Goal: Information Seeking & Learning: Learn about a topic

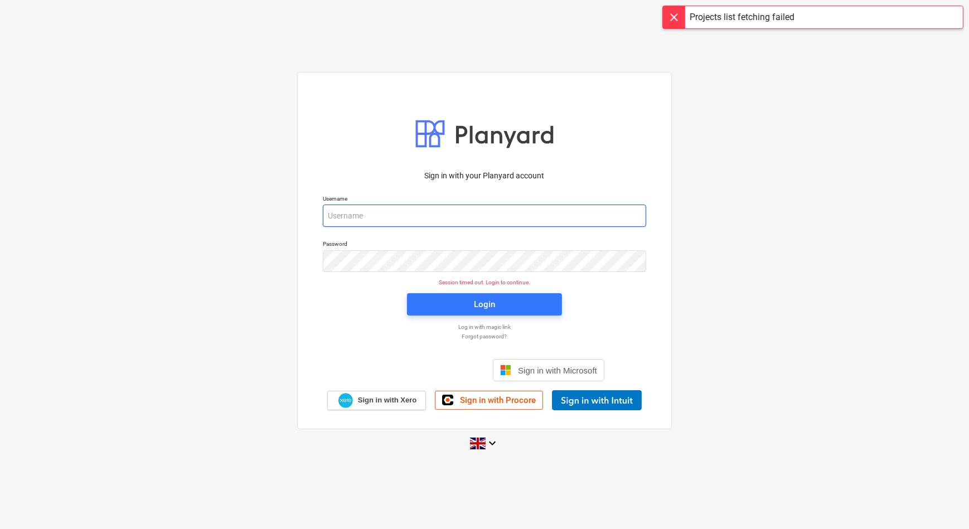
click at [412, 210] on input "email" at bounding box center [484, 216] width 323 height 22
type input "[PERSON_NAME][EMAIL_ADDRESS][DOMAIN_NAME]"
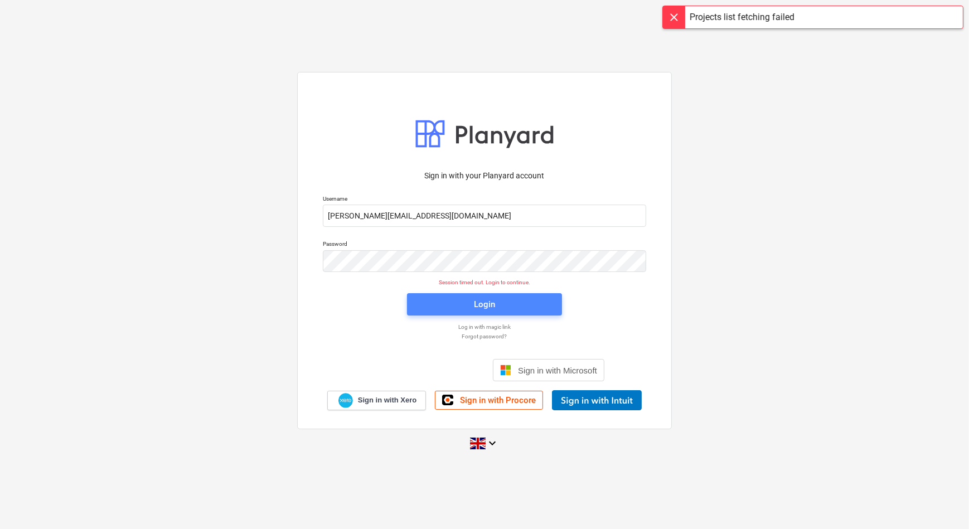
click at [484, 303] on div "Login" at bounding box center [484, 304] width 21 height 14
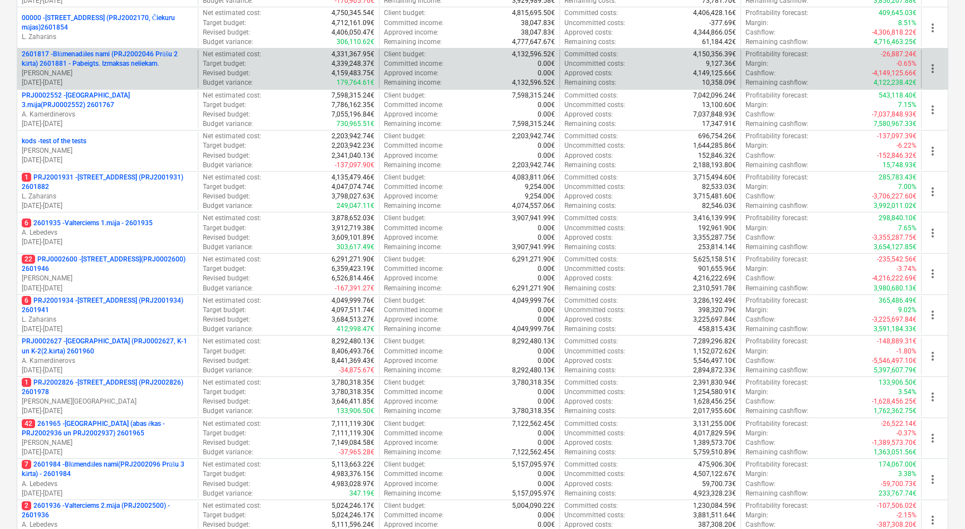
scroll to position [334, 0]
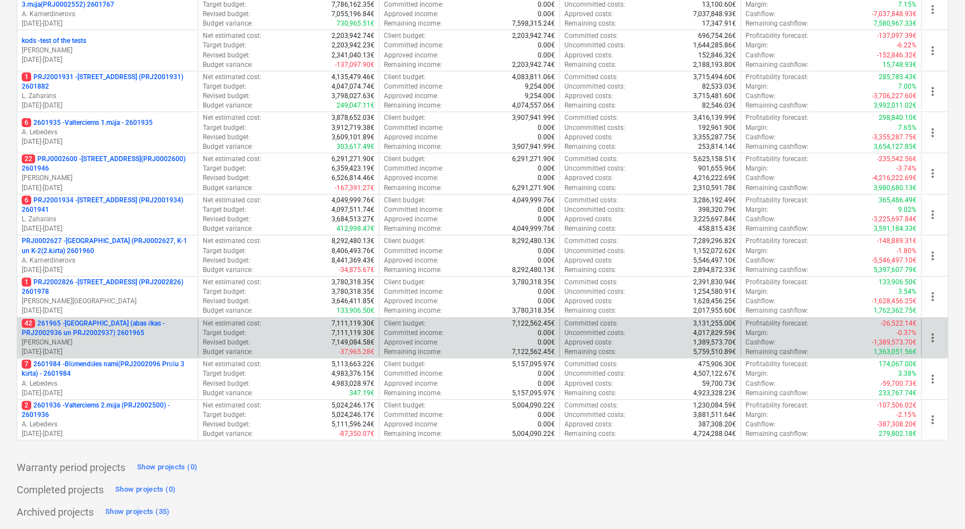
click at [101, 323] on p "42 261965 - [GEOGRAPHIC_DATA] (abas ēkas - PRJ2002936 un PRJ2002937) 2601965" at bounding box center [108, 328] width 172 height 19
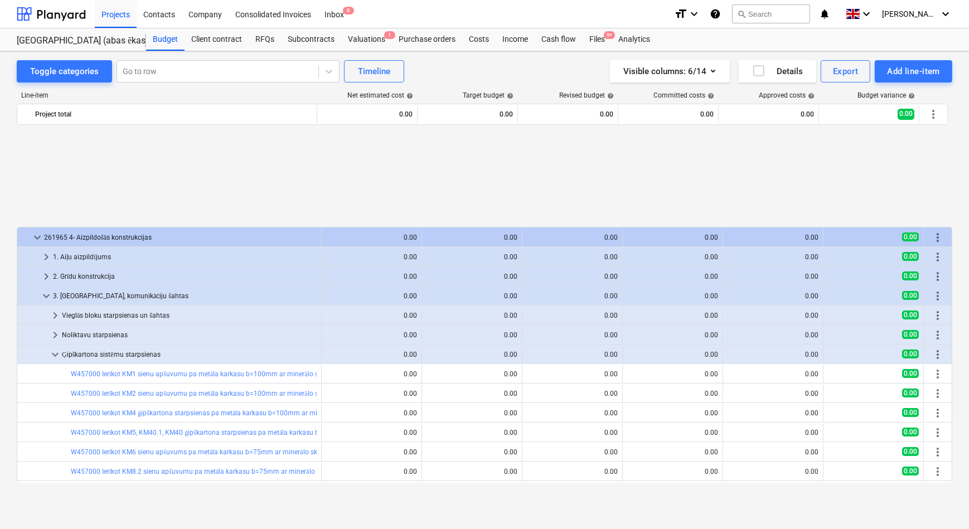
scroll to position [501, 0]
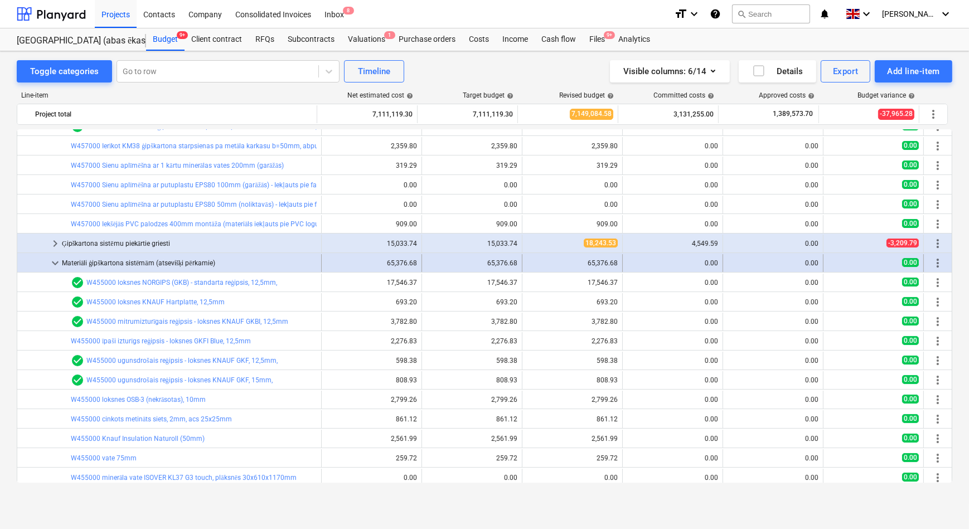
click at [55, 261] on span "keyboard_arrow_down" at bounding box center [54, 262] width 13 height 13
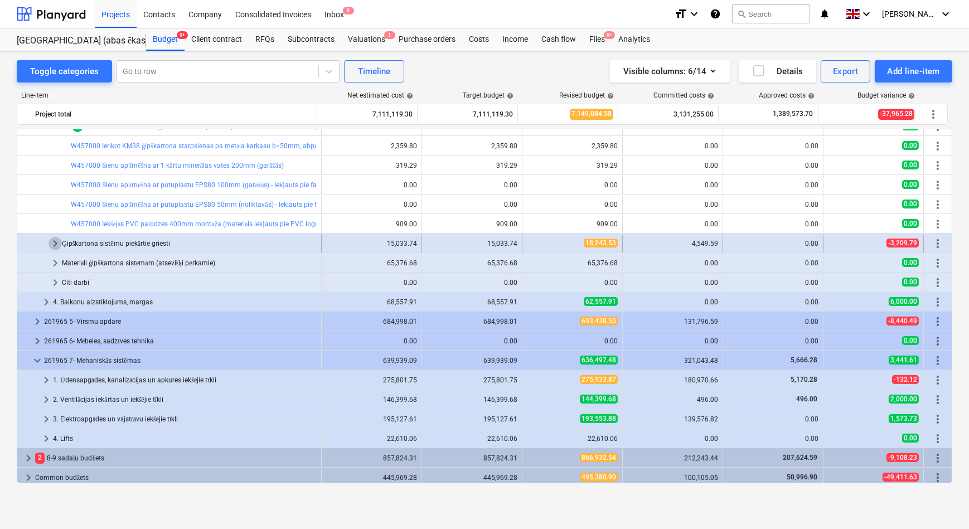
click at [60, 241] on span "keyboard_arrow_right" at bounding box center [54, 243] width 13 height 13
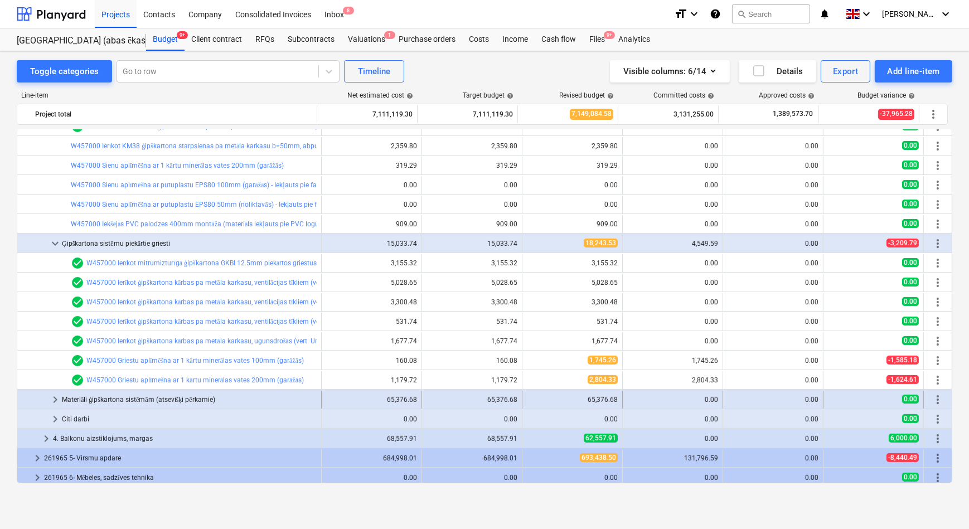
click at [56, 400] on span "keyboard_arrow_right" at bounding box center [54, 399] width 13 height 13
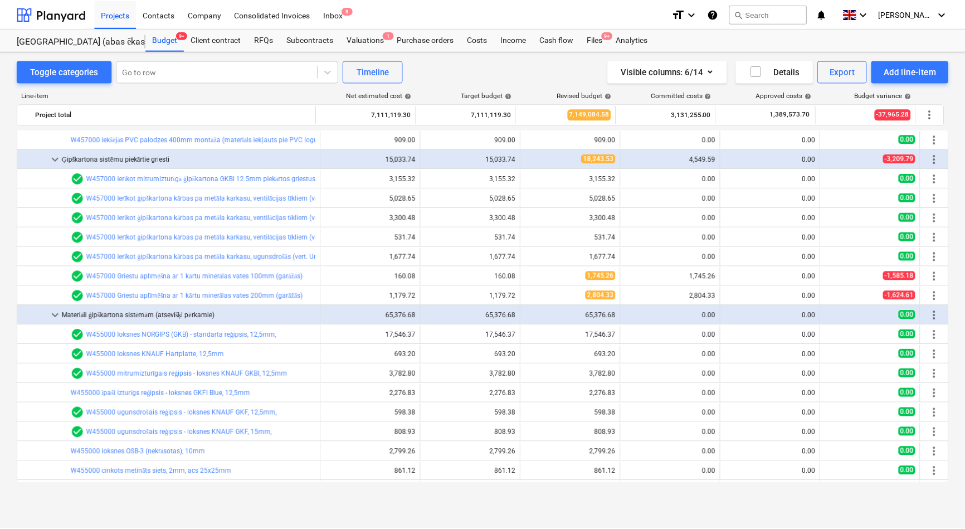
scroll to position [586, 0]
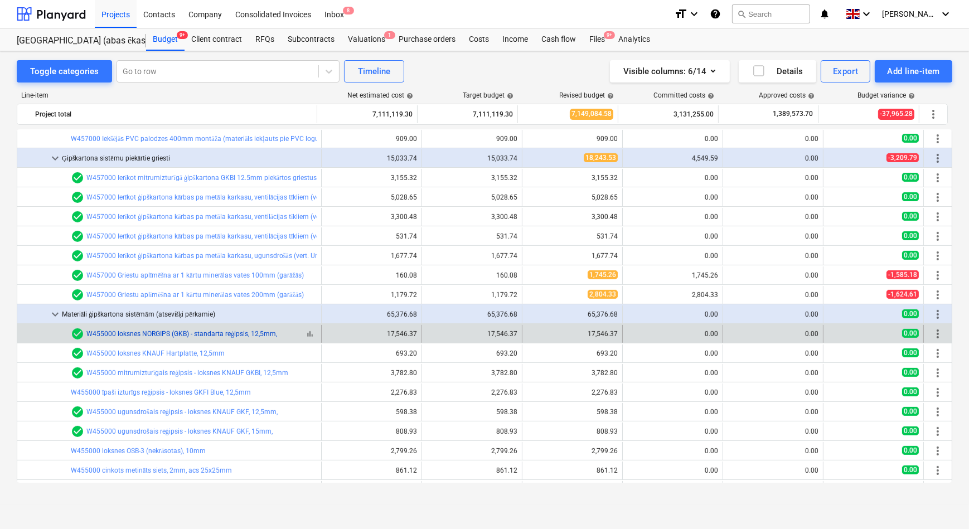
click at [166, 330] on link "W455000 loksnes NORGIPS (GKB) - standarta reģipsis, 12,5mm," at bounding box center [181, 334] width 191 height 8
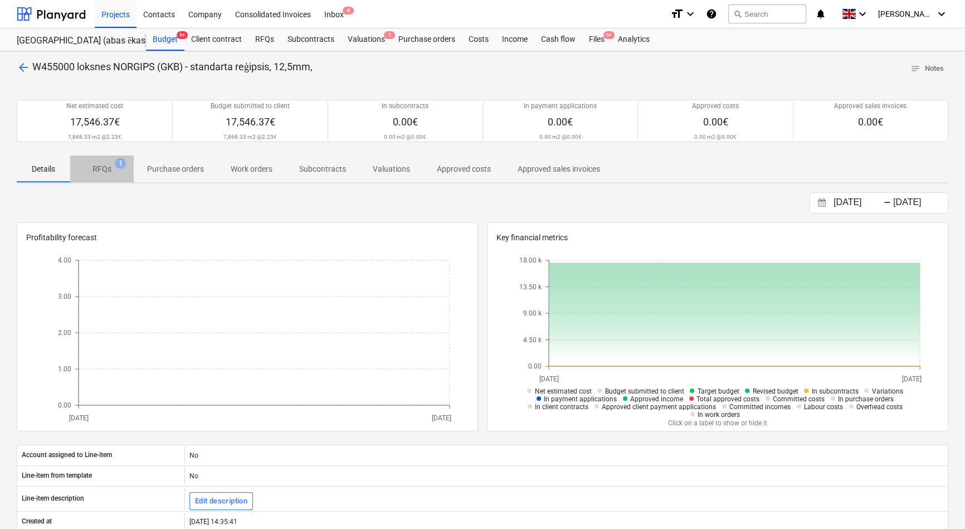
click at [99, 171] on p "RFQs" at bounding box center [102, 169] width 19 height 12
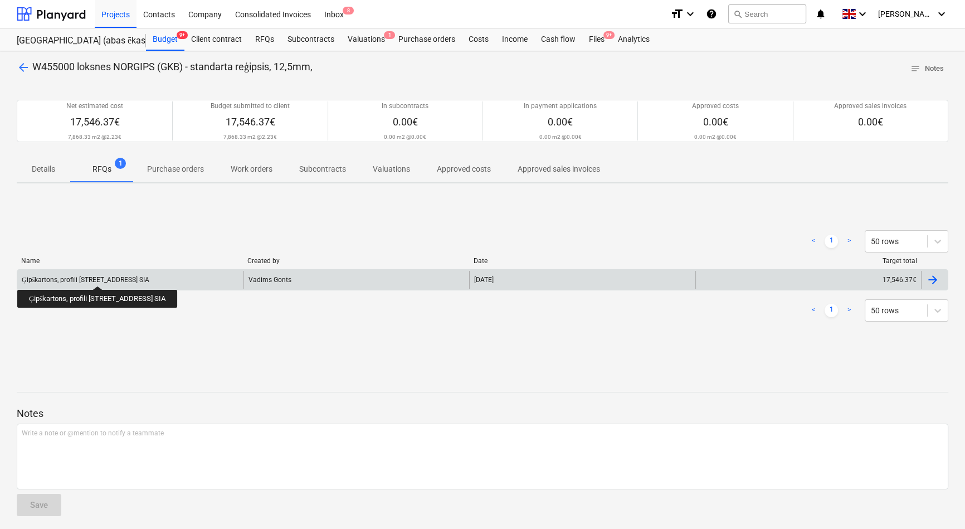
click at [133, 276] on div "Ģipškartons, profili [STREET_ADDRESS] SIA" at bounding box center [86, 280] width 128 height 8
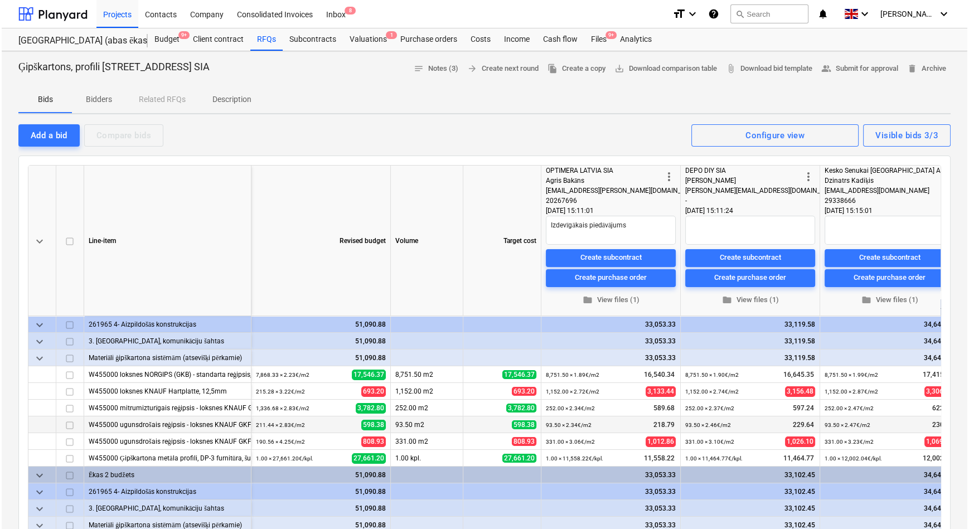
scroll to position [56, 0]
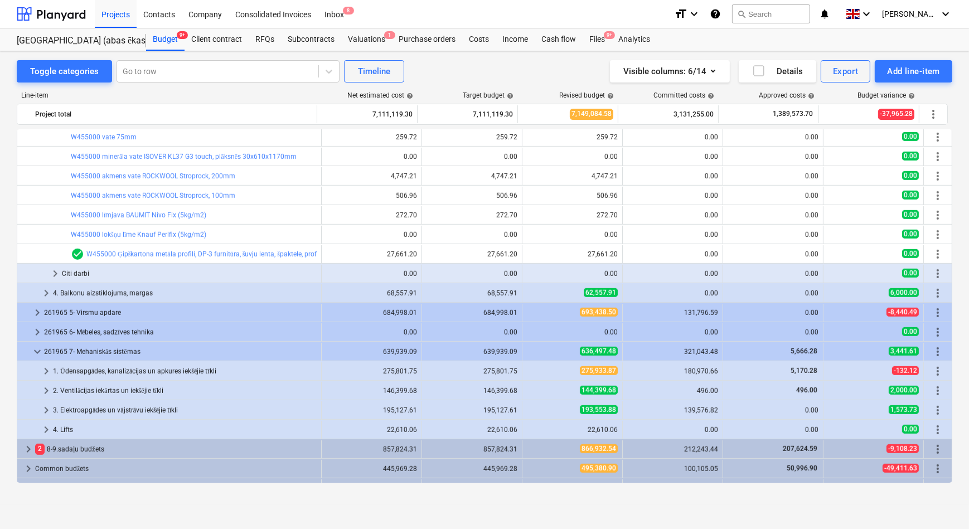
scroll to position [973, 0]
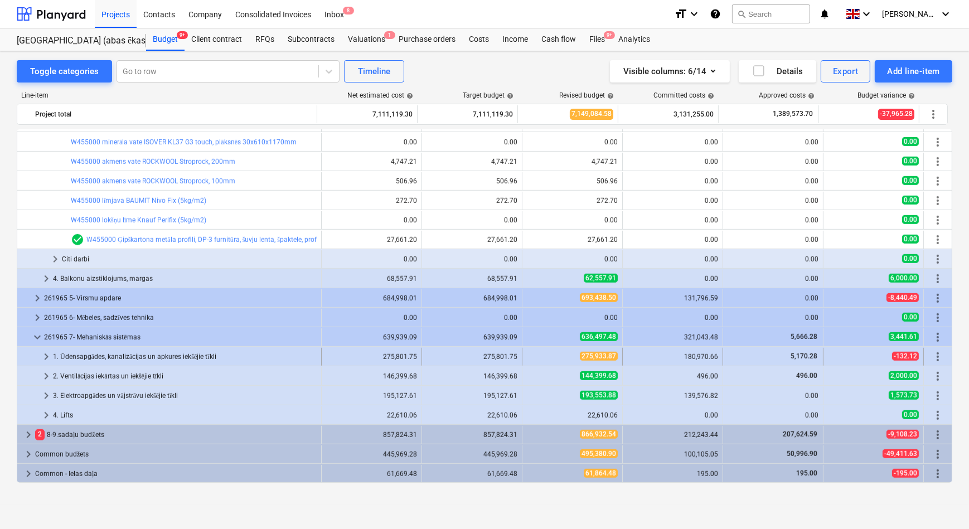
click at [45, 354] on span "keyboard_arrow_right" at bounding box center [46, 356] width 13 height 13
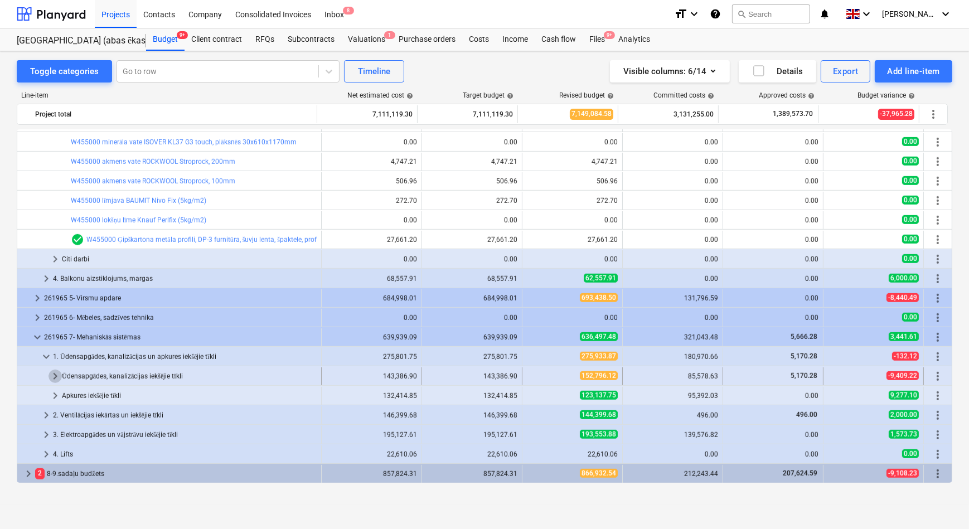
click at [55, 373] on span "keyboard_arrow_right" at bounding box center [54, 375] width 13 height 13
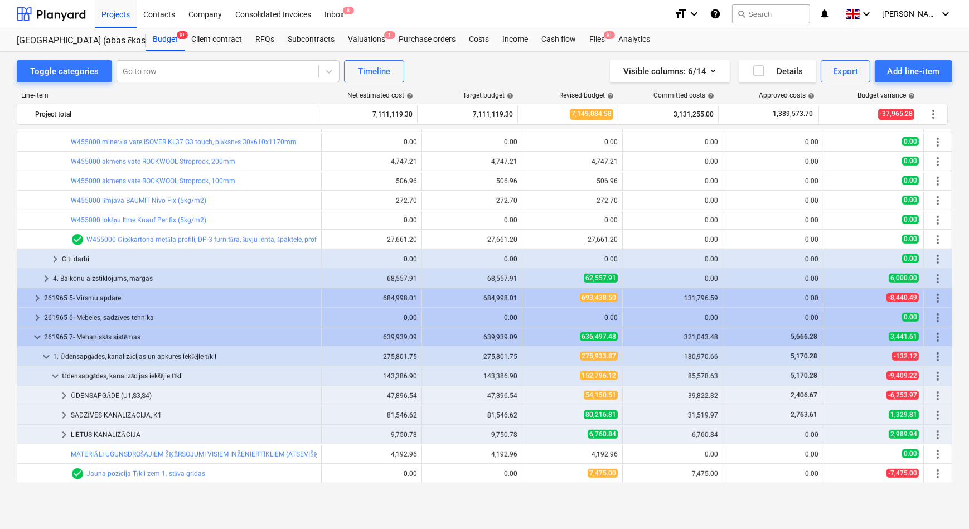
click at [55, 373] on span "keyboard_arrow_down" at bounding box center [54, 375] width 13 height 13
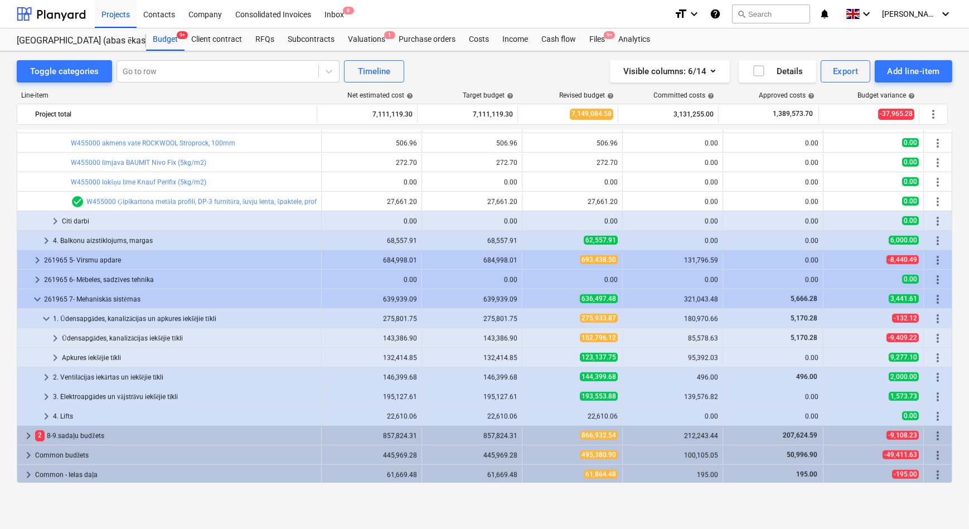
scroll to position [1012, 0]
click at [52, 336] on span "keyboard_arrow_right" at bounding box center [54, 336] width 13 height 13
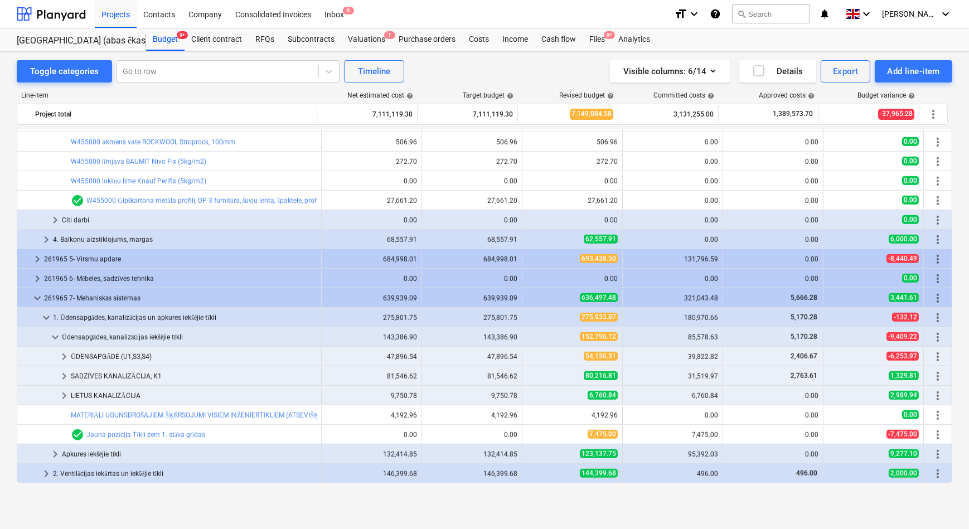
click at [52, 336] on span "keyboard_arrow_down" at bounding box center [54, 336] width 13 height 13
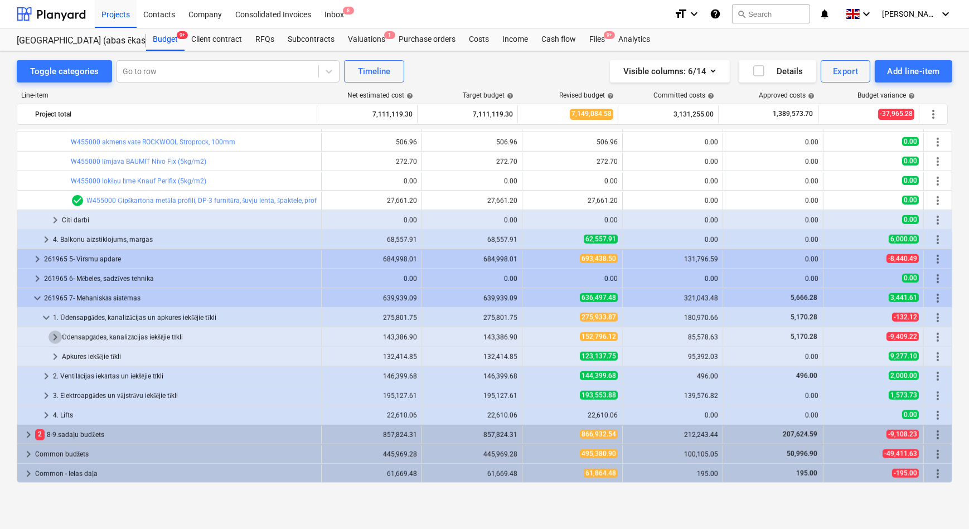
click at [52, 336] on span "keyboard_arrow_right" at bounding box center [54, 336] width 13 height 13
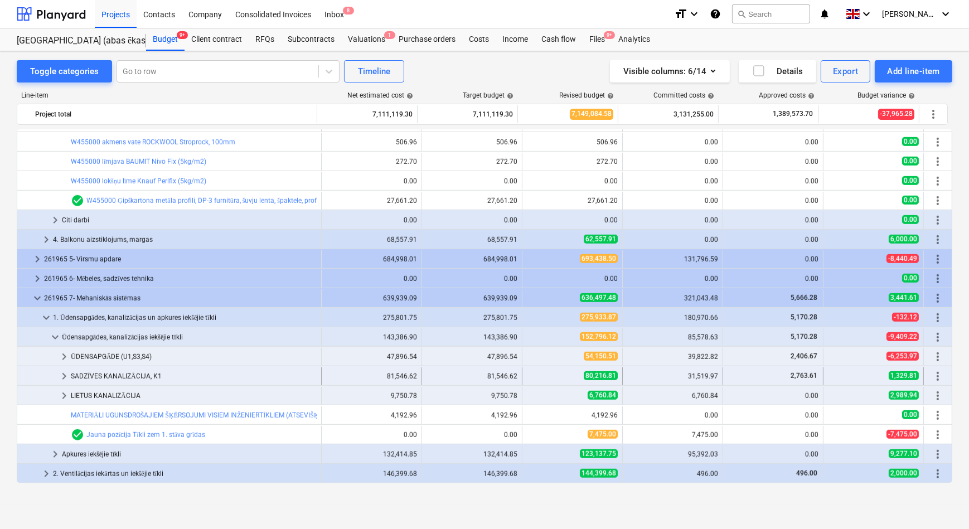
click at [66, 371] on span "keyboard_arrow_right" at bounding box center [63, 375] width 13 height 13
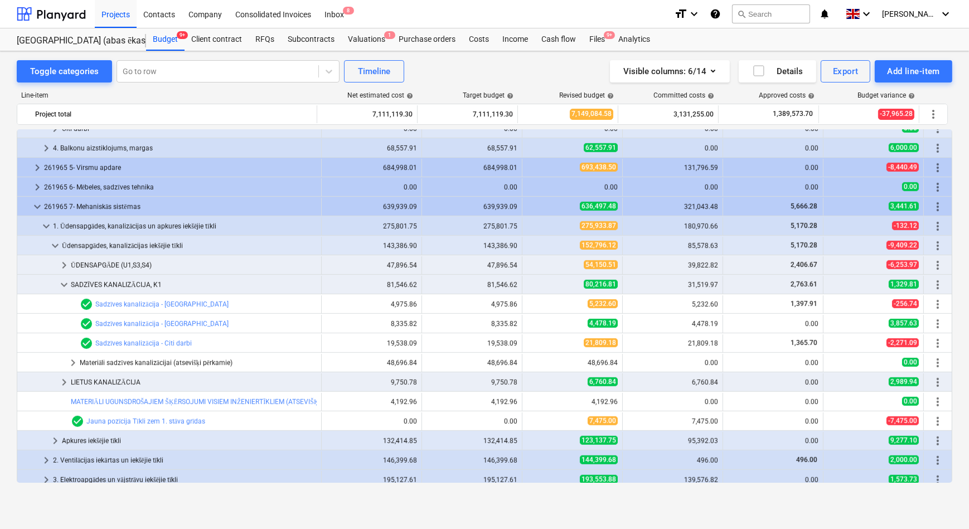
scroll to position [1103, 0]
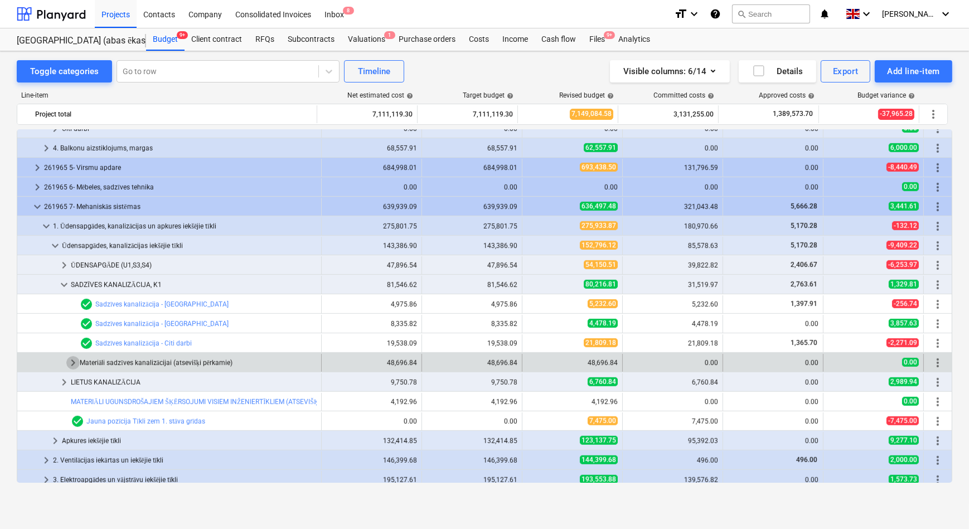
click at [71, 362] on span "keyboard_arrow_right" at bounding box center [72, 362] width 13 height 13
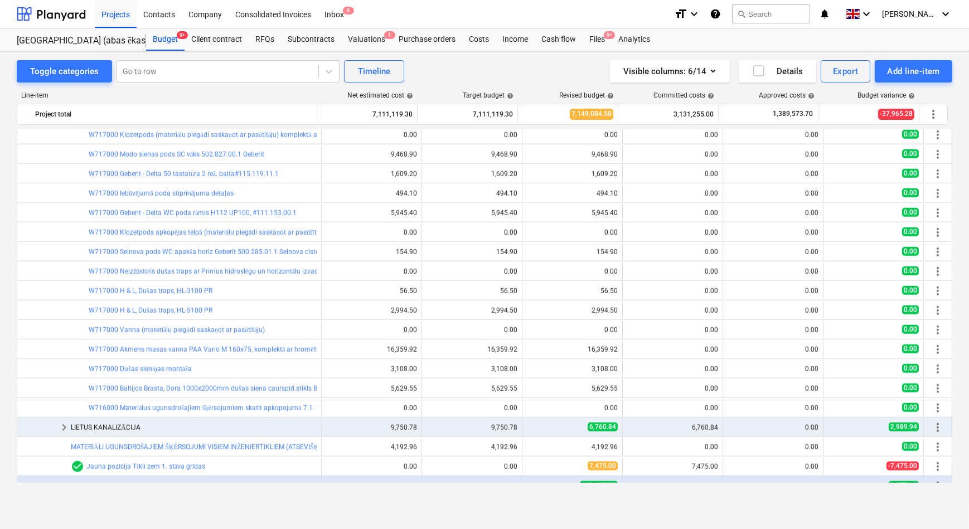
scroll to position [1507, 0]
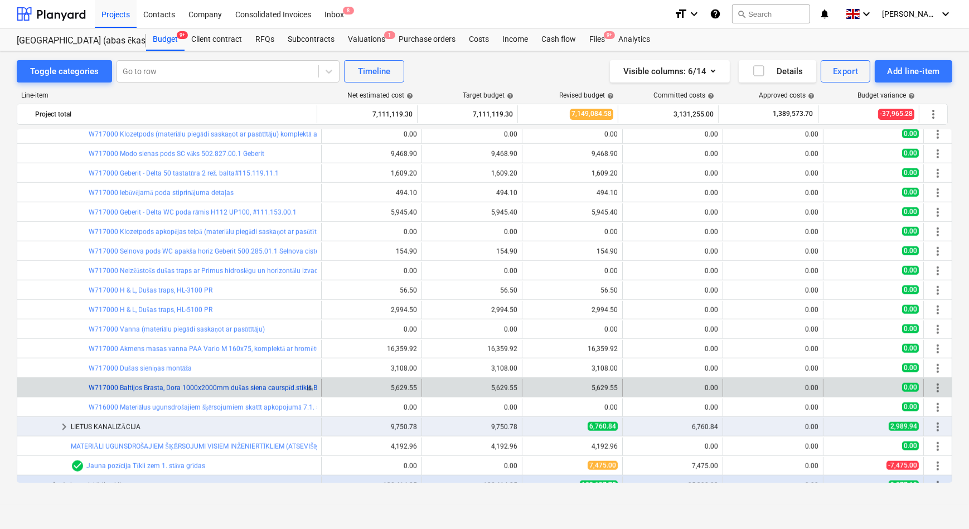
click at [162, 389] on link "W717000 Baltijos Brasta, Dora 1000x2000mm dušas siena caurspīd.stikls BB" at bounding box center [205, 388] width 232 height 8
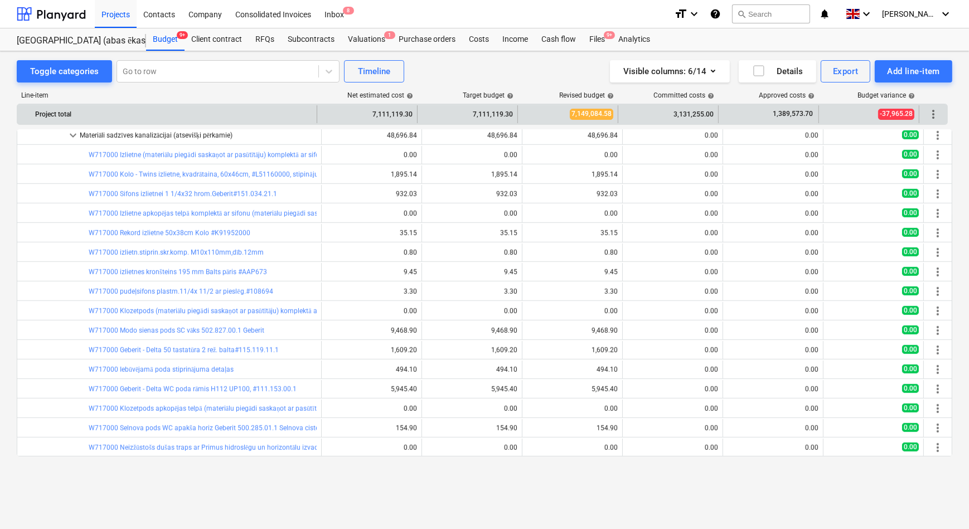
scroll to position [1281, 0]
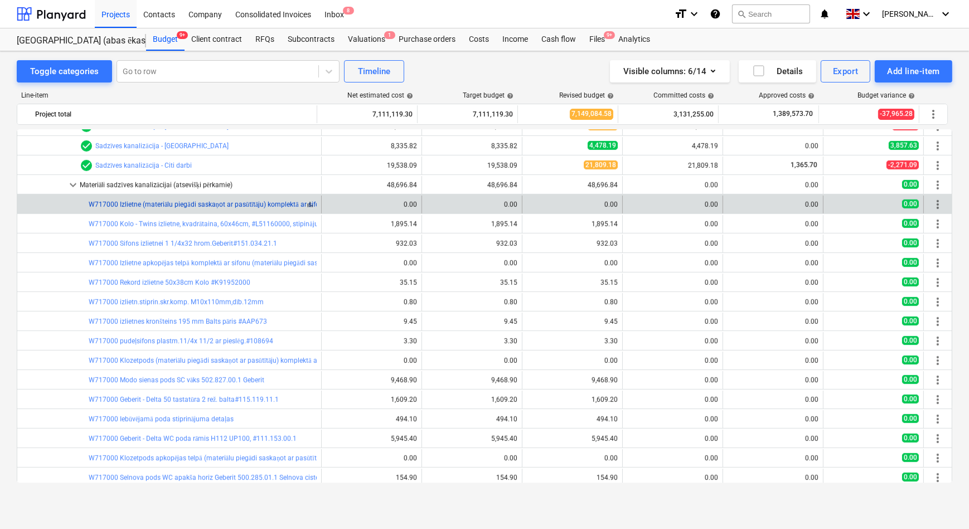
click at [144, 206] on link "W717000 Izlietne (materiālu piegādi saskaņot ar pasūtītāju) komplektā ar sifonu…" at bounding box center [218, 205] width 258 height 8
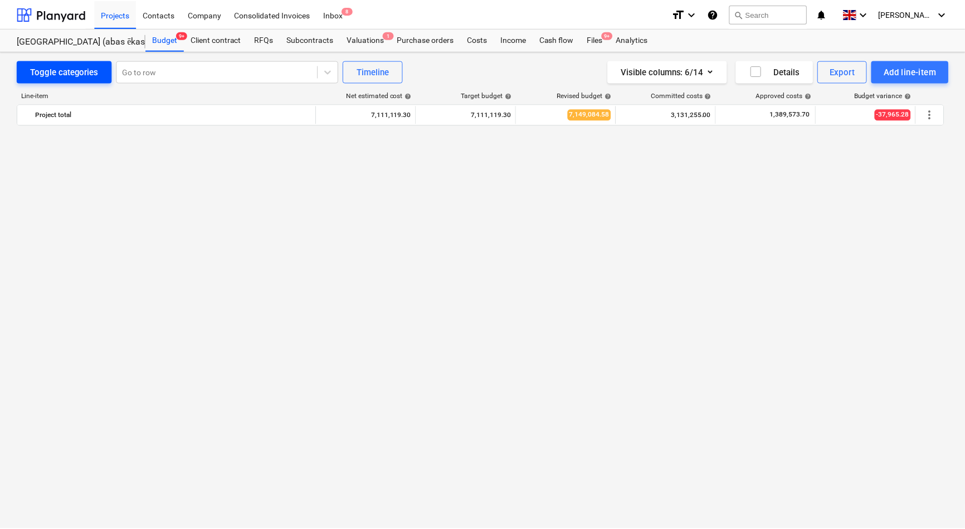
scroll to position [1281, 0]
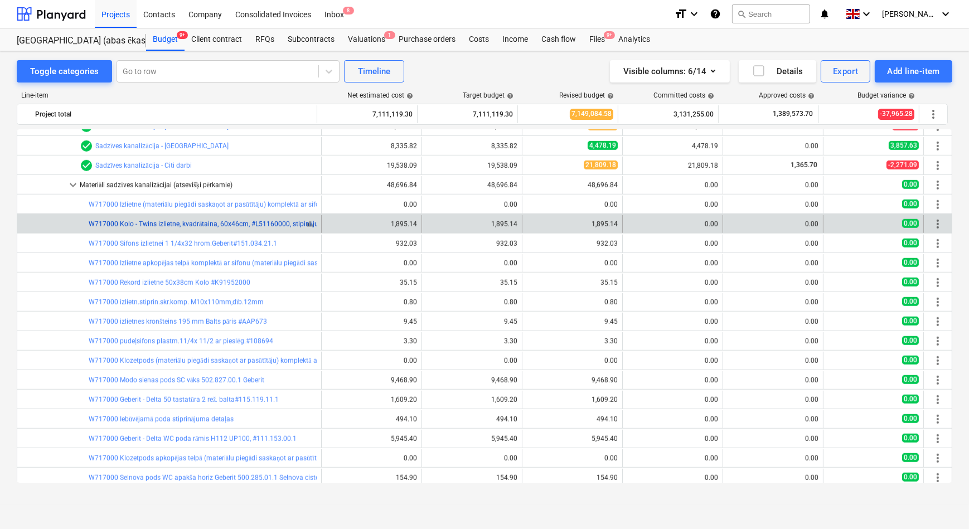
click at [120, 226] on link "W717000 Kolo - Twins izlietne, kvadrātaina, 60x46cm, #L51160000, stipinājumi" at bounding box center [207, 224] width 237 height 8
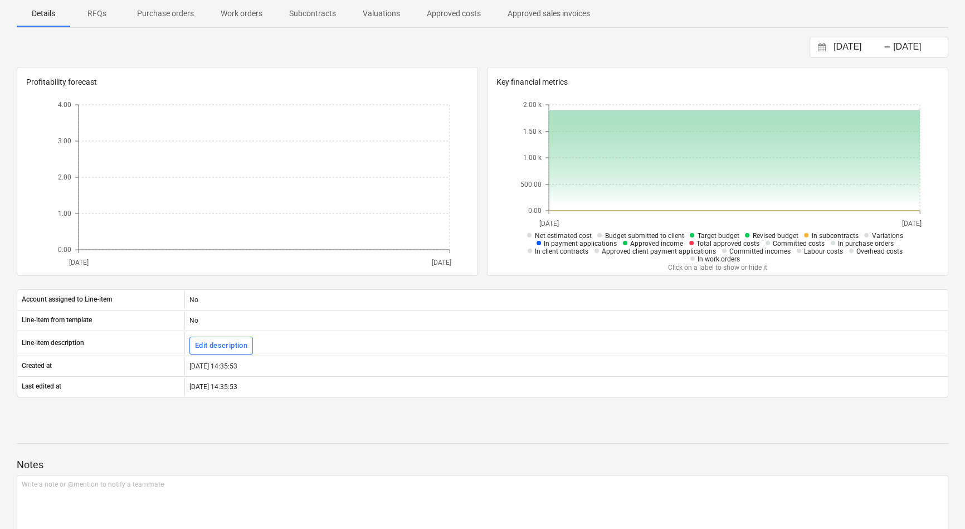
scroll to position [156, 0]
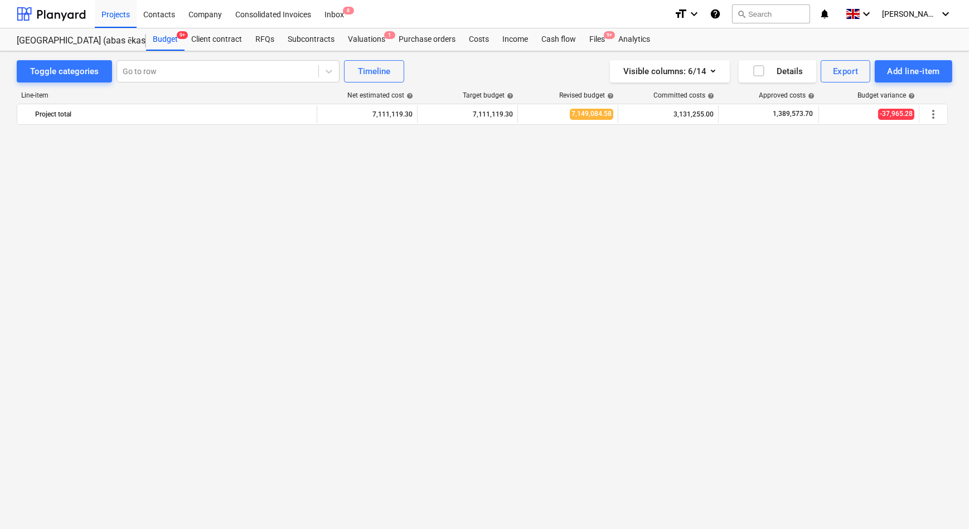
scroll to position [1281, 0]
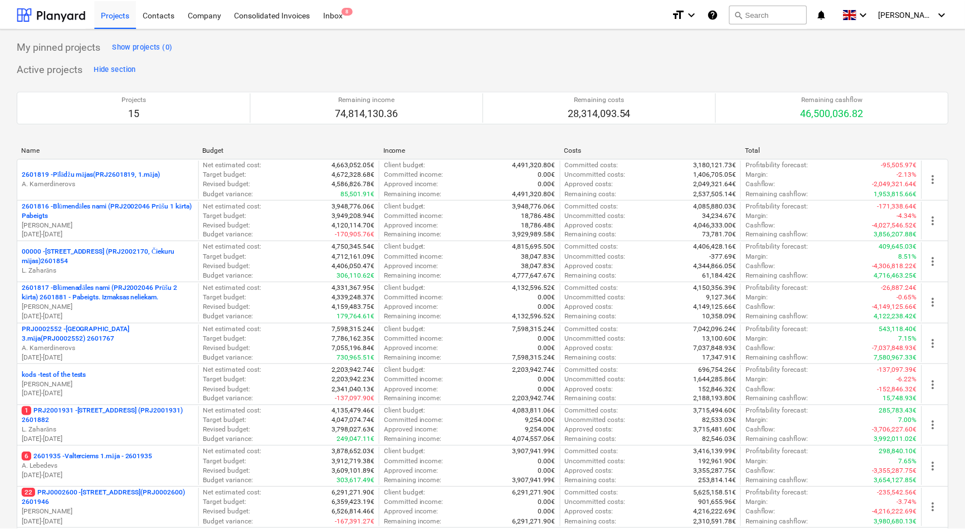
scroll to position [334, 0]
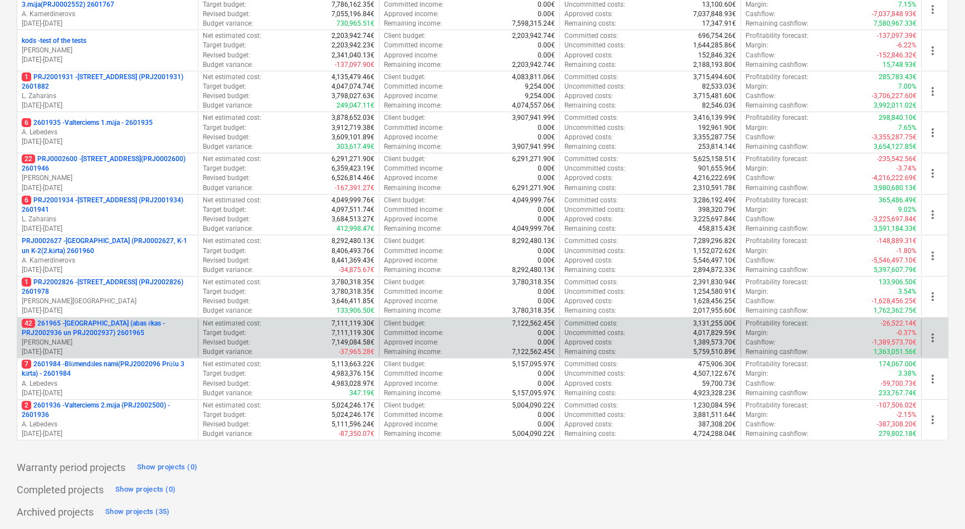
click at [108, 320] on p "42 261965 - [GEOGRAPHIC_DATA] (abas ēkas - PRJ2002936 un PRJ2002937) 2601965" at bounding box center [108, 328] width 172 height 19
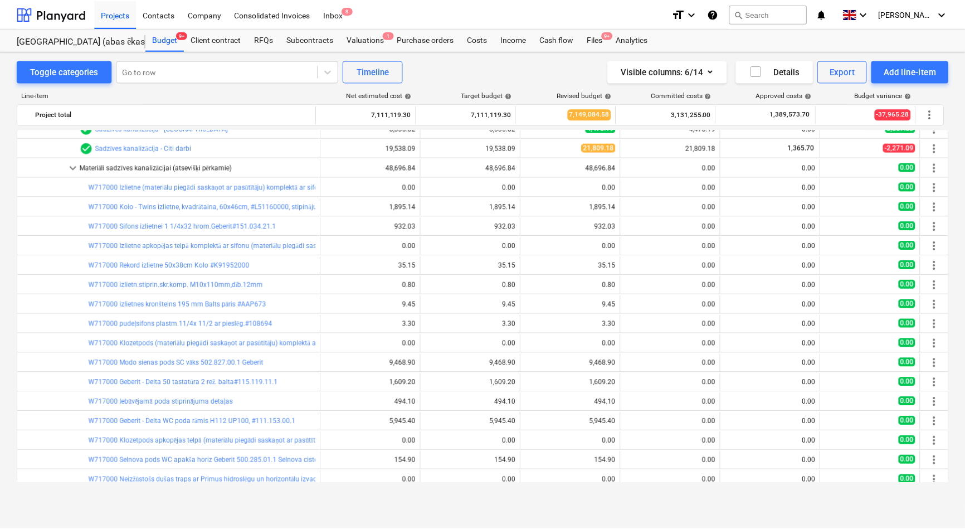
scroll to position [1349, 0]
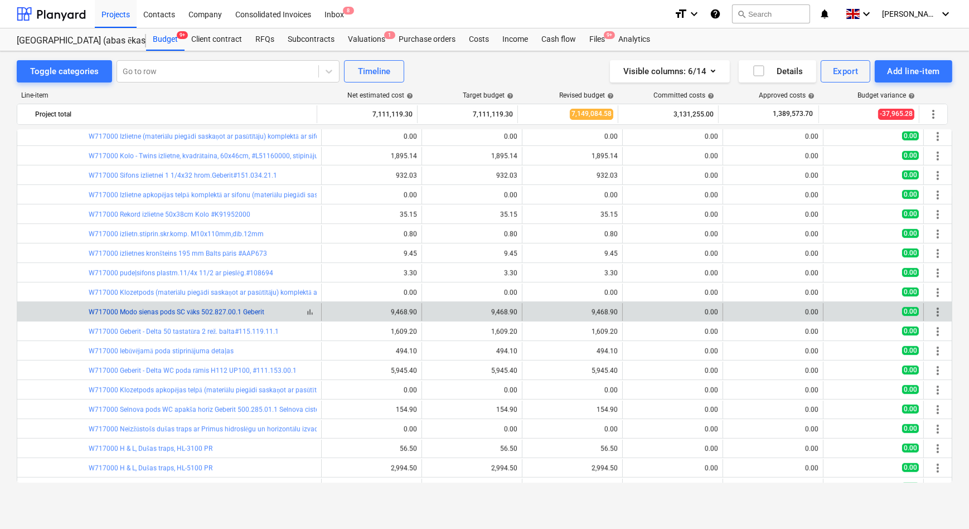
click at [171, 311] on link "W717000 Modo sienas pods SC vāks 502.827.00.1 Geberit" at bounding box center [177, 312] width 176 height 8
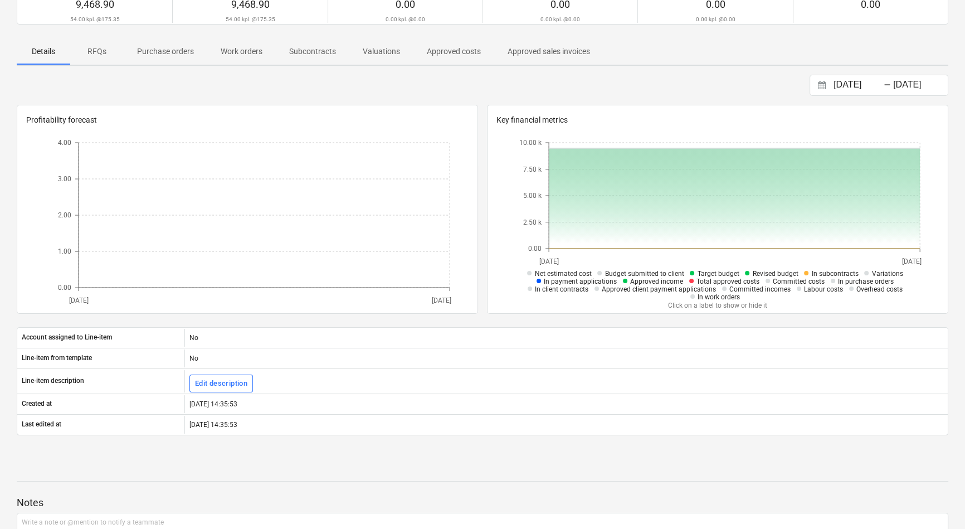
scroll to position [50, 0]
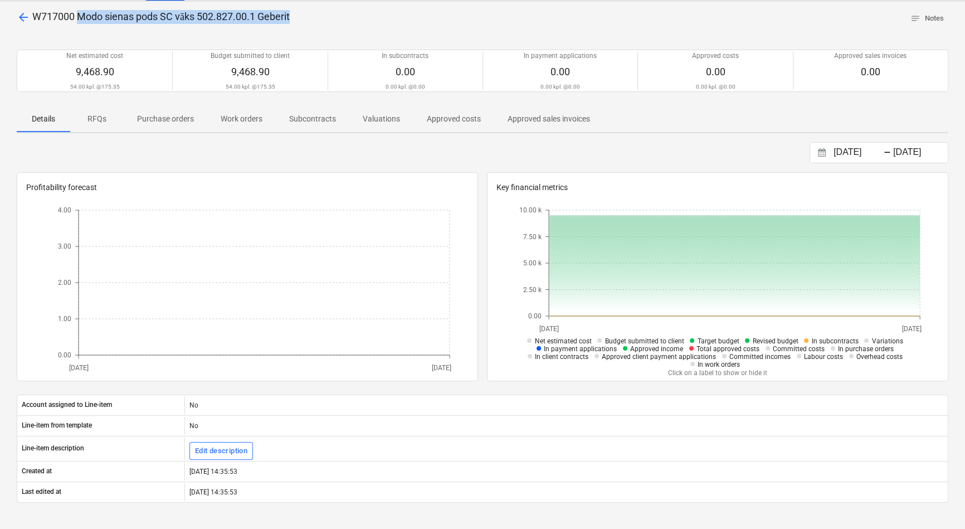
drag, startPoint x: 78, startPoint y: 14, endPoint x: 292, endPoint y: 17, distance: 214.0
click at [290, 17] on span "W717000 Modo sienas pods SC vāks 502.827.00.1 Geberit" at bounding box center [160, 17] width 257 height 12
drag, startPoint x: 292, startPoint y: 17, endPoint x: 284, endPoint y: 16, distance: 7.9
copy span "Modo sienas pods SC vāks 502.827.00.1 Geberit"
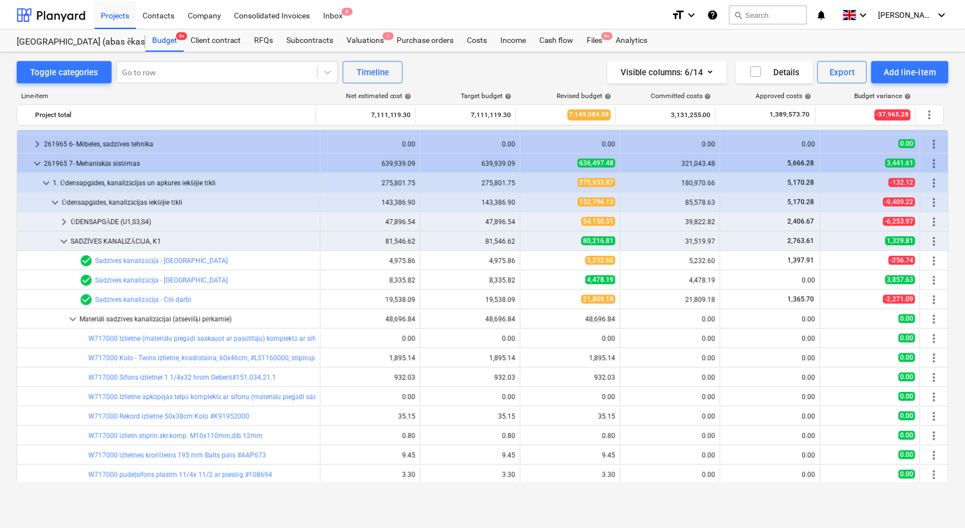
scroll to position [1298, 0]
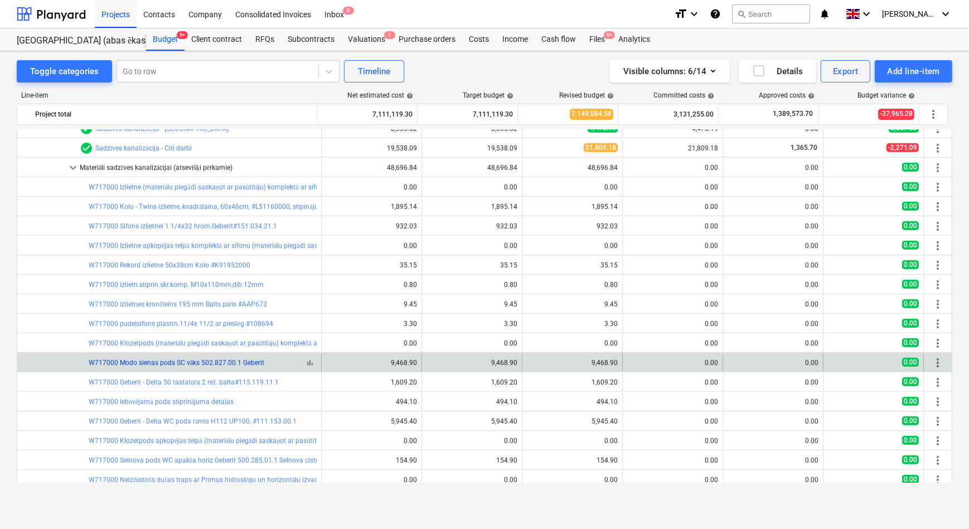
click at [162, 363] on link "W717000 Modo sienas pods SC vāks 502.827.00.1 Geberit" at bounding box center [177, 363] width 176 height 8
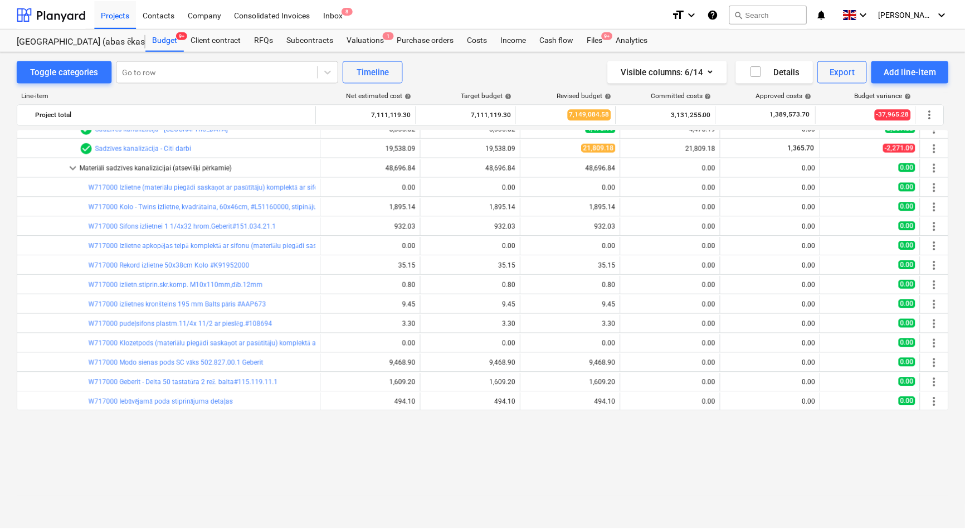
scroll to position [1198, 0]
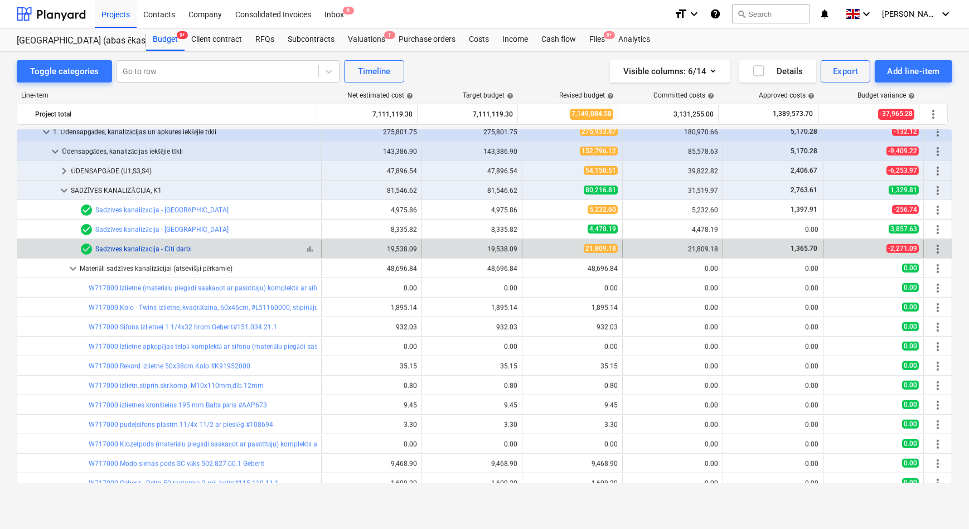
click at [148, 249] on link "Sadzīves kanalizācija - Citi darbi" at bounding box center [143, 249] width 96 height 8
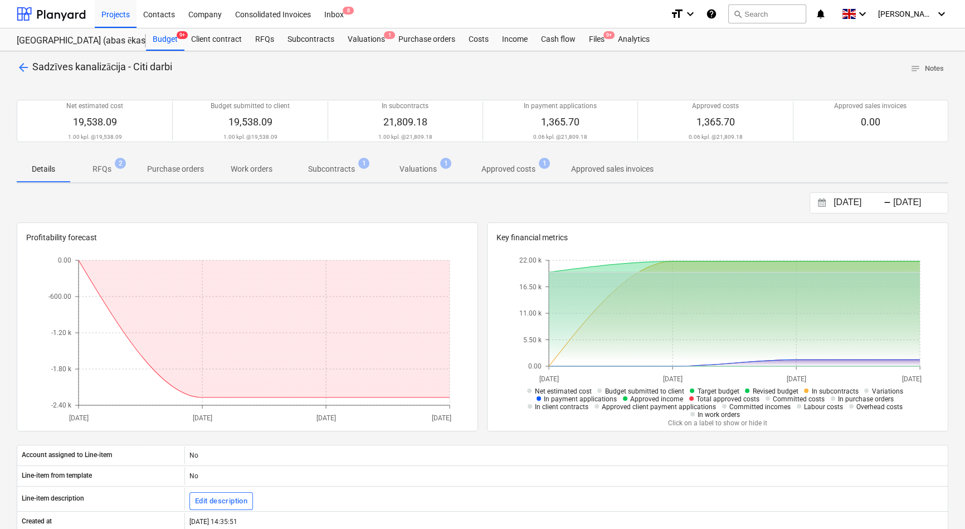
click at [101, 169] on p "RFQs" at bounding box center [102, 169] width 19 height 12
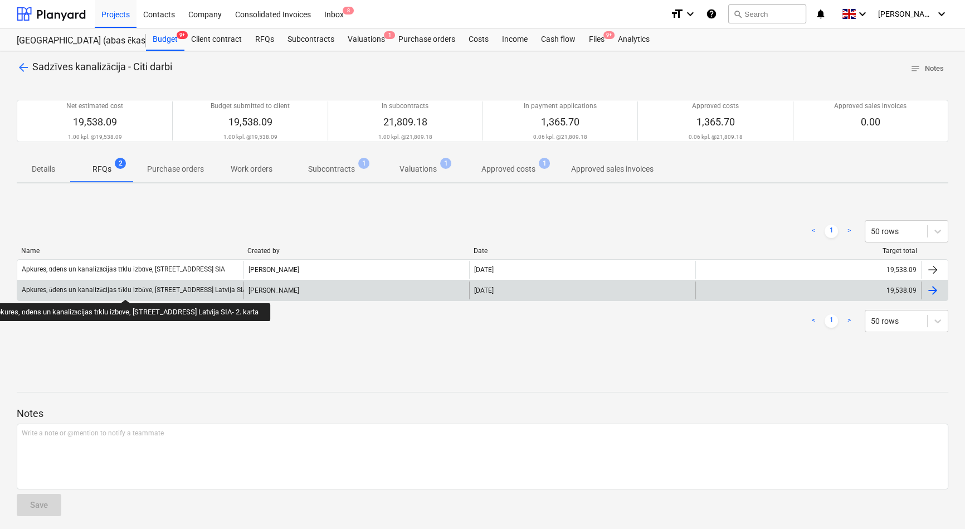
click at [131, 289] on div "Apkures, ūdens un kanalizācijas tīklu izbūve, [STREET_ADDRESS] Latvija SIA- 2. …" at bounding box center [147, 290] width 250 height 8
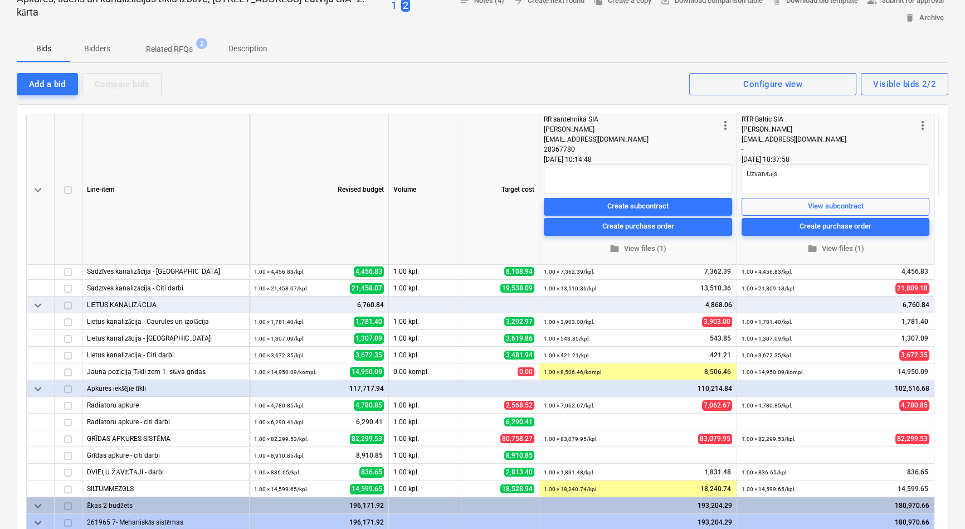
scroll to position [123, 0]
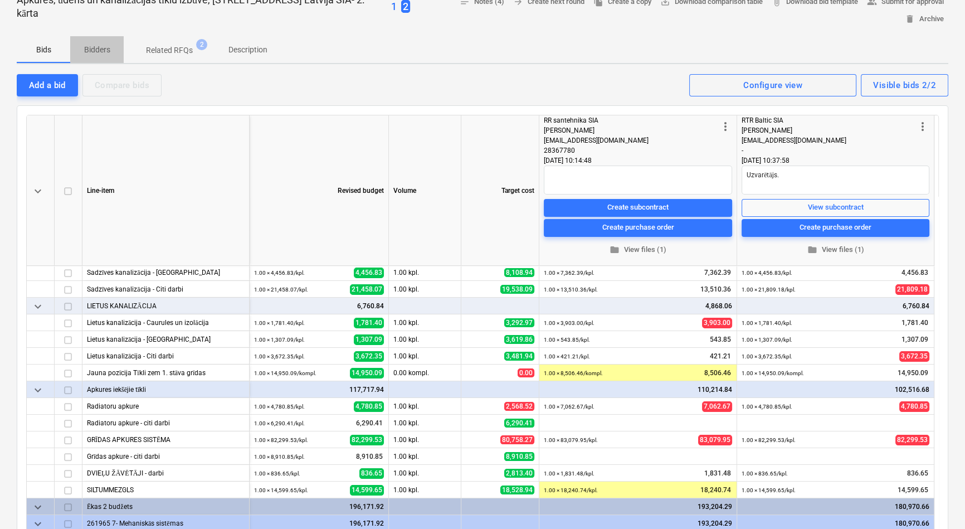
click at [91, 50] on p "Bidders" at bounding box center [97, 50] width 27 height 12
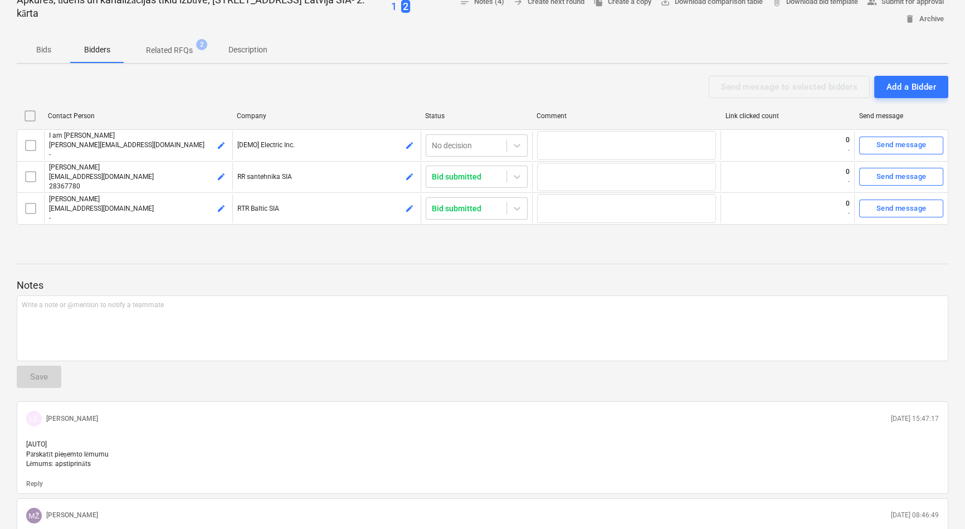
click at [240, 50] on p "Description" at bounding box center [247, 50] width 39 height 12
type textarea "x"
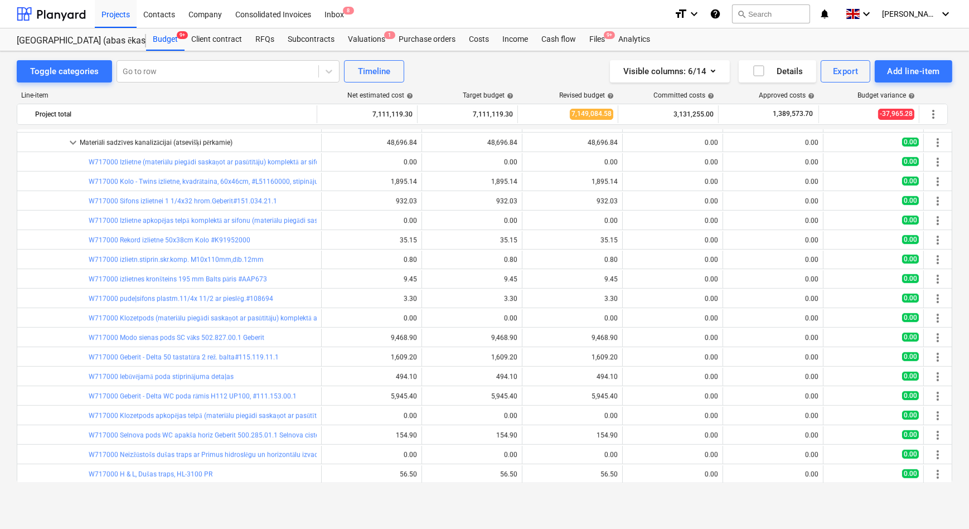
scroll to position [1298, 0]
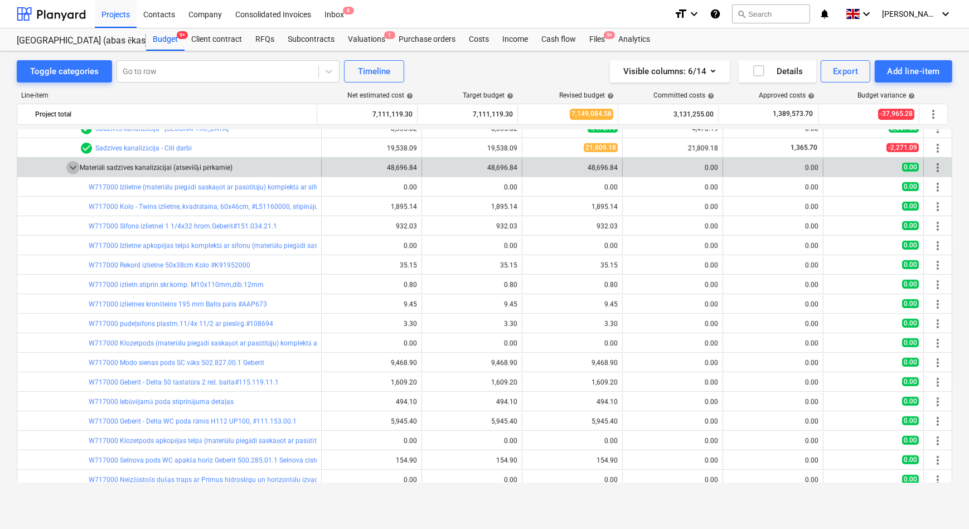
click at [76, 166] on span "keyboard_arrow_down" at bounding box center [72, 167] width 13 height 13
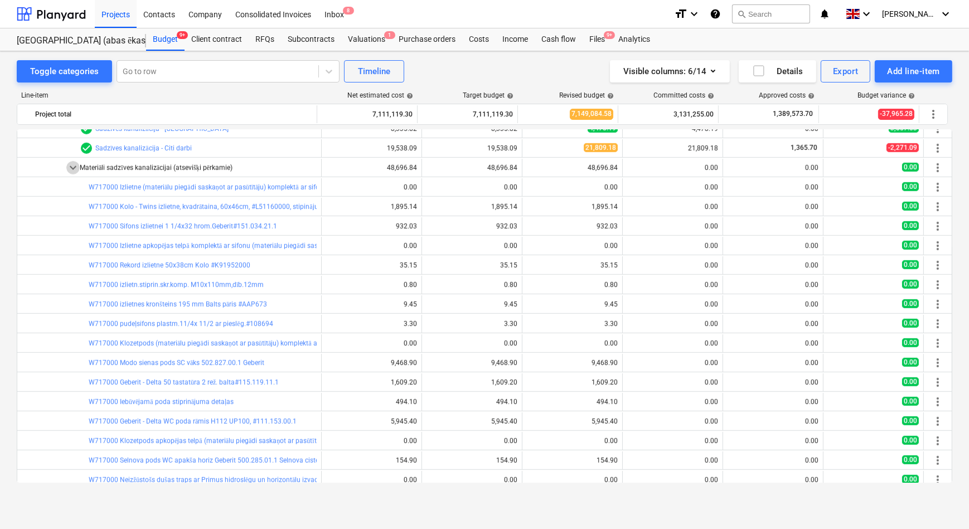
scroll to position [1188, 0]
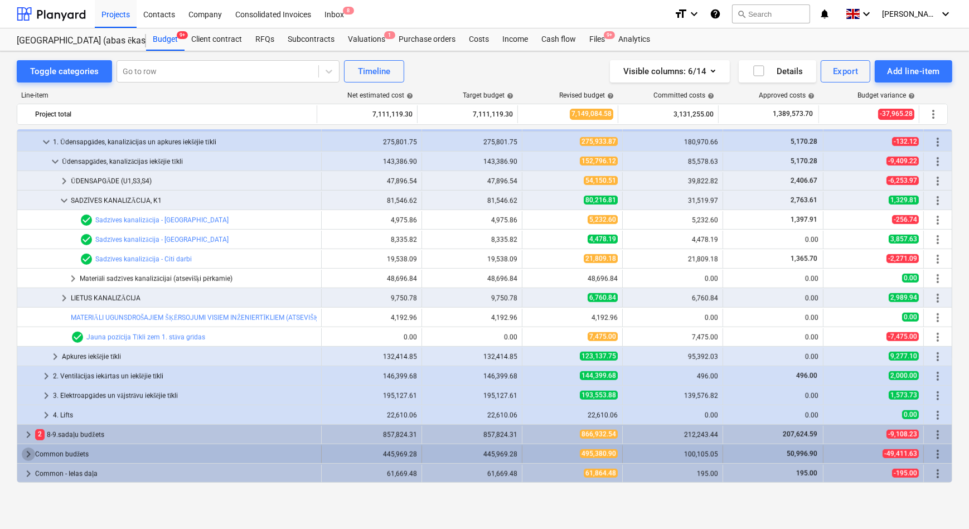
click at [28, 451] on span "keyboard_arrow_right" at bounding box center [28, 453] width 13 height 13
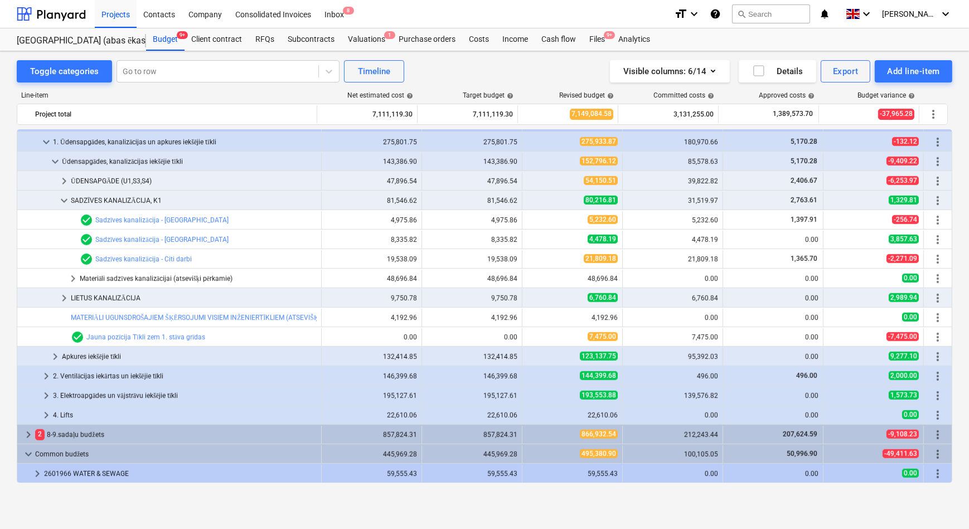
click at [28, 451] on span "keyboard_arrow_down" at bounding box center [28, 453] width 13 height 13
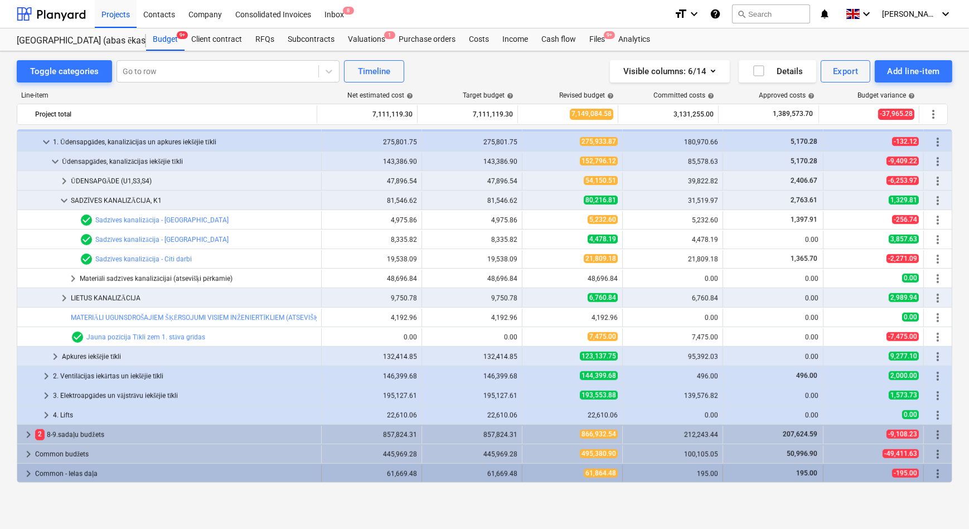
click at [23, 474] on span "keyboard_arrow_right" at bounding box center [28, 473] width 13 height 13
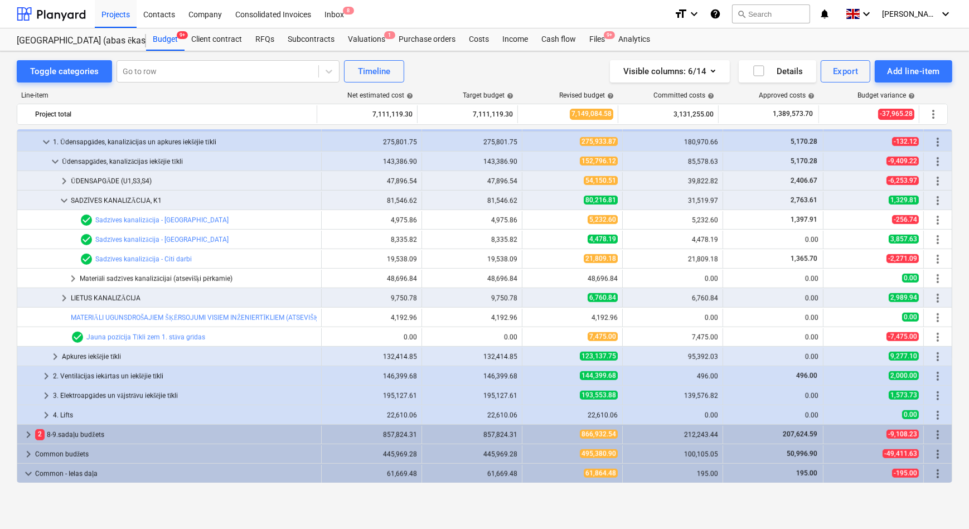
scroll to position [1207, 0]
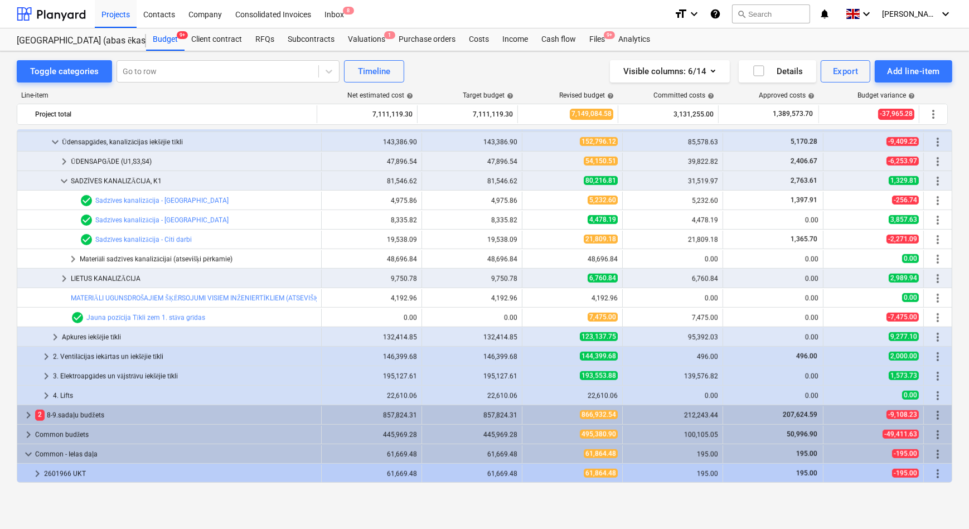
click at [27, 453] on span "keyboard_arrow_down" at bounding box center [28, 453] width 13 height 13
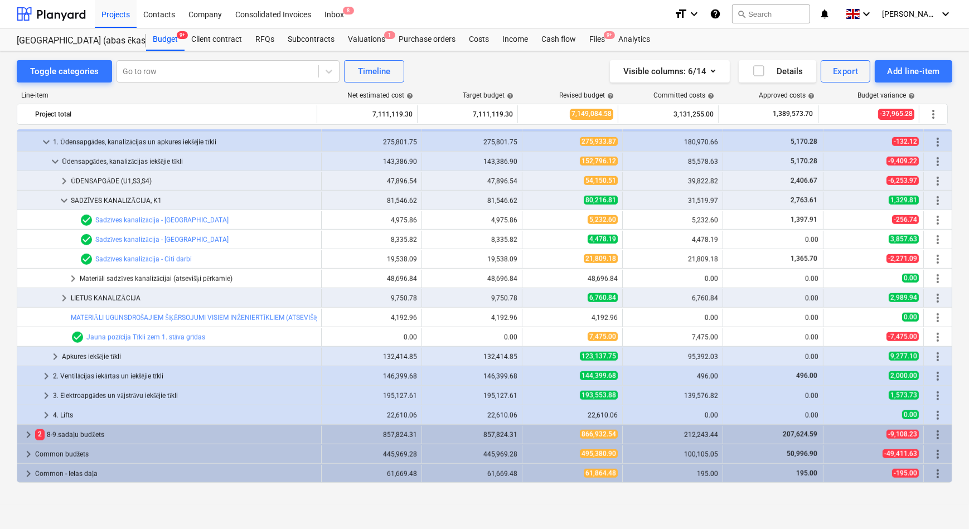
scroll to position [1188, 0]
click at [64, 295] on span "keyboard_arrow_right" at bounding box center [63, 297] width 13 height 13
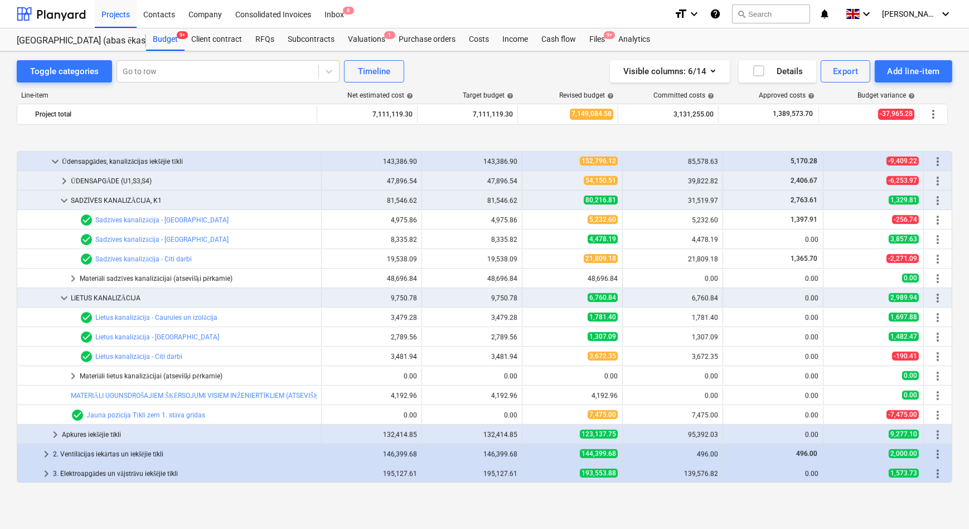
scroll to position [1266, 0]
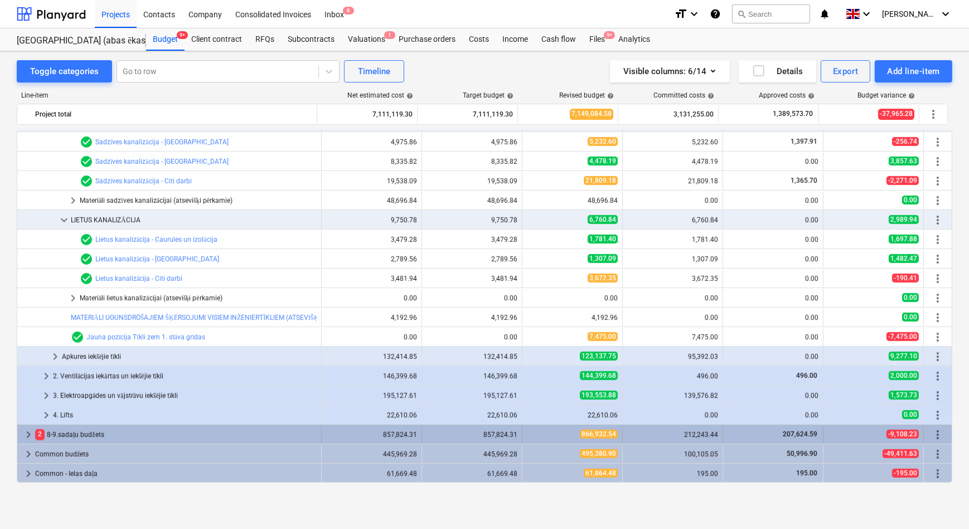
click at [27, 432] on span "keyboard_arrow_right" at bounding box center [28, 434] width 13 height 13
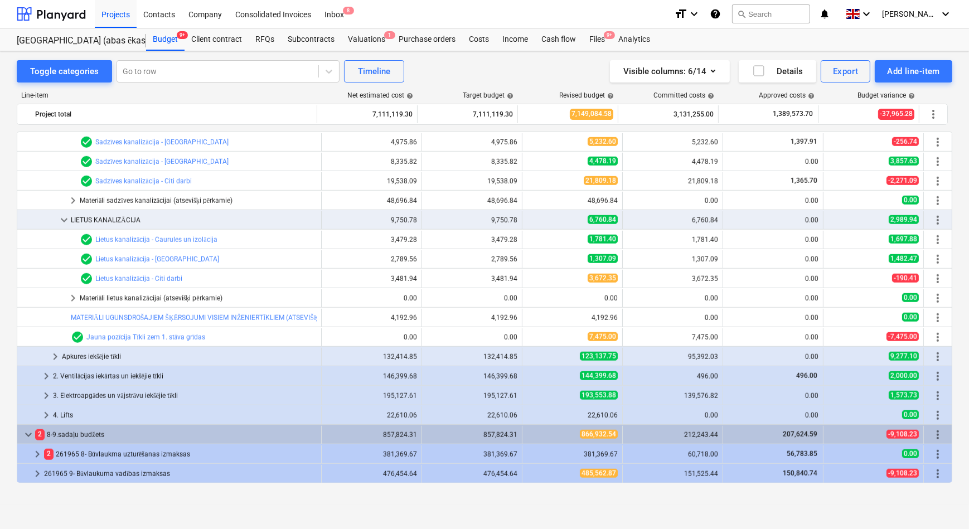
scroll to position [1305, 0]
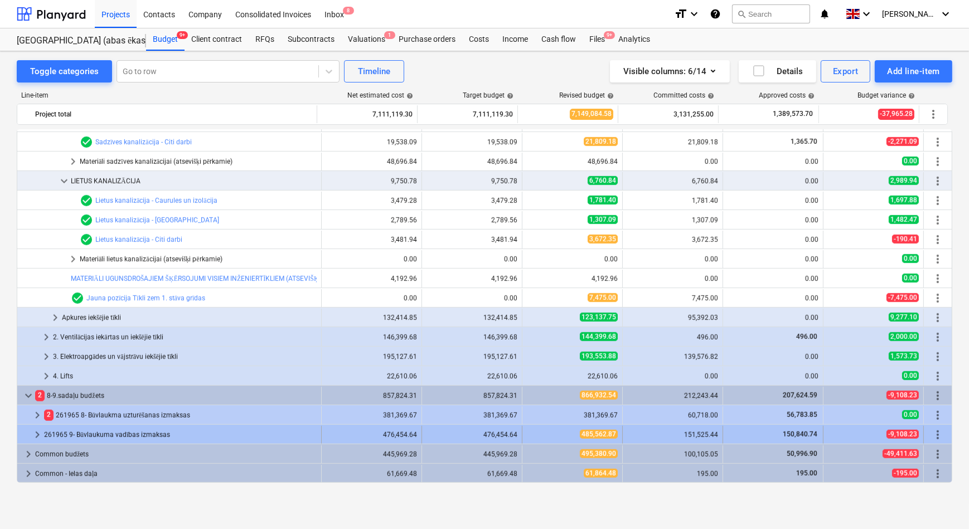
click at [37, 435] on span "keyboard_arrow_right" at bounding box center [37, 434] width 13 height 13
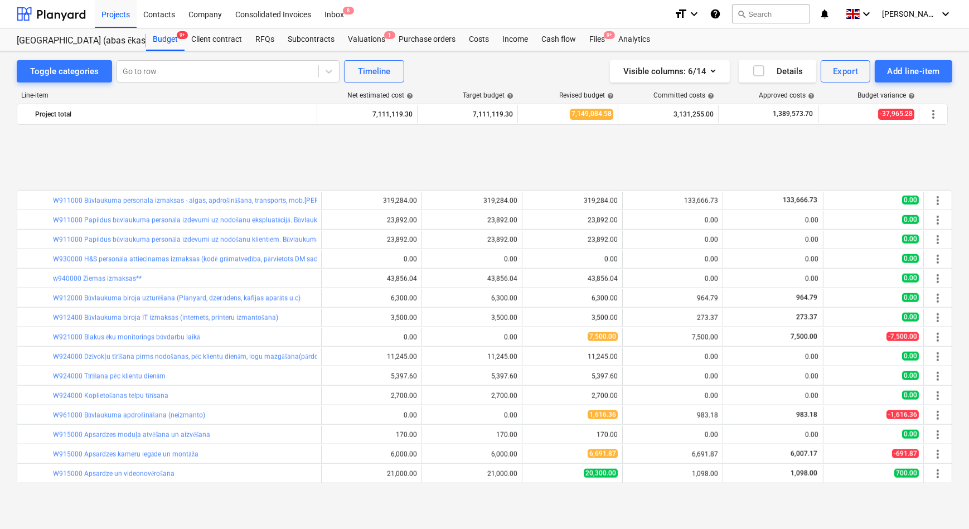
scroll to position [1695, 0]
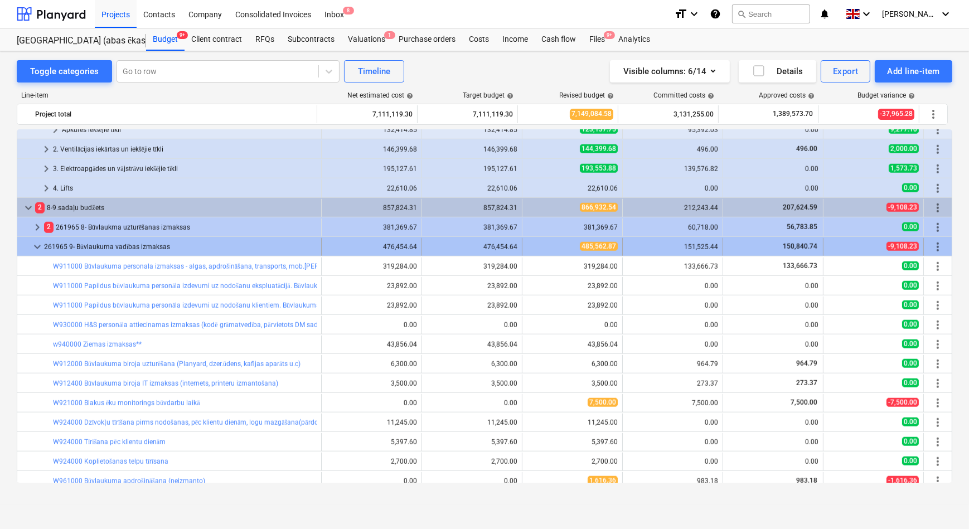
click at [35, 247] on span "keyboard_arrow_down" at bounding box center [37, 246] width 13 height 13
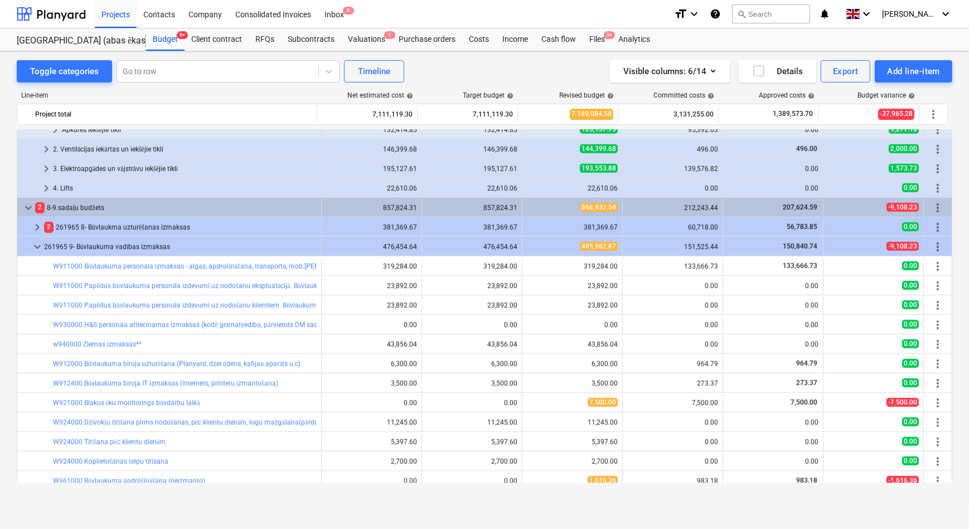
scroll to position [1305, 0]
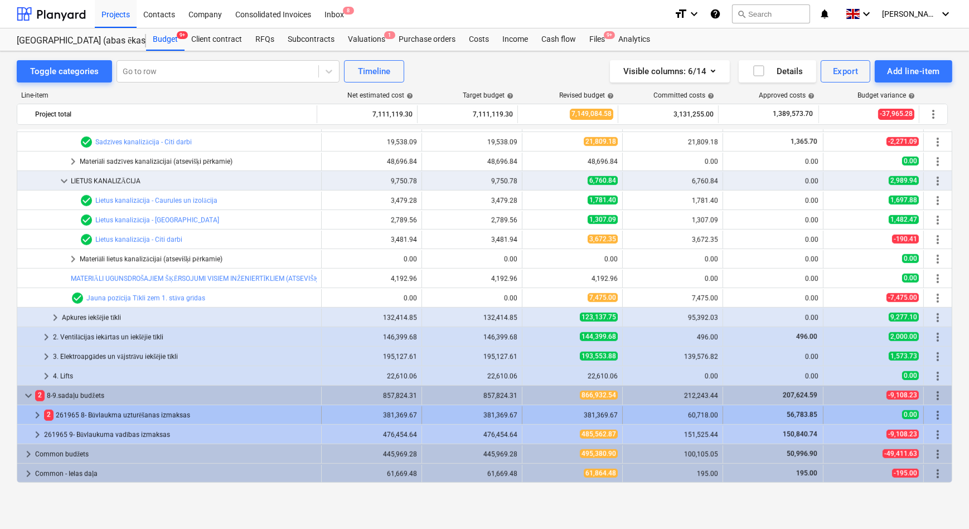
click at [36, 412] on span "keyboard_arrow_right" at bounding box center [37, 414] width 13 height 13
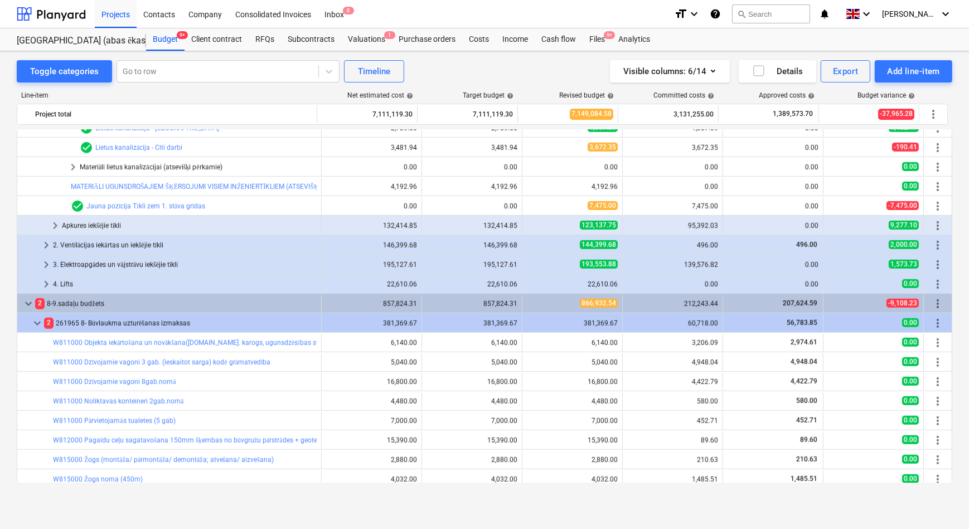
scroll to position [1406, 0]
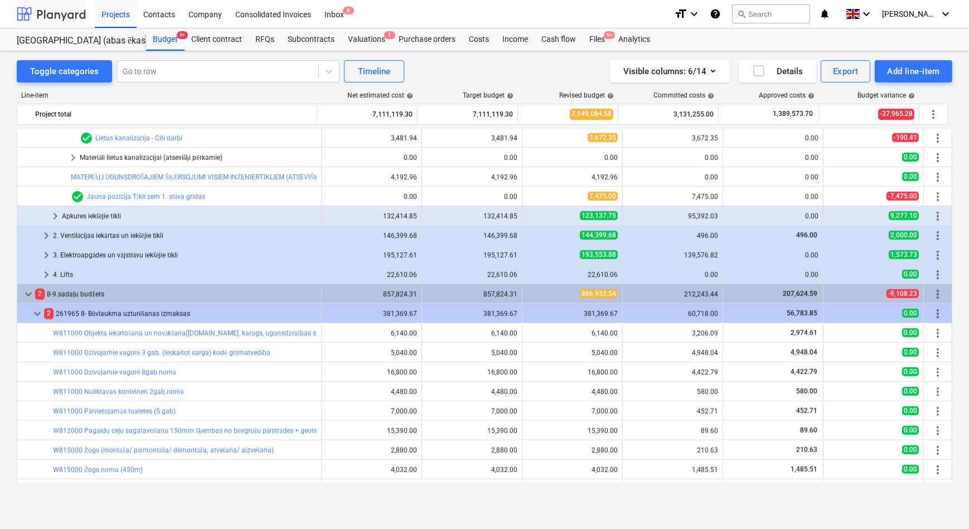
click at [59, 16] on div at bounding box center [51, 14] width 69 height 28
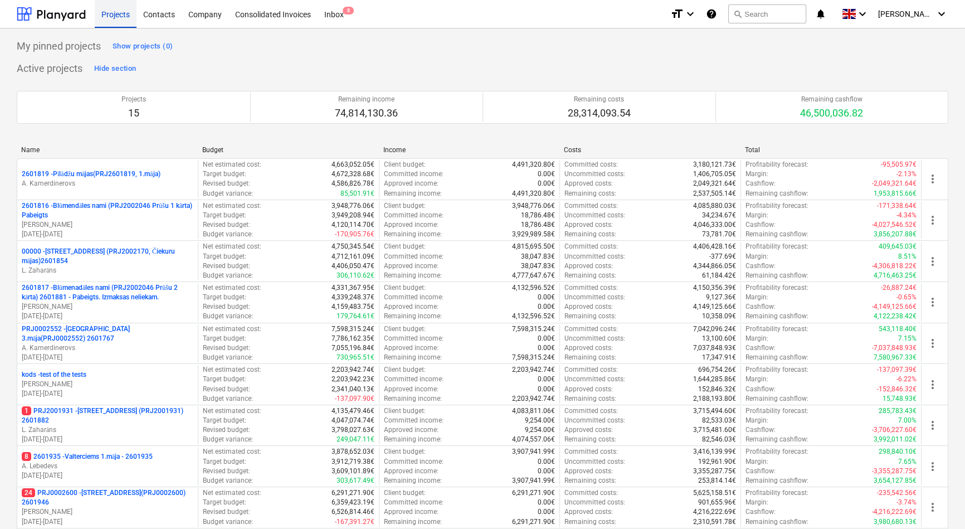
click at [124, 13] on div "Projects" at bounding box center [116, 13] width 42 height 28
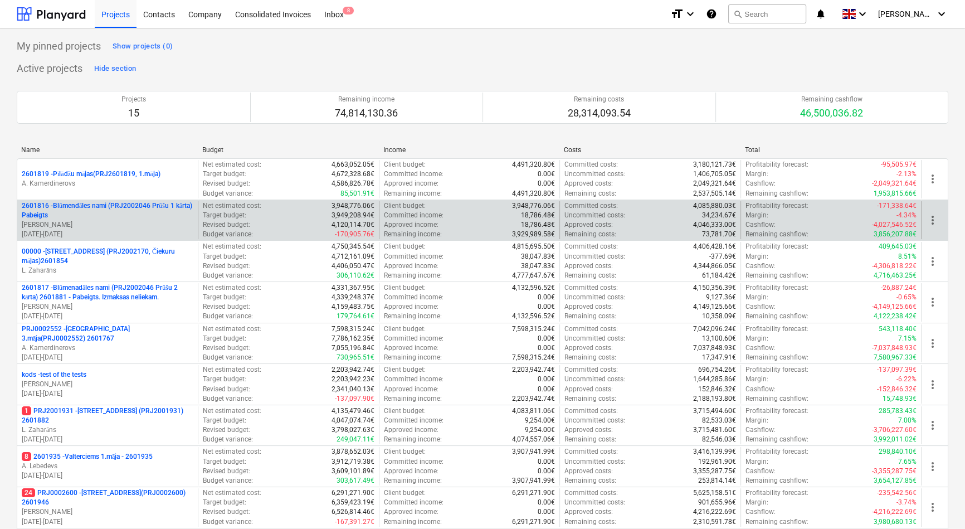
click at [98, 206] on p "2601816 - Blūmendāles nami (PRJ2002046 Prūšu 1 kārta) Pabeigts" at bounding box center [108, 210] width 172 height 19
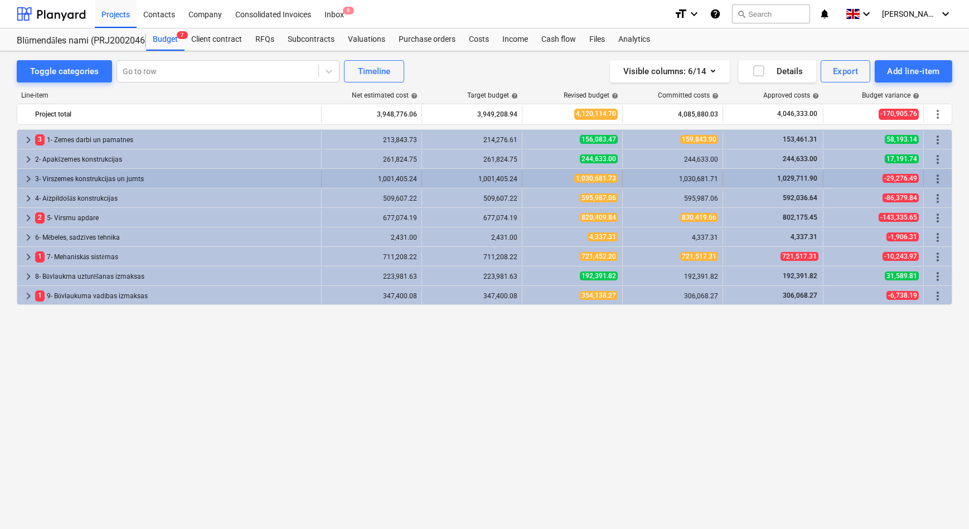
click at [26, 176] on span "keyboard_arrow_right" at bounding box center [28, 178] width 13 height 13
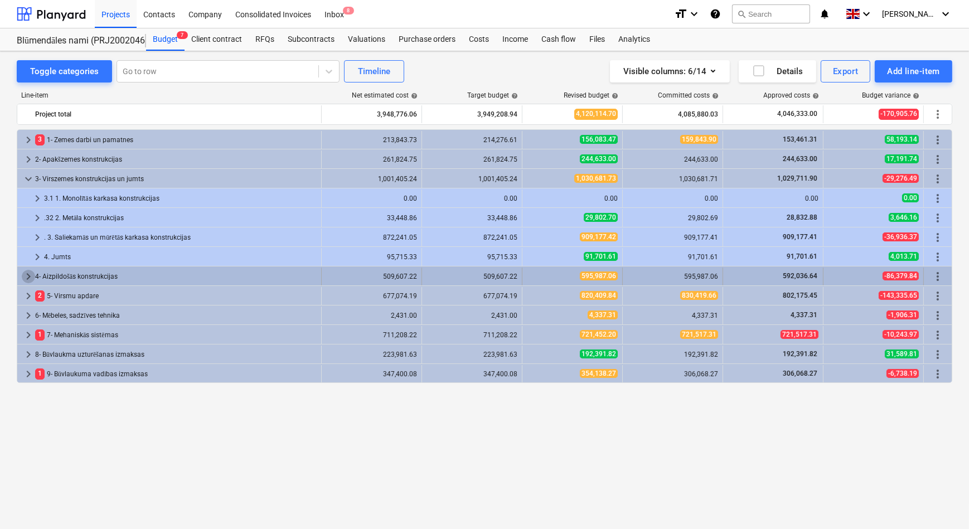
click at [28, 275] on span "keyboard_arrow_right" at bounding box center [28, 276] width 13 height 13
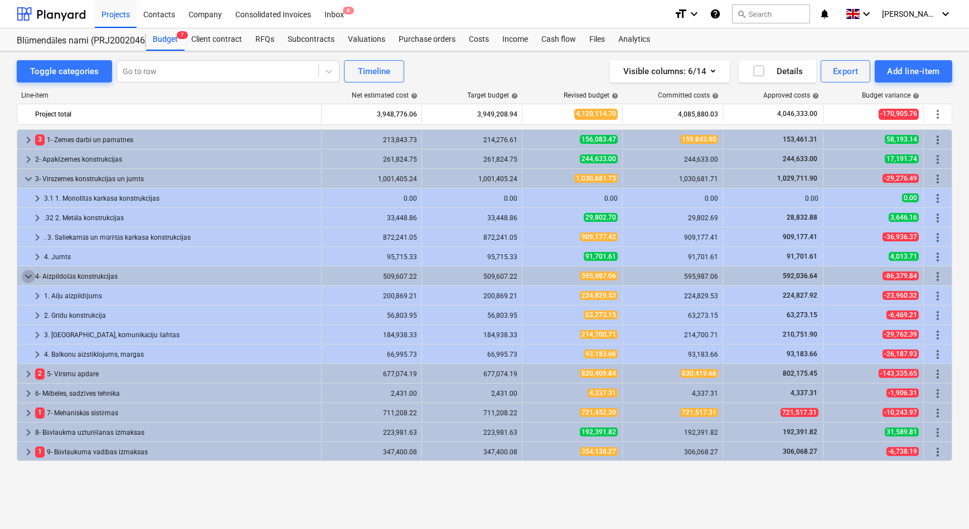
click at [28, 275] on span "keyboard_arrow_down" at bounding box center [28, 276] width 13 height 13
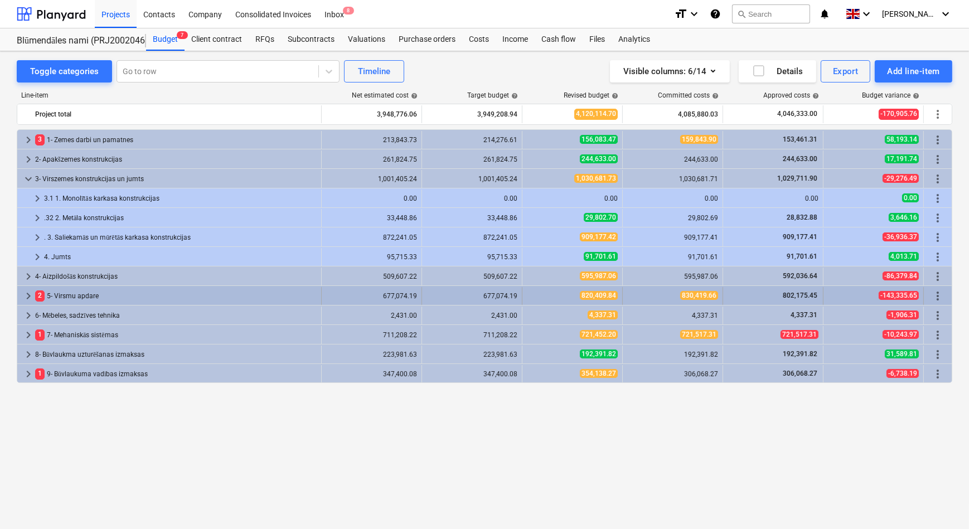
click at [26, 298] on span "keyboard_arrow_right" at bounding box center [28, 295] width 13 height 13
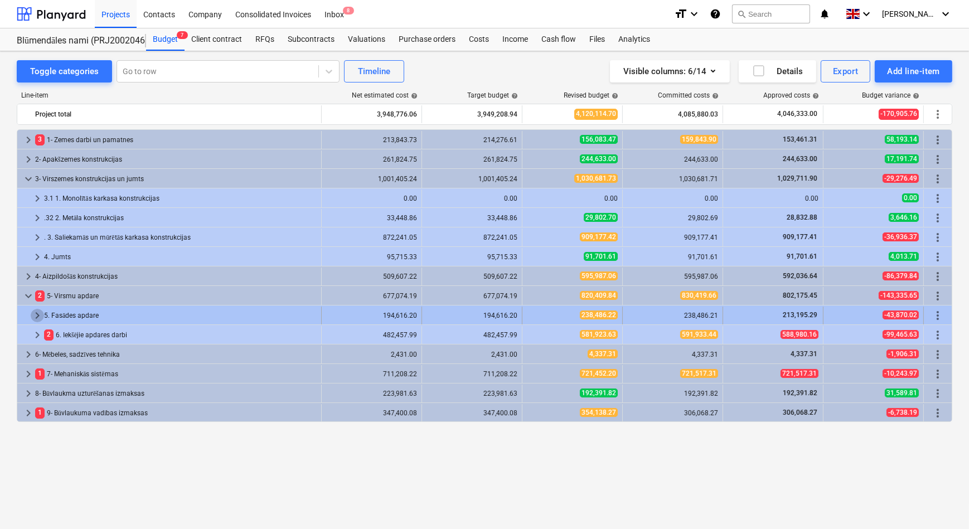
click at [36, 313] on span "keyboard_arrow_right" at bounding box center [37, 315] width 13 height 13
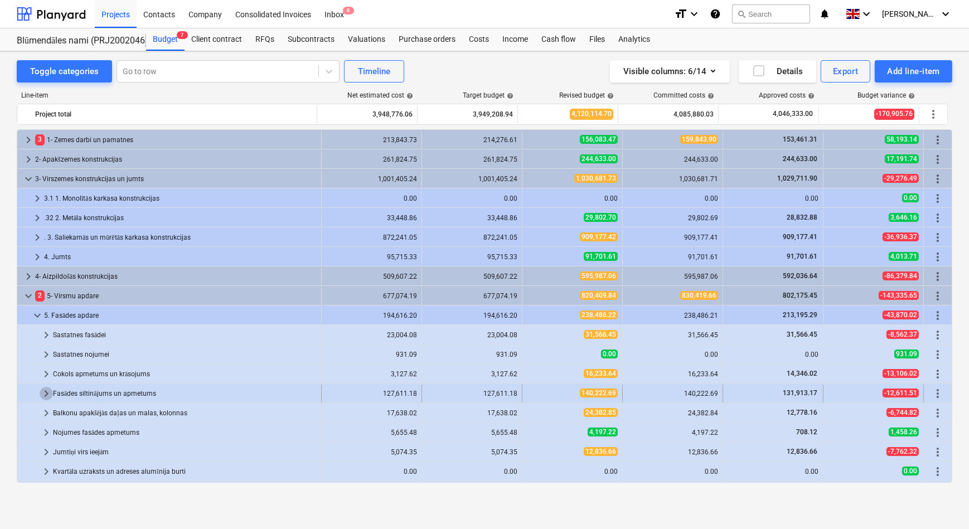
click at [42, 396] on span "keyboard_arrow_right" at bounding box center [46, 393] width 13 height 13
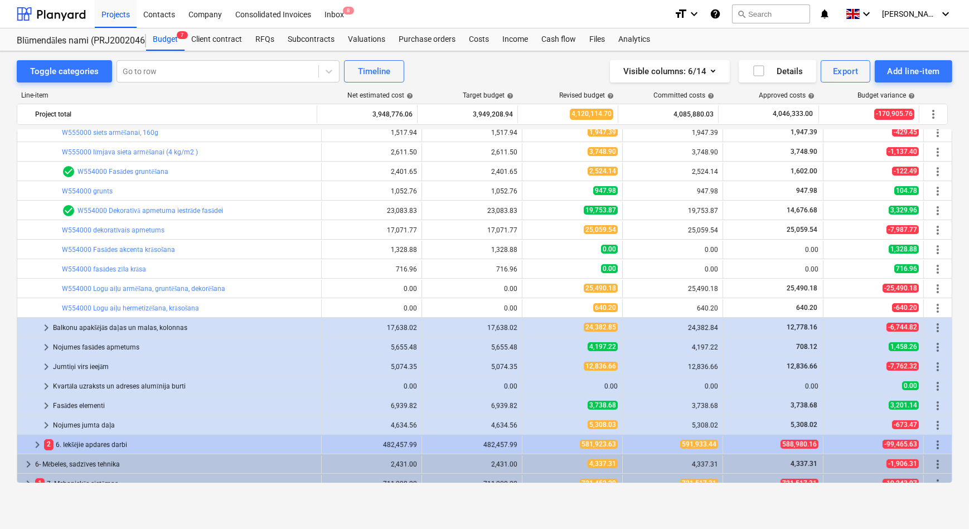
scroll to position [405, 0]
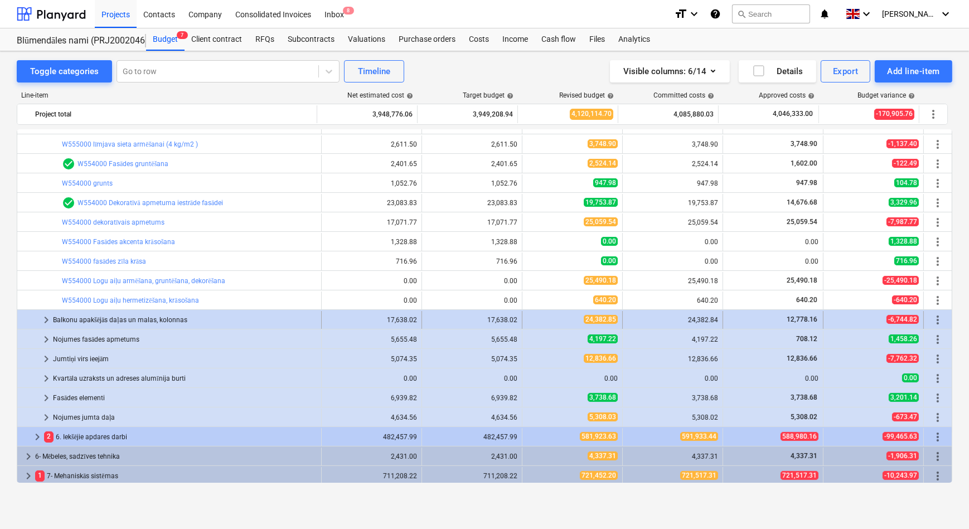
click at [49, 318] on span "keyboard_arrow_right" at bounding box center [46, 319] width 13 height 13
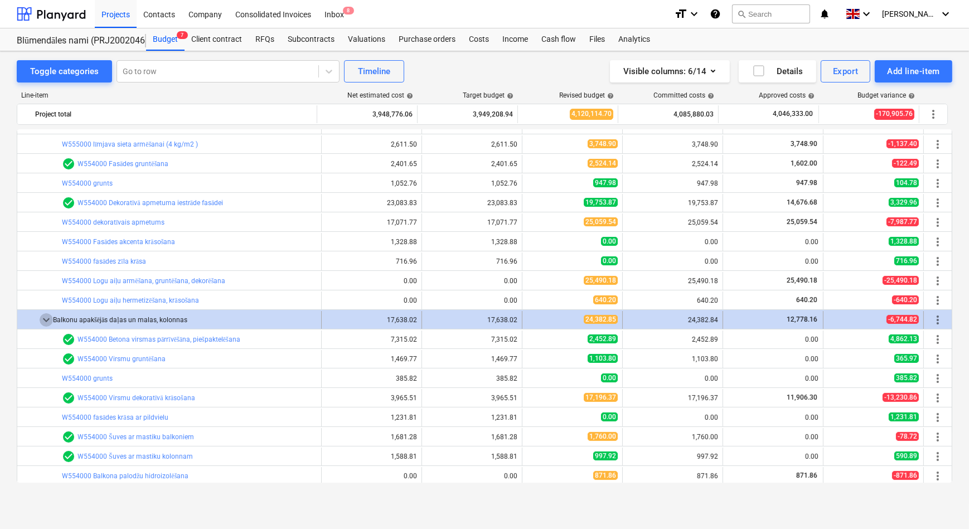
click at [41, 322] on span "keyboard_arrow_down" at bounding box center [46, 319] width 13 height 13
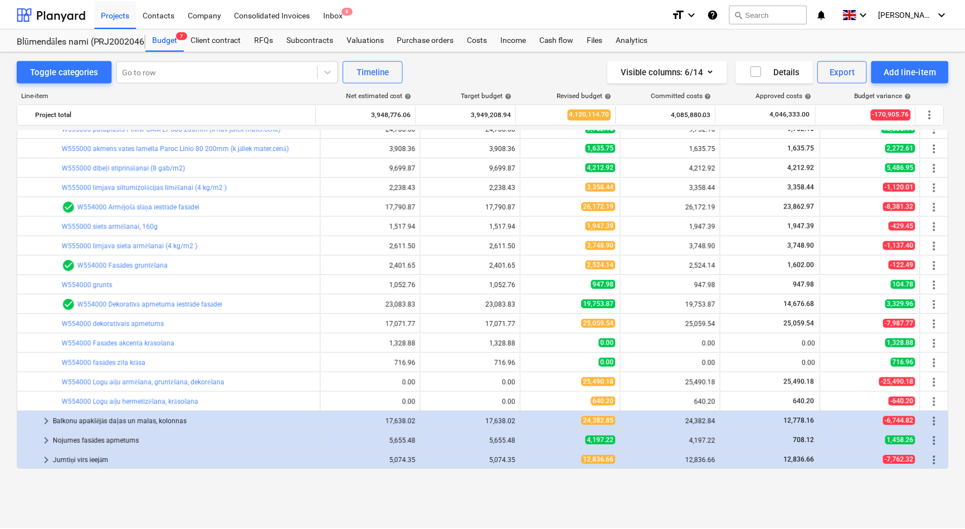
scroll to position [253, 0]
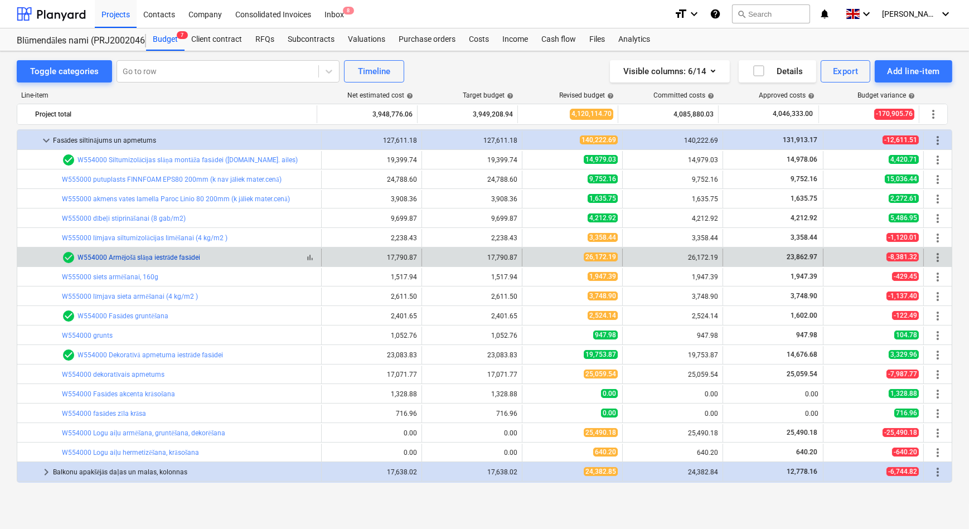
click at [184, 256] on link "W554000 Armējošā slāņa iestrāde fasādei" at bounding box center [138, 258] width 123 height 8
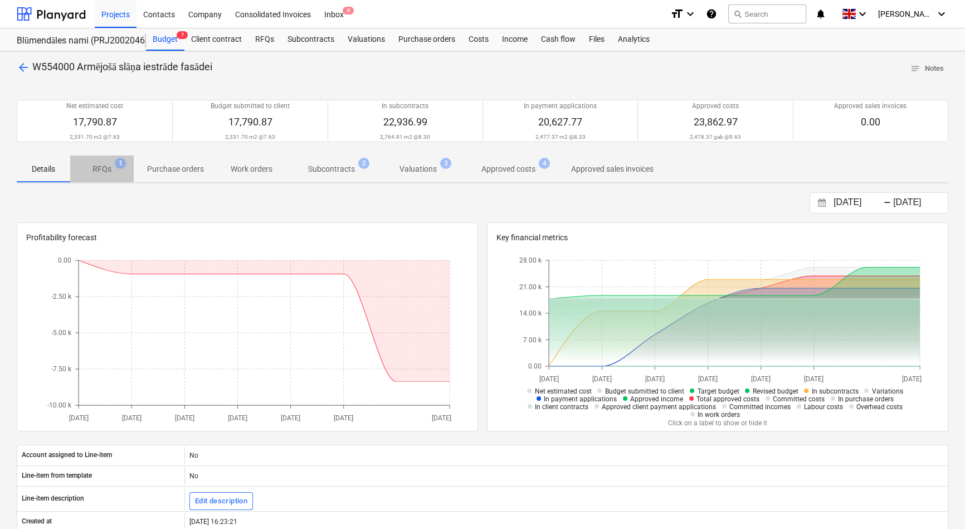
click at [99, 169] on p "RFQs" at bounding box center [102, 169] width 19 height 12
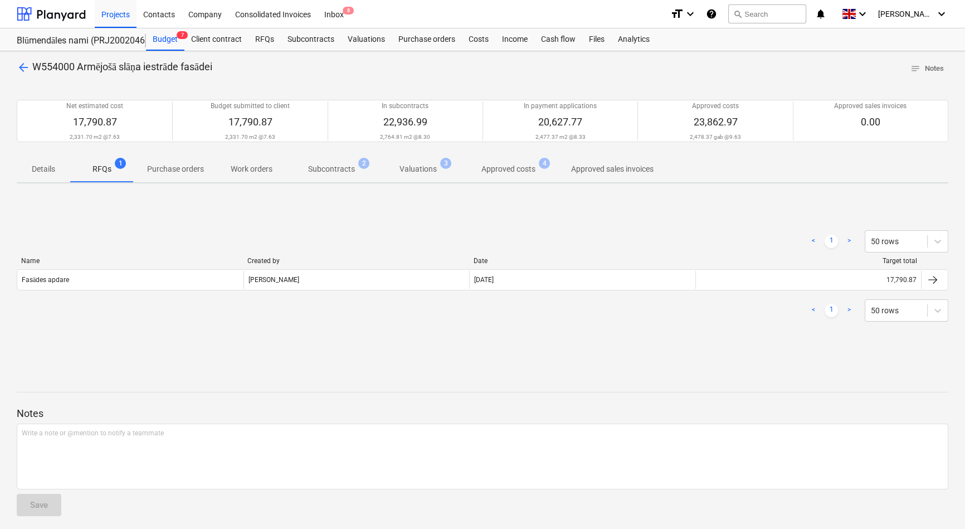
click at [92, 278] on div "Fasādes apdare" at bounding box center [130, 280] width 226 height 18
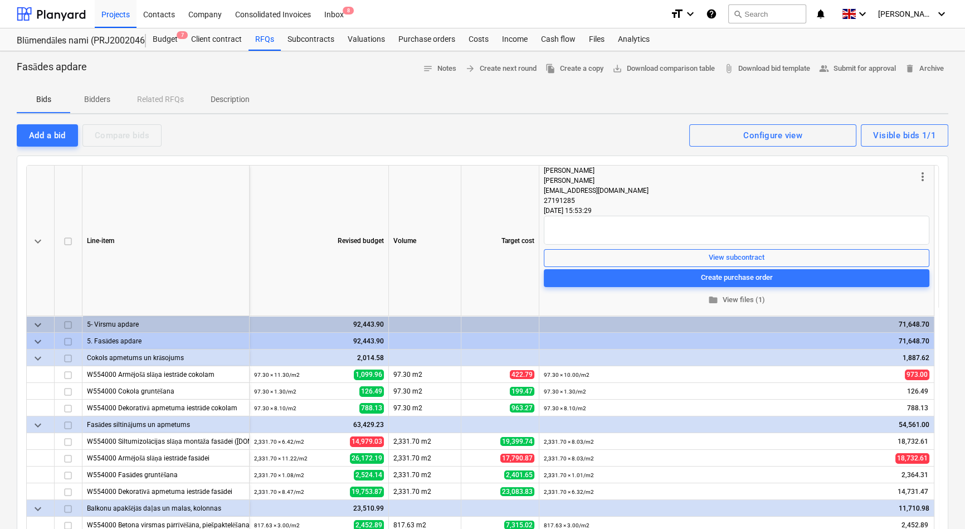
click at [87, 94] on p "Bidders" at bounding box center [97, 100] width 27 height 12
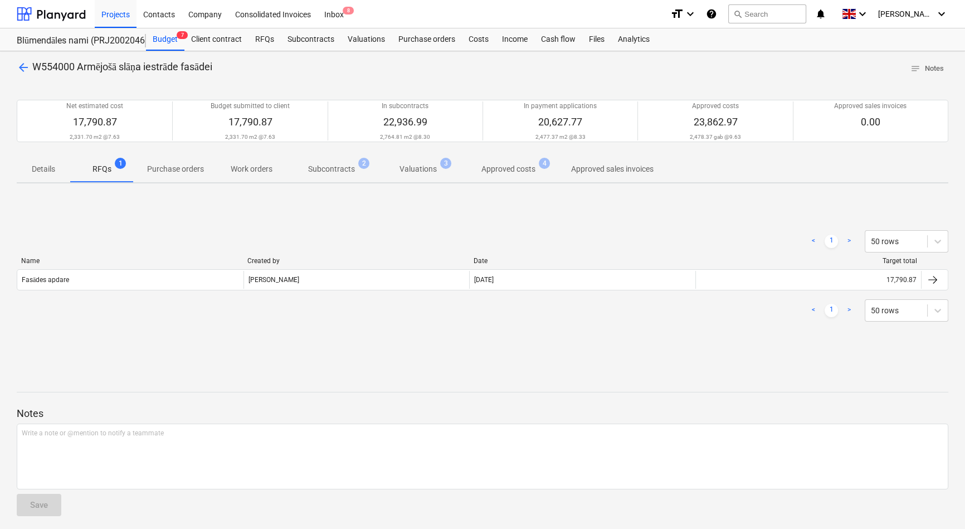
click at [329, 169] on p "Subcontracts" at bounding box center [331, 169] width 47 height 12
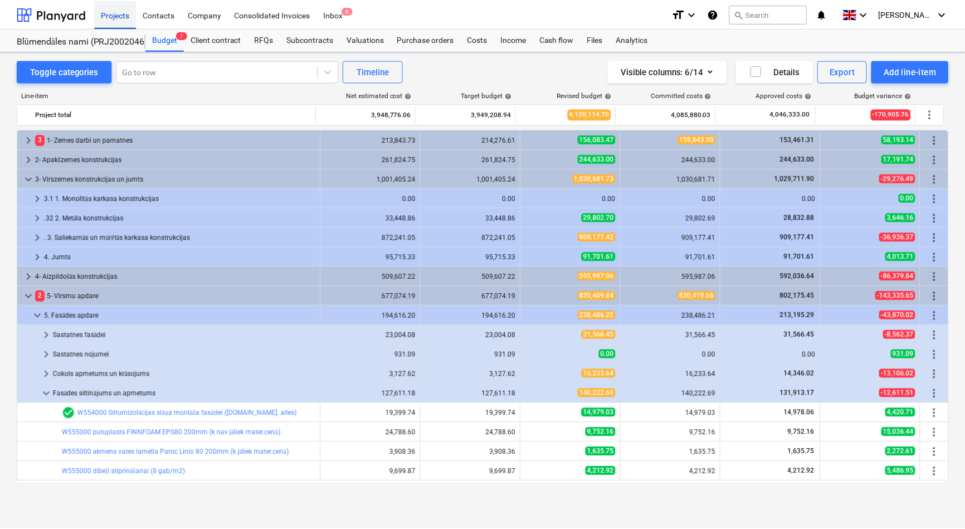
scroll to position [253, 0]
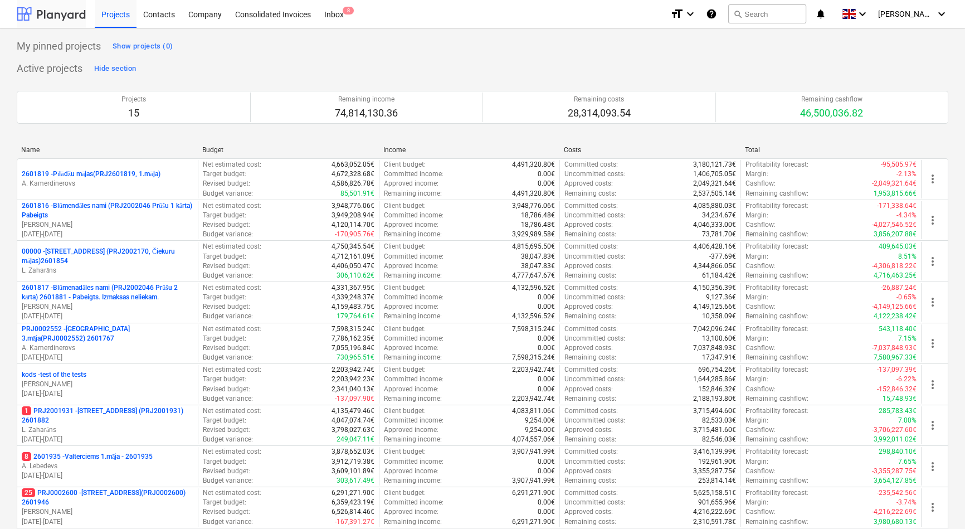
click at [48, 14] on div at bounding box center [51, 14] width 69 height 28
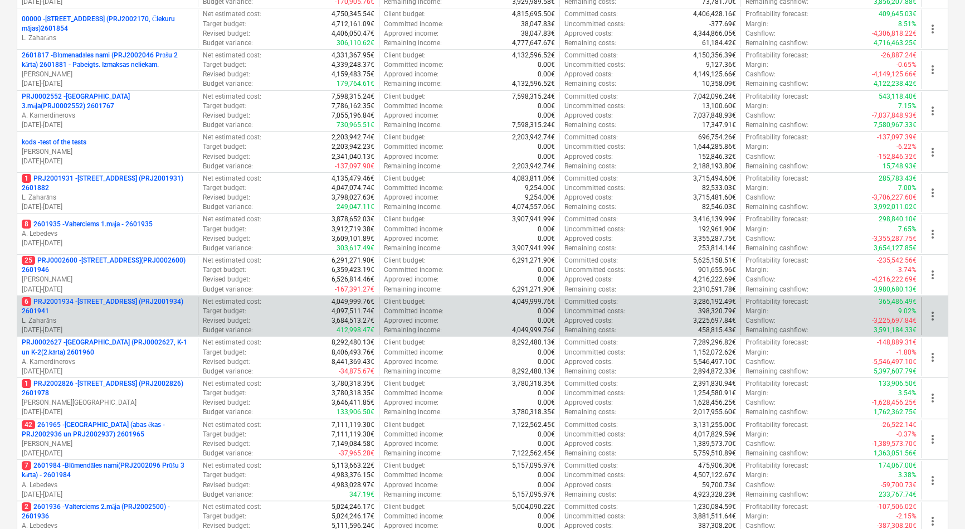
scroll to position [202, 0]
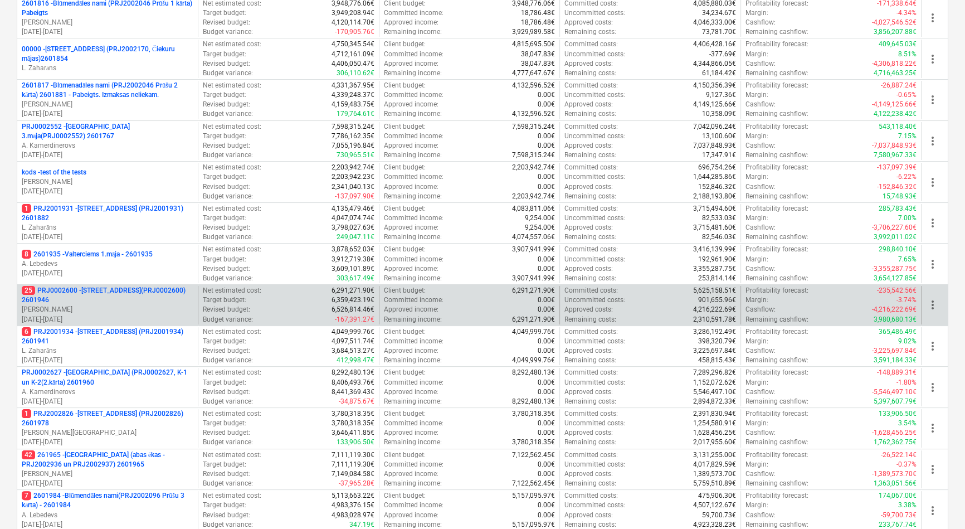
click at [111, 294] on p "25 PRJ0002600 - [STREET_ADDRESS](PRJ0002600) 2601946" at bounding box center [108, 295] width 172 height 19
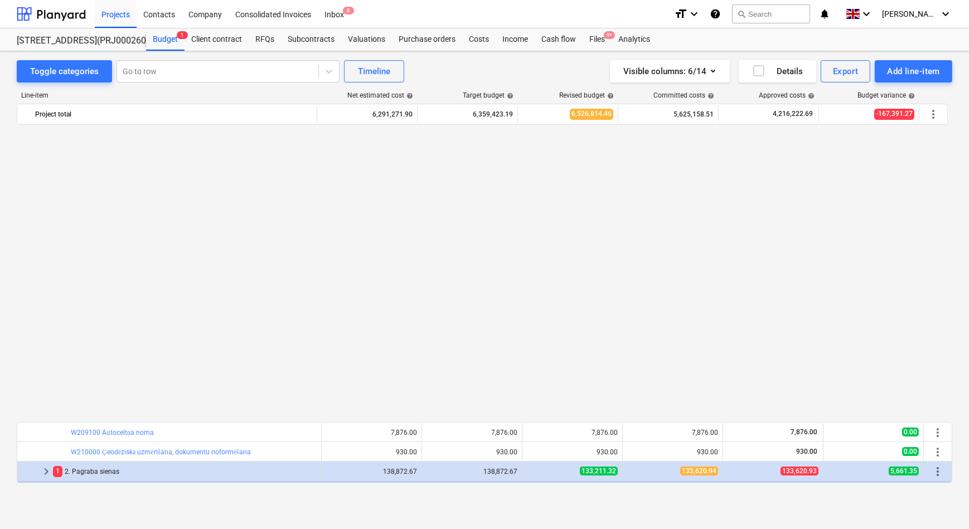
scroll to position [697, 0]
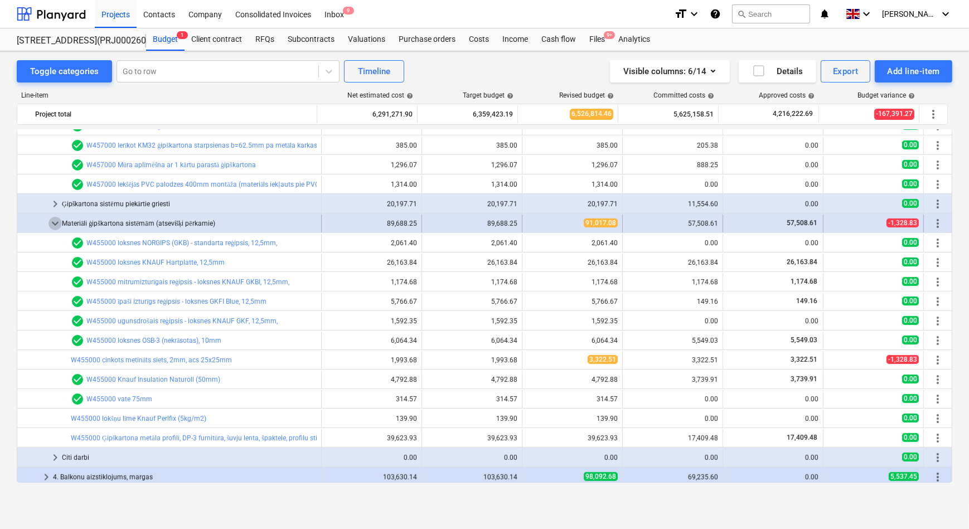
click at [55, 221] on span "keyboard_arrow_down" at bounding box center [54, 223] width 13 height 13
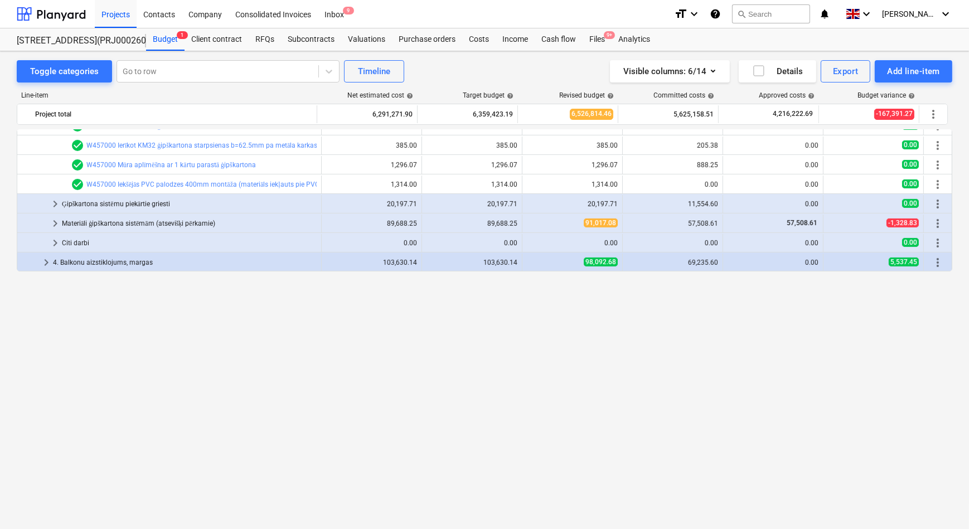
scroll to position [444, 0]
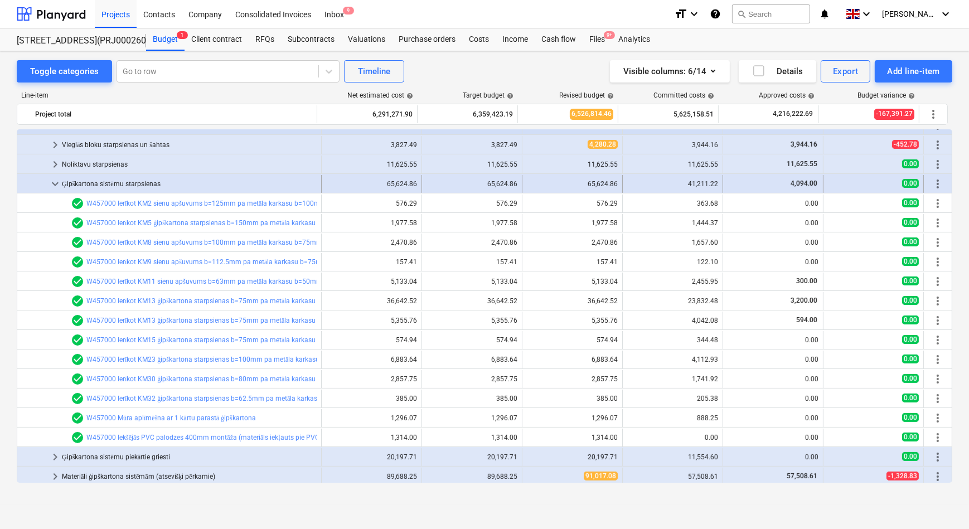
click at [55, 181] on span "keyboard_arrow_down" at bounding box center [54, 183] width 13 height 13
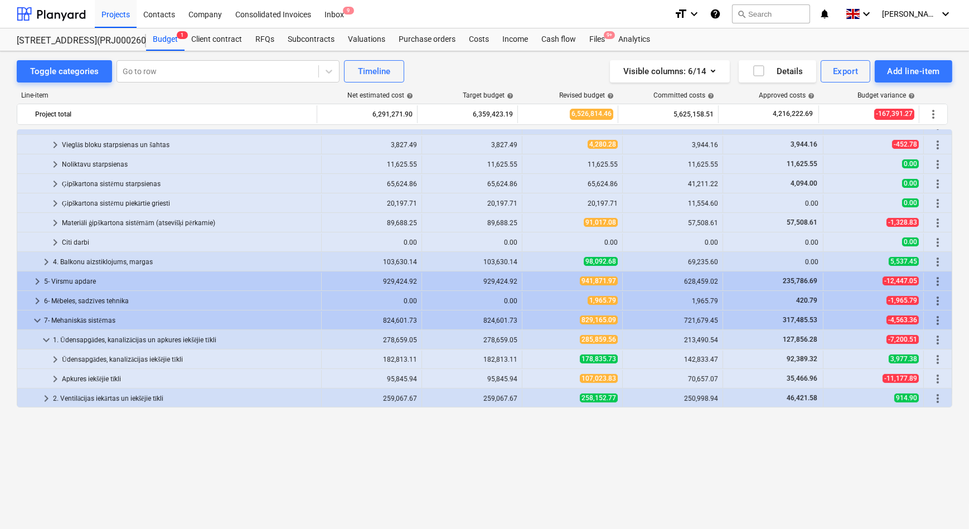
scroll to position [342, 0]
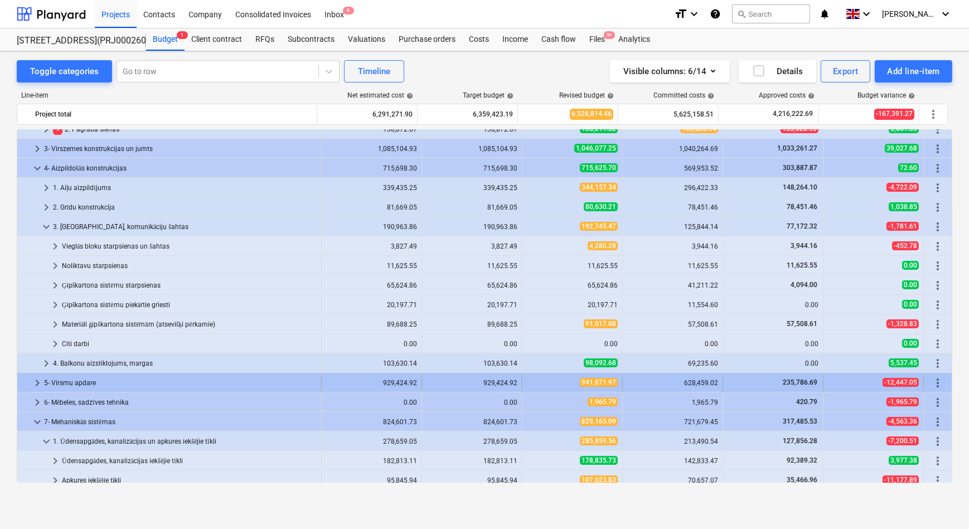
click at [38, 381] on span "keyboard_arrow_right" at bounding box center [37, 382] width 13 height 13
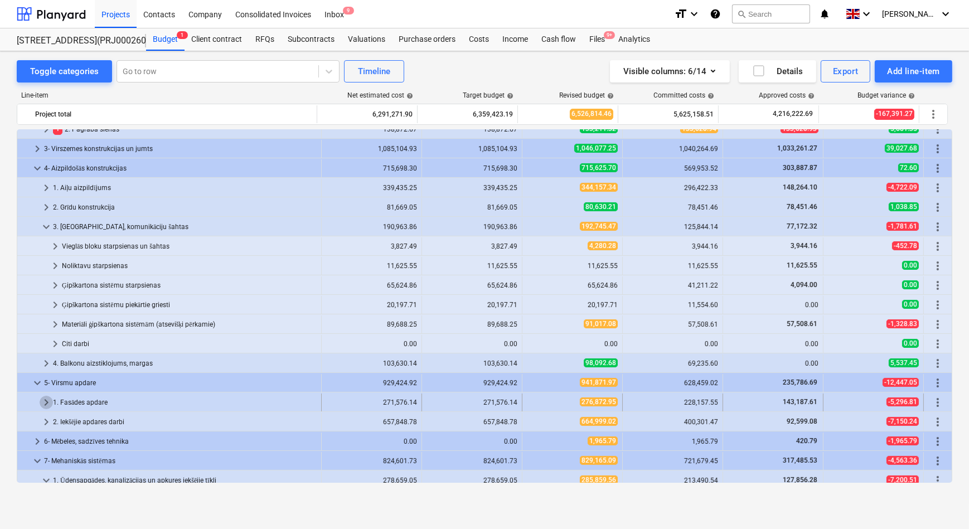
click at [46, 398] on span "keyboard_arrow_right" at bounding box center [46, 402] width 13 height 13
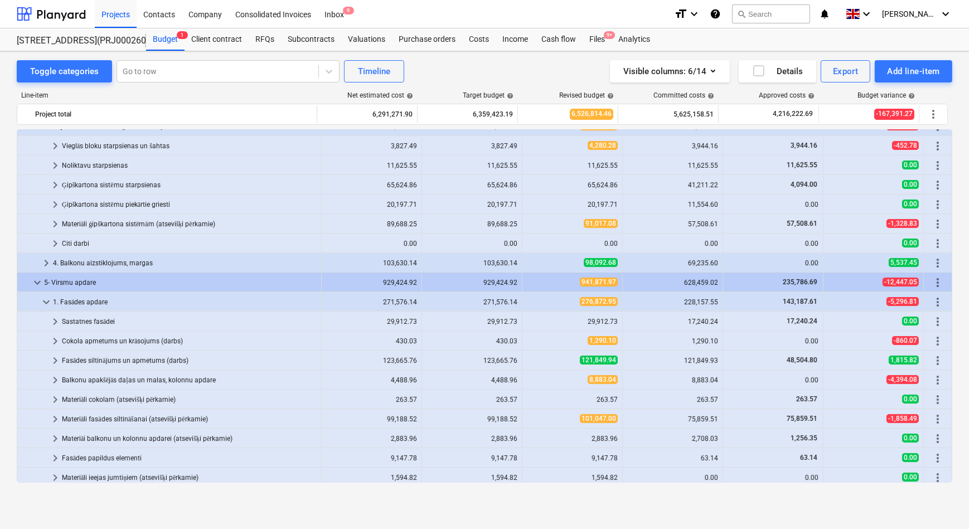
scroll to position [444, 0]
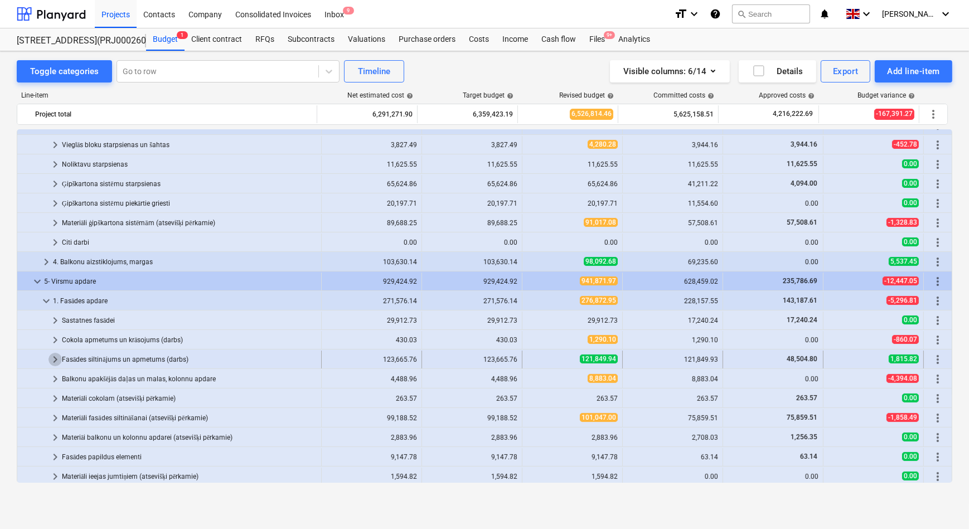
click at [55, 360] on span "keyboard_arrow_right" at bounding box center [54, 359] width 13 height 13
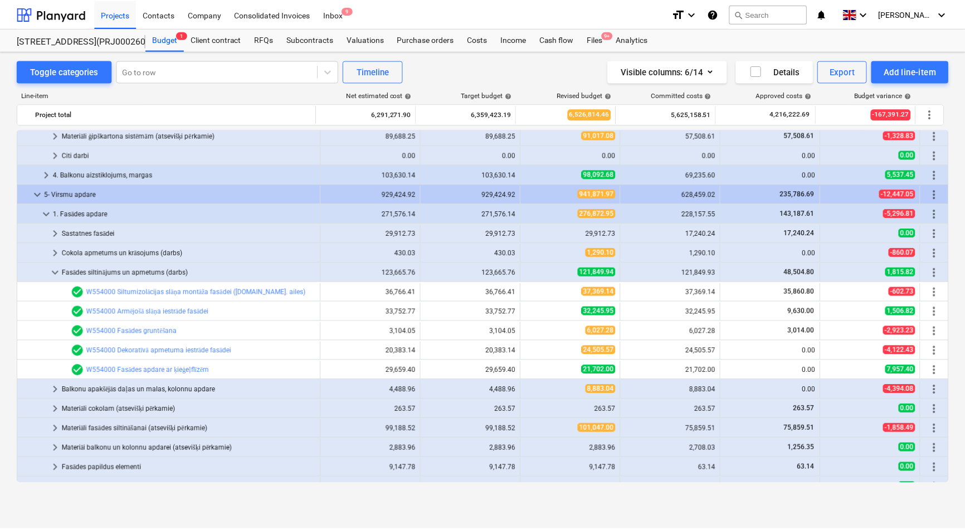
scroll to position [545, 0]
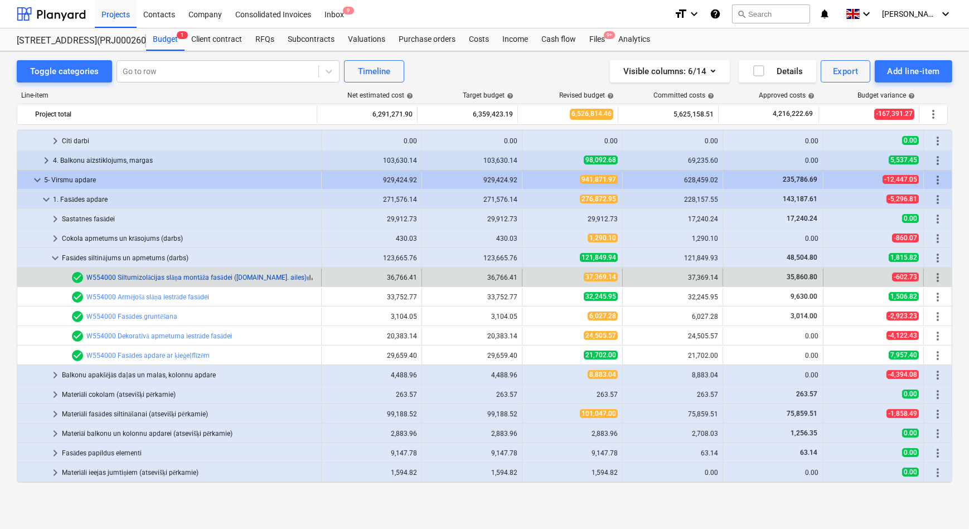
click at [181, 274] on link "W554000 Siltumizolācijas slāņa montāža fasādei ([DOMAIN_NAME]. ailes)" at bounding box center [196, 278] width 220 height 8
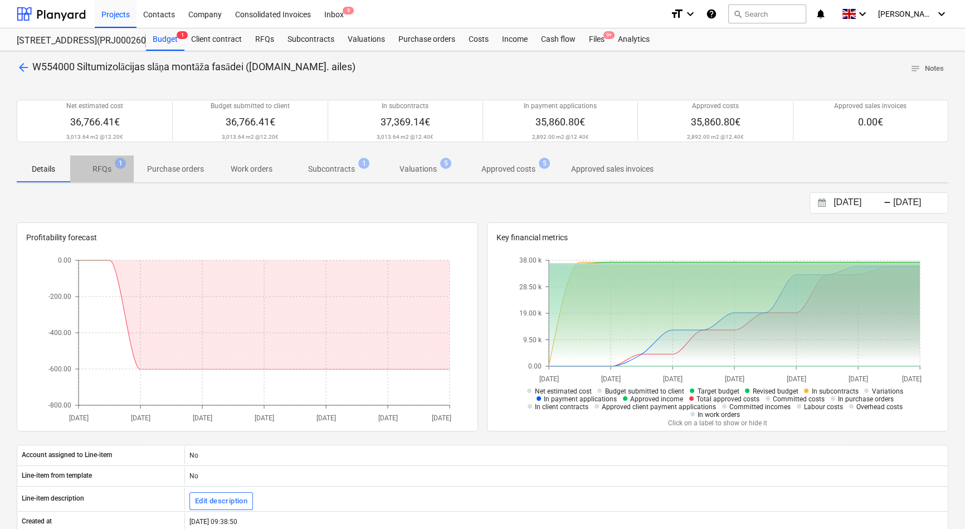
click at [102, 172] on p "RFQs" at bounding box center [102, 169] width 19 height 12
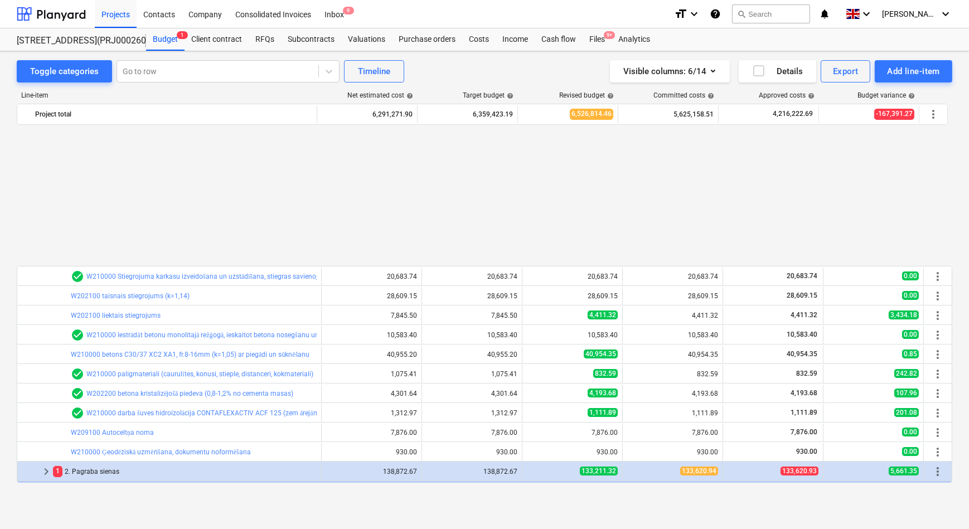
scroll to position [545, 0]
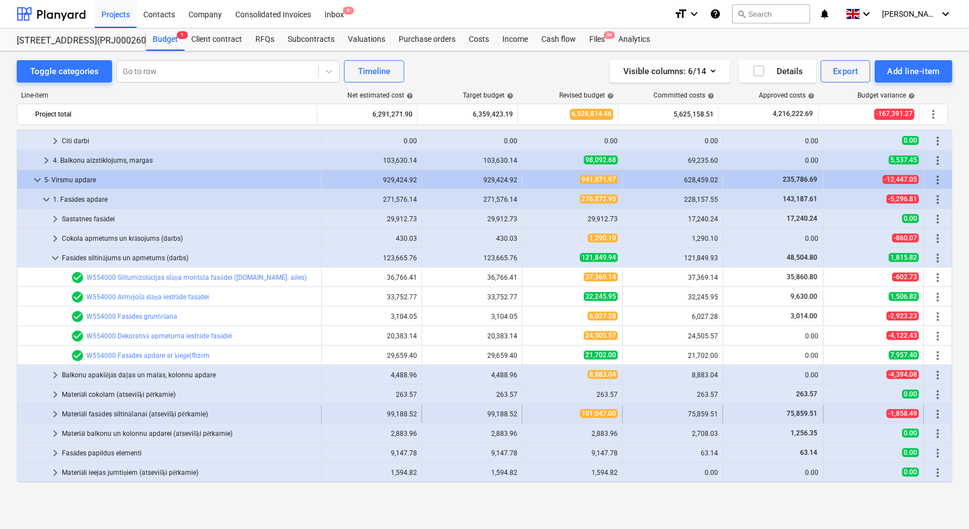
click at [54, 412] on span "keyboard_arrow_right" at bounding box center [54, 413] width 13 height 13
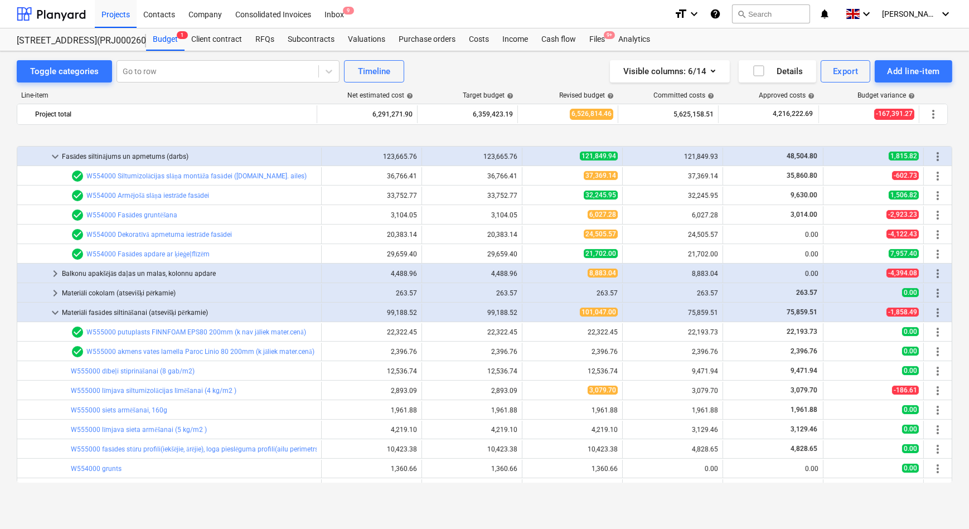
scroll to position [697, 0]
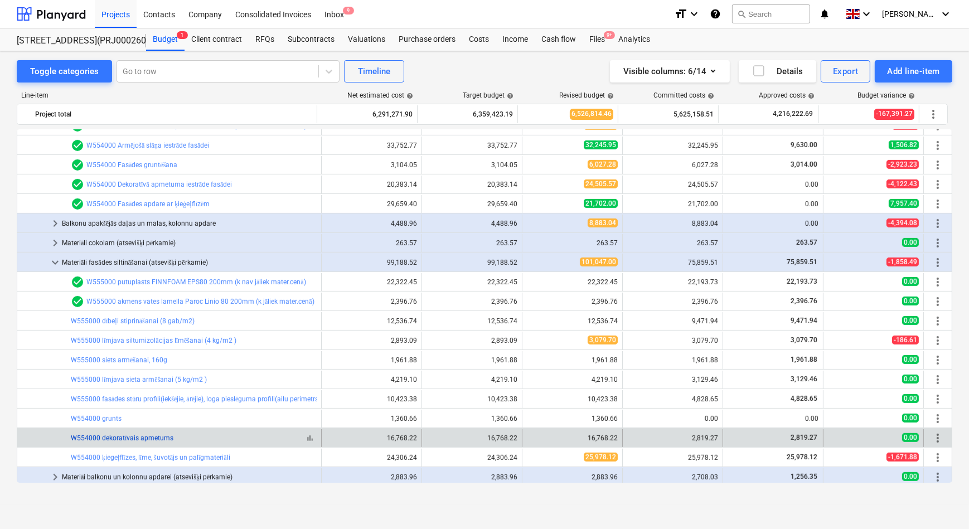
click at [148, 437] on link "W554000 dekoratīvais apmetums" at bounding box center [122, 438] width 103 height 8
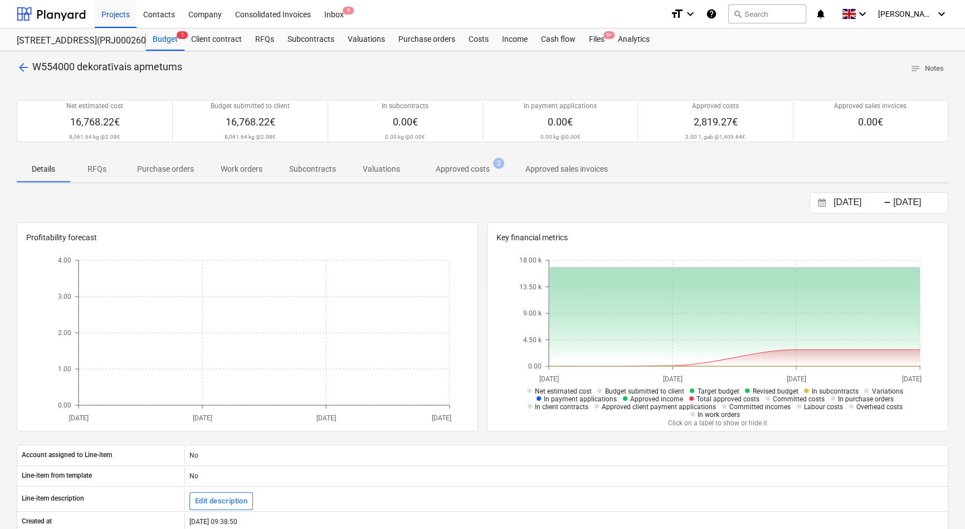
click at [441, 173] on p "Approved costs" at bounding box center [463, 169] width 54 height 12
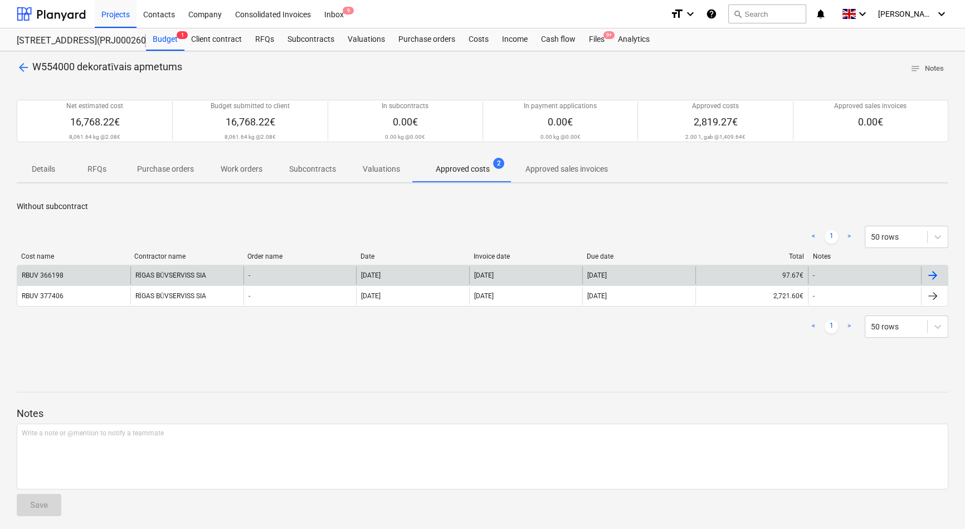
click at [72, 275] on div "RBUV 366198" at bounding box center [73, 275] width 113 height 18
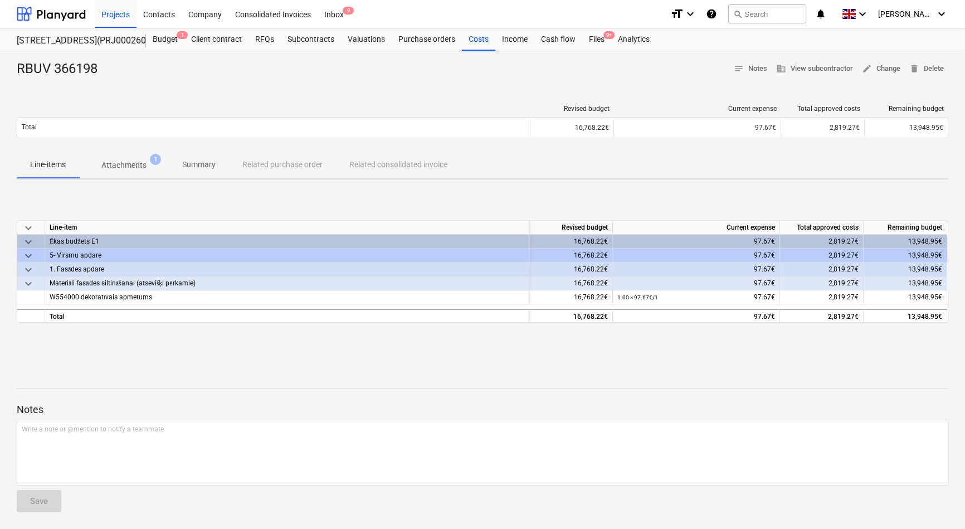
click at [133, 166] on p "Attachments" at bounding box center [123, 165] width 45 height 12
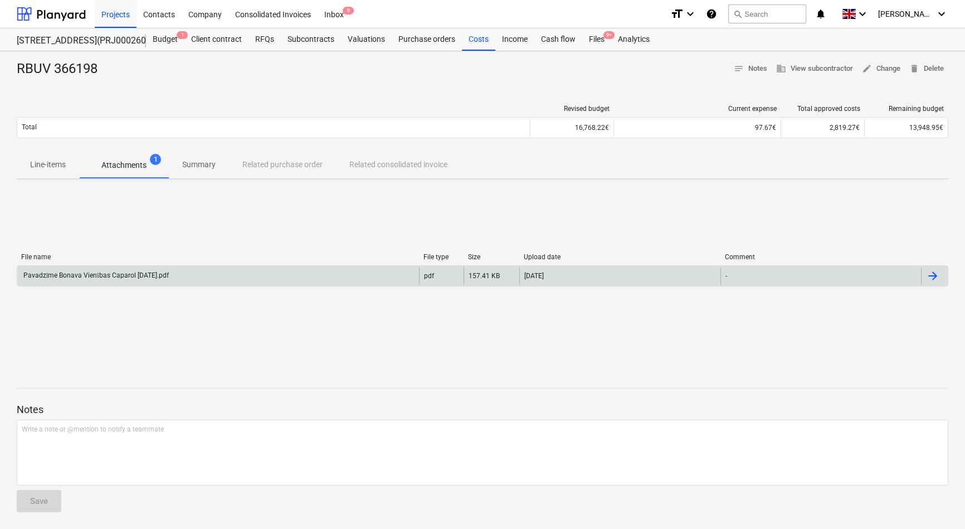
click at [103, 279] on div "Pavadzīme Bonava Vienības Caparol [DATE].pdf" at bounding box center [95, 275] width 147 height 8
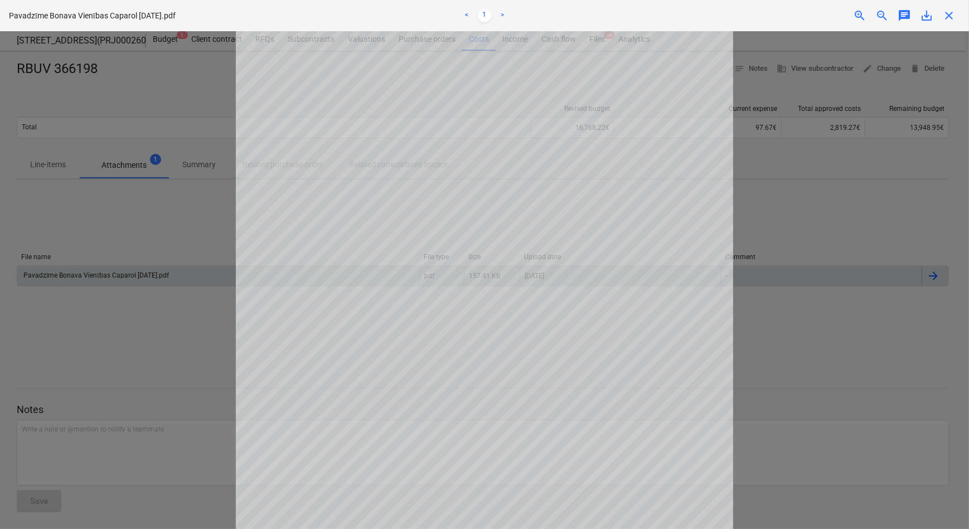
scroll to position [101, 0]
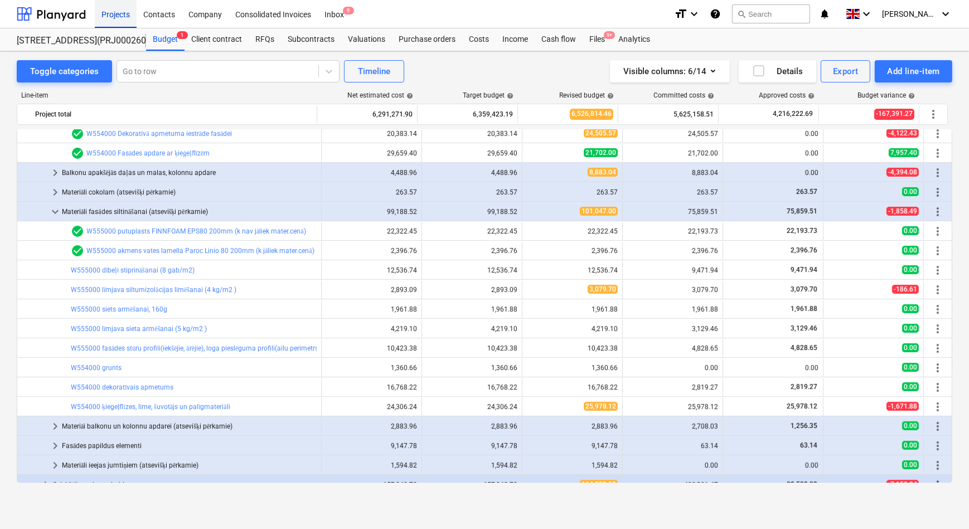
scroll to position [697, 0]
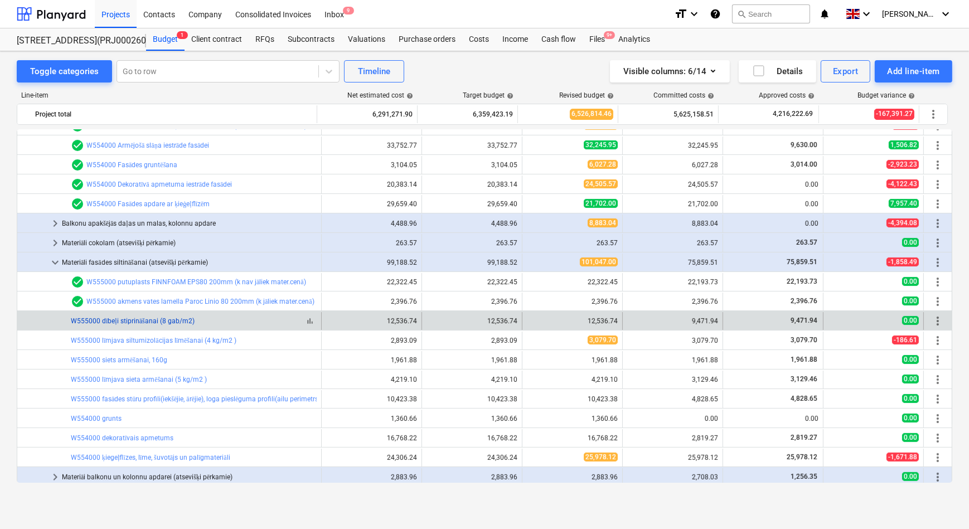
click at [143, 319] on link "W555000 dībeļi stiprināšanai (8 gab/m2)" at bounding box center [133, 321] width 124 height 8
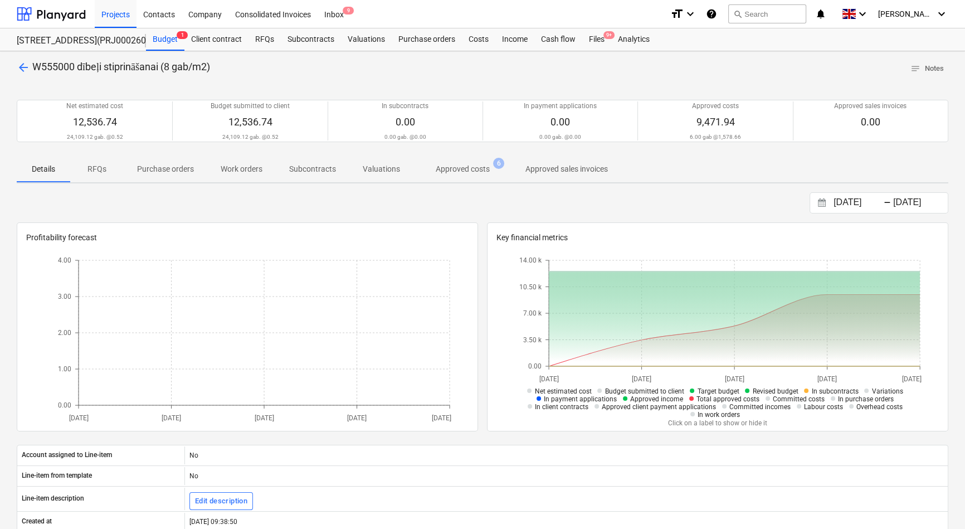
click at [452, 172] on p "Approved costs" at bounding box center [463, 169] width 54 height 12
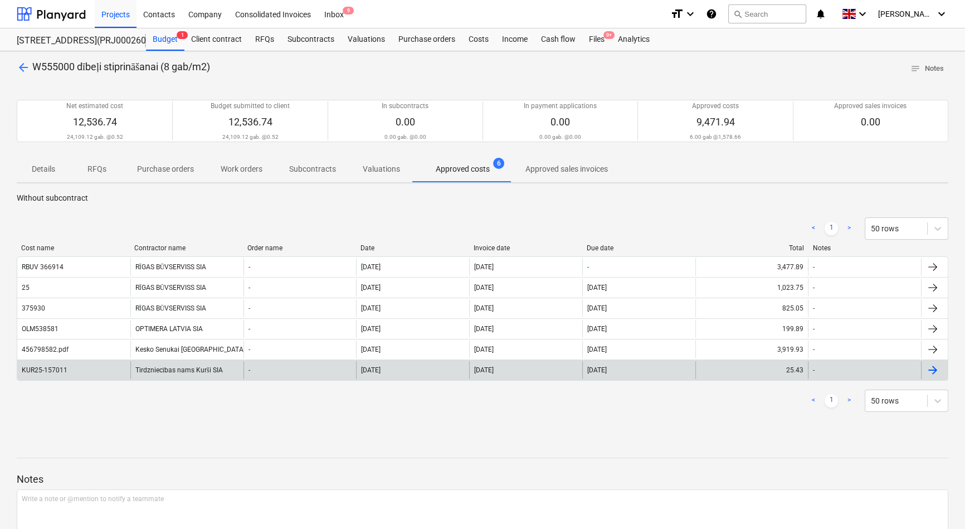
click at [177, 366] on div "Tirdzniecības nams Kurši SIA" at bounding box center [186, 370] width 113 height 18
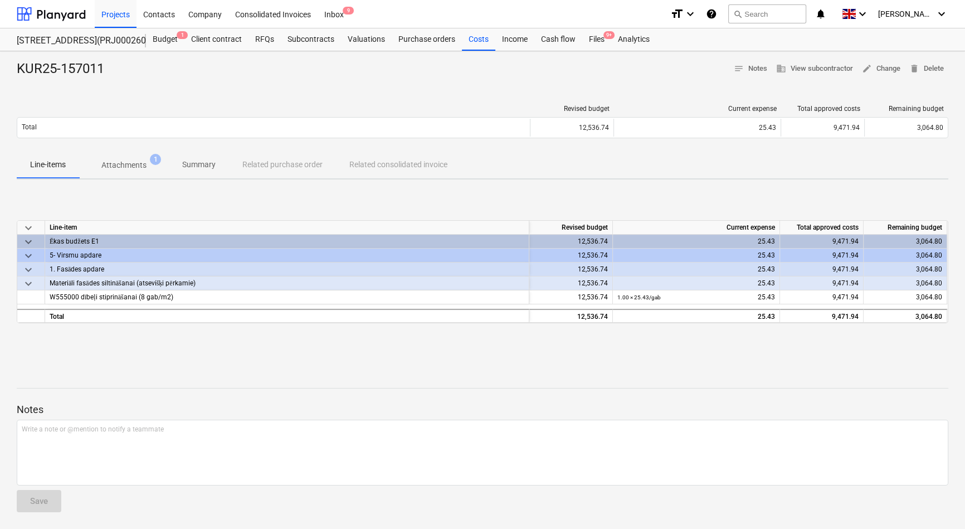
click at [127, 163] on p "Attachments" at bounding box center [123, 165] width 45 height 12
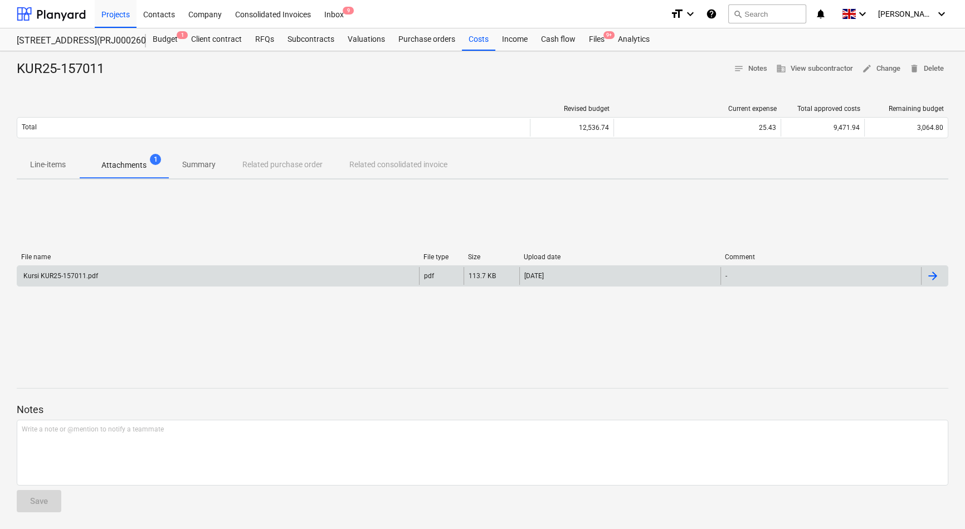
click at [78, 275] on div "Kursi KUR25-157011.pdf" at bounding box center [60, 276] width 76 height 8
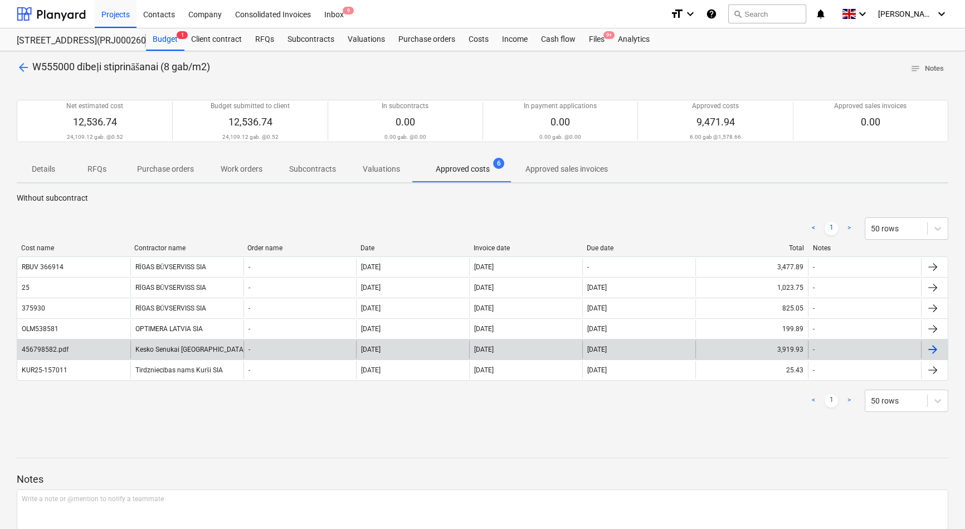
click at [164, 349] on div "Kesko Senukai [GEOGRAPHIC_DATA] AS" at bounding box center [186, 349] width 113 height 18
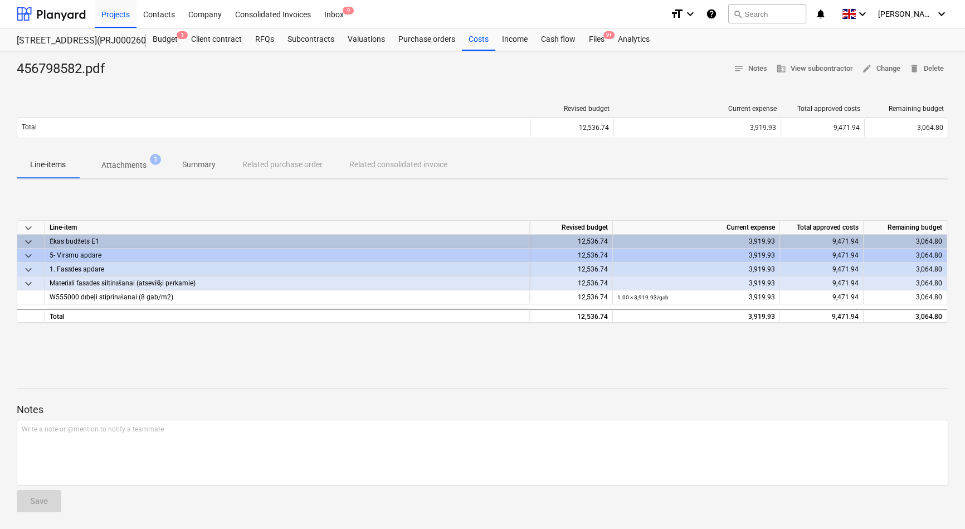
click at [127, 164] on p "Attachments" at bounding box center [123, 165] width 45 height 12
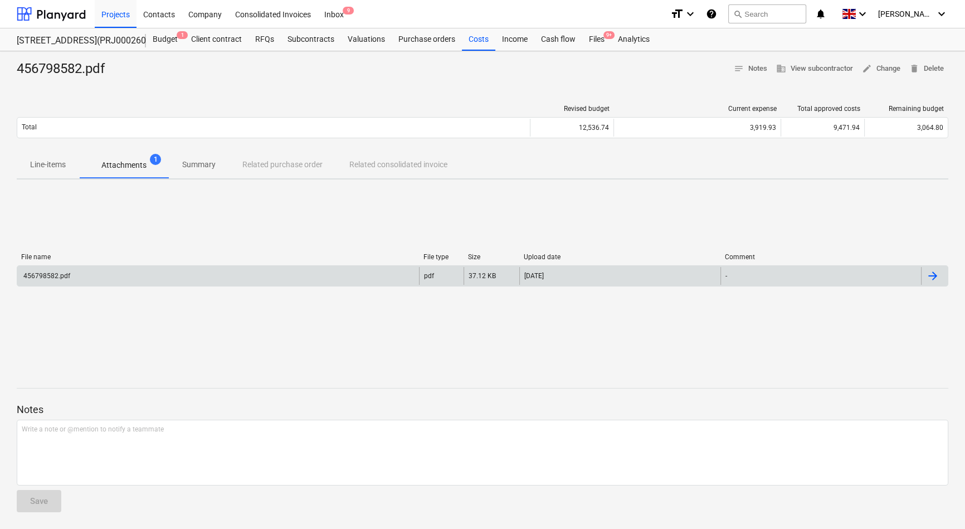
click at [55, 279] on div "456798582.pdf" at bounding box center [46, 276] width 48 height 8
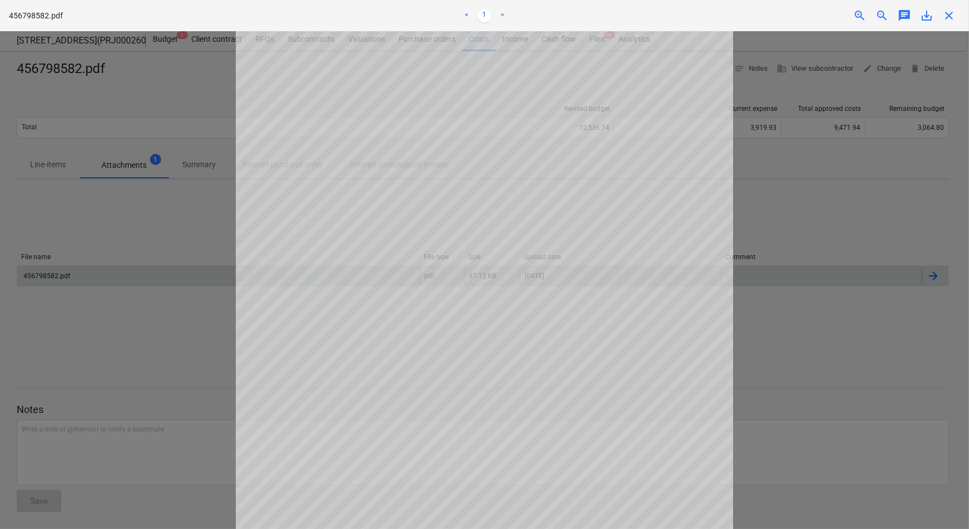
scroll to position [101, 0]
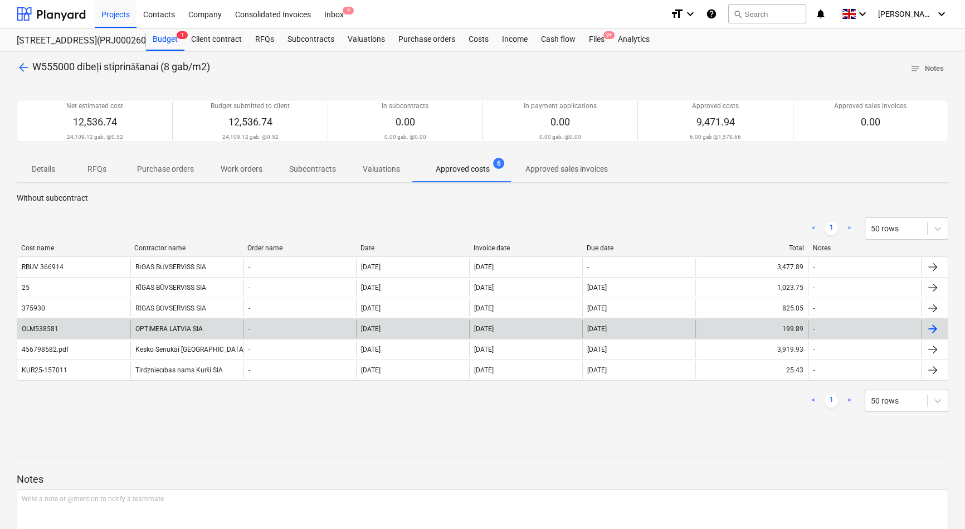
click at [59, 325] on div "OLM538581" at bounding box center [41, 329] width 39 height 8
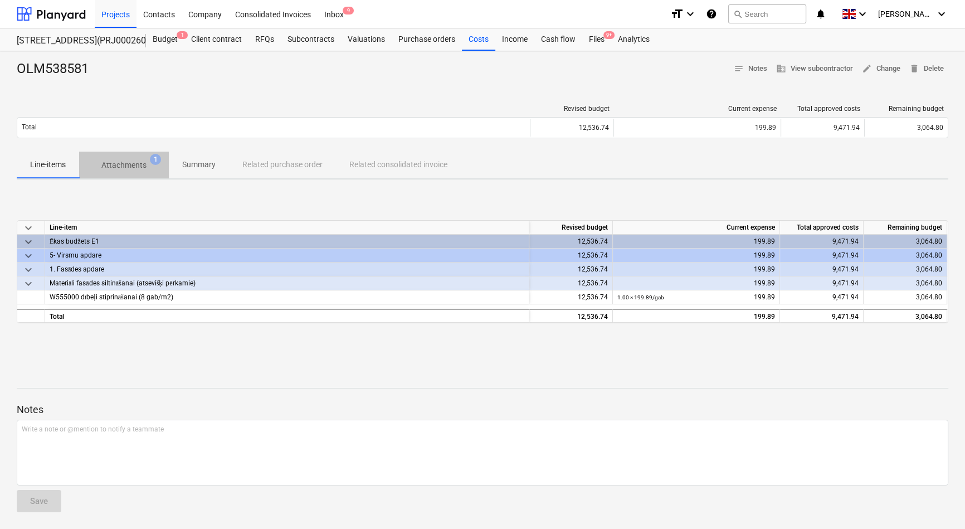
click at [115, 162] on p "Attachments" at bounding box center [123, 165] width 45 height 12
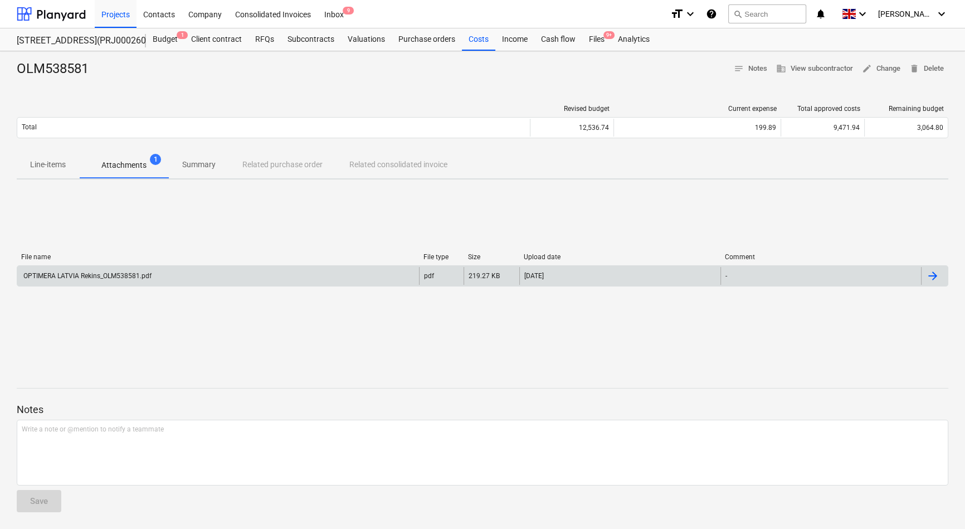
click at [100, 277] on div "OPTIMERA LATVIA Rekins_OLM538581.pdf" at bounding box center [87, 276] width 130 height 8
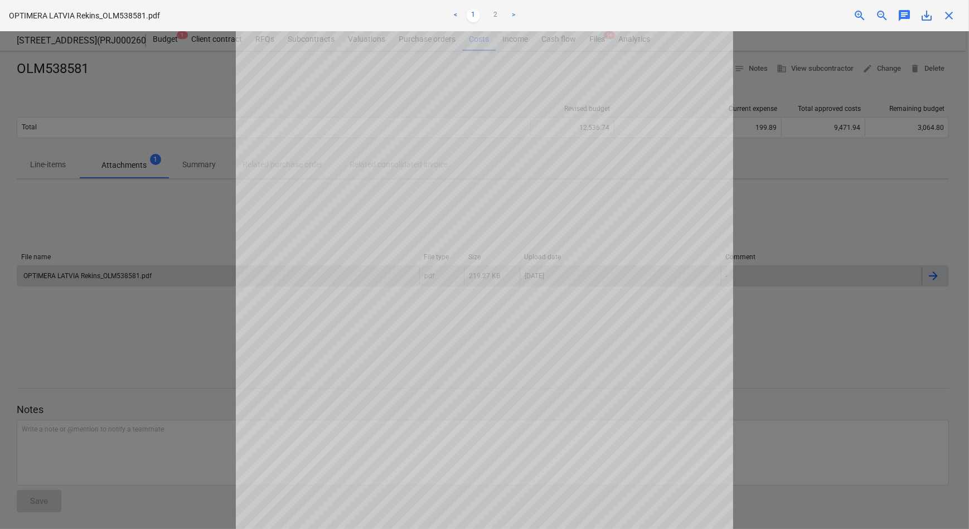
scroll to position [208, 0]
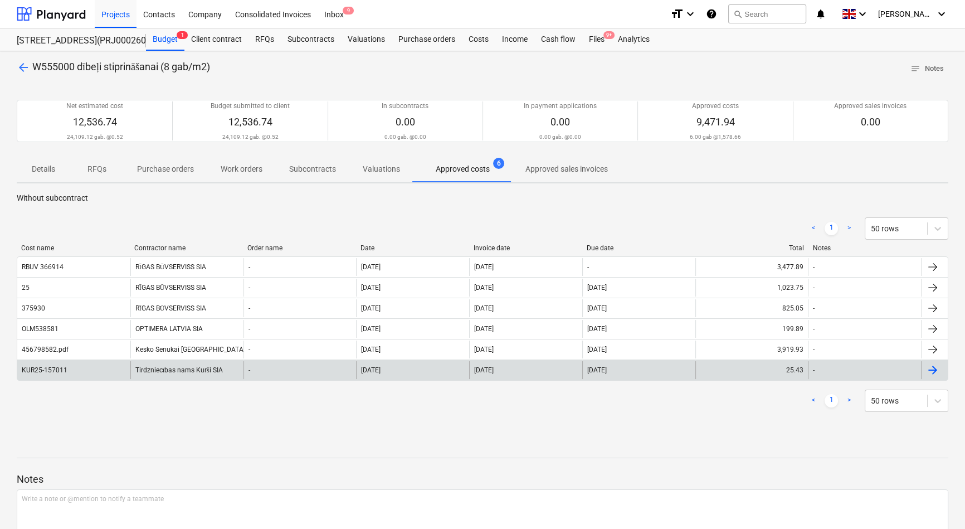
click at [54, 366] on div "KUR25-157011" at bounding box center [45, 370] width 46 height 8
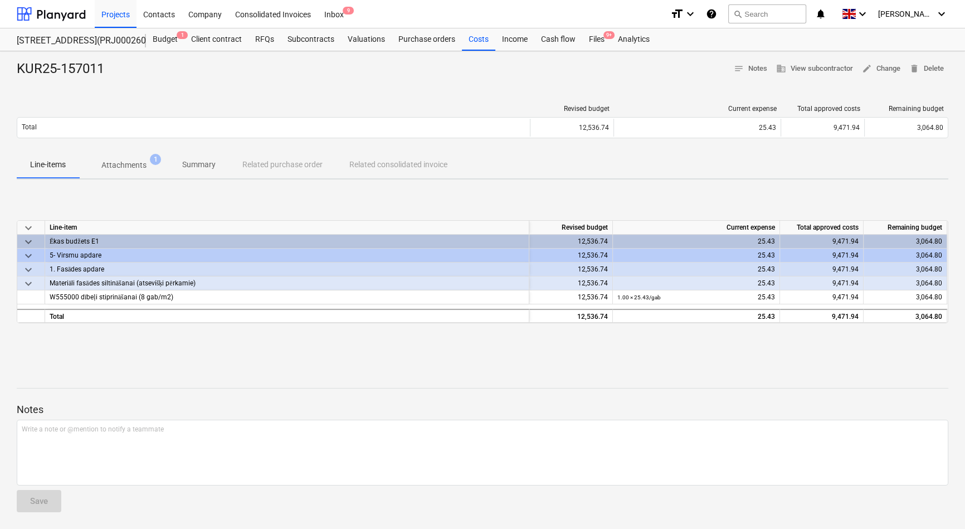
click at [115, 171] on p "Attachments" at bounding box center [123, 165] width 45 height 12
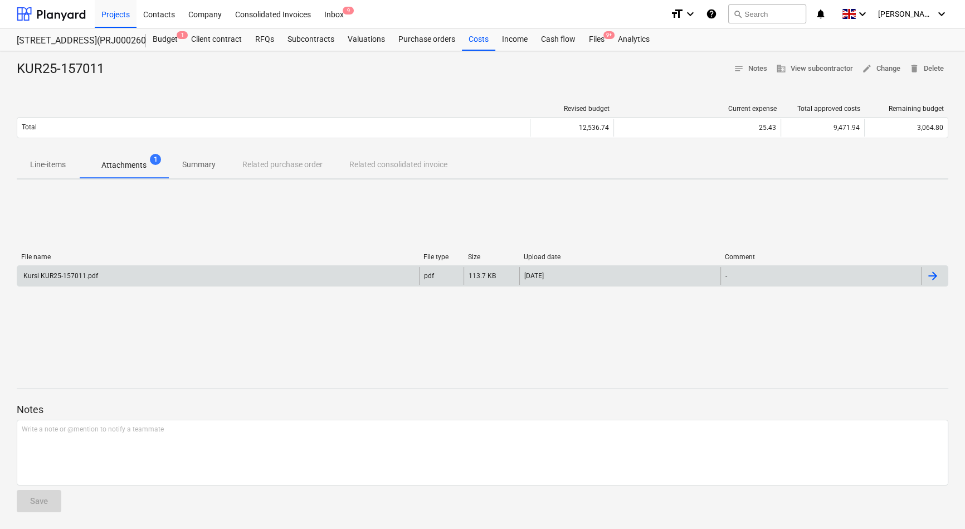
click at [85, 271] on div "Kursi KUR25-157011.pdf" at bounding box center [218, 276] width 402 height 18
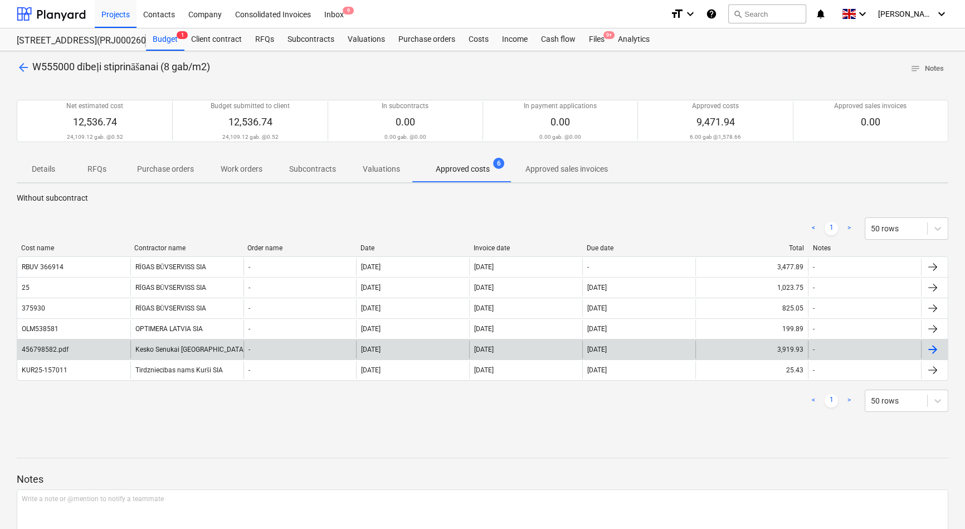
click at [51, 345] on div "456798582.pdf" at bounding box center [45, 349] width 47 height 8
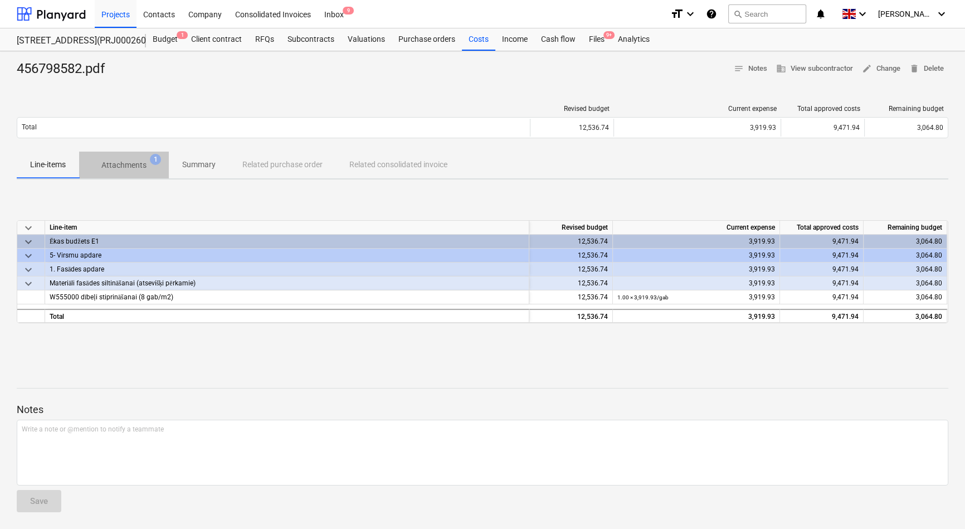
click at [114, 160] on p "Attachments" at bounding box center [123, 165] width 45 height 12
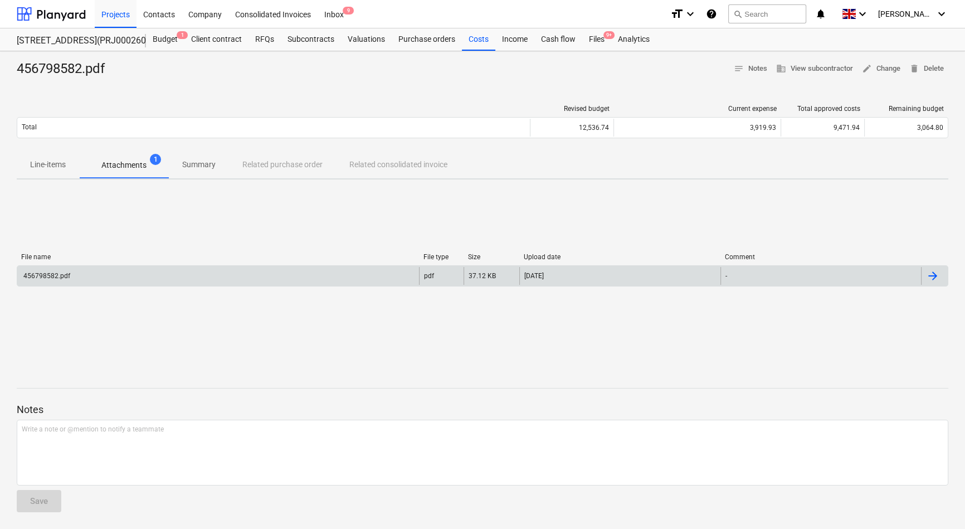
click at [66, 270] on div "456798582.pdf" at bounding box center [218, 276] width 402 height 18
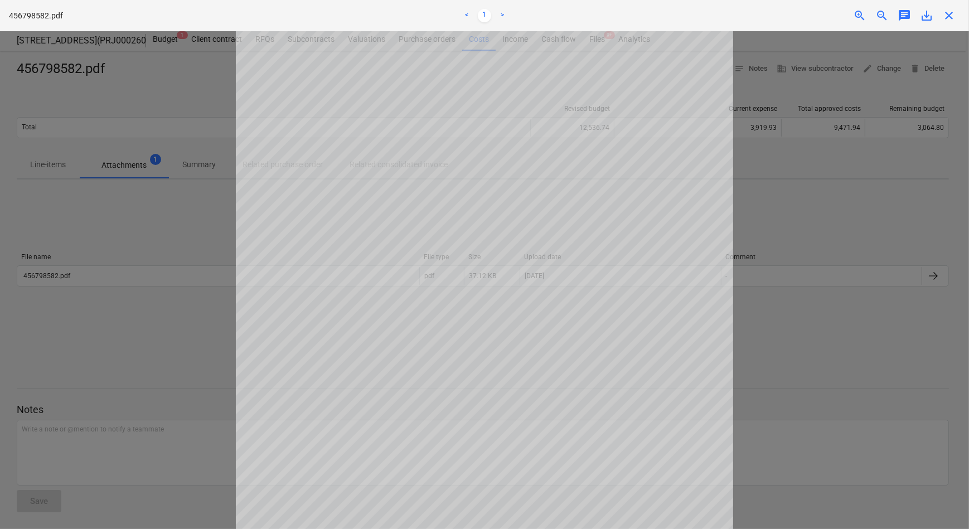
scroll to position [101, 0]
click at [186, 242] on div at bounding box center [484, 280] width 969 height 498
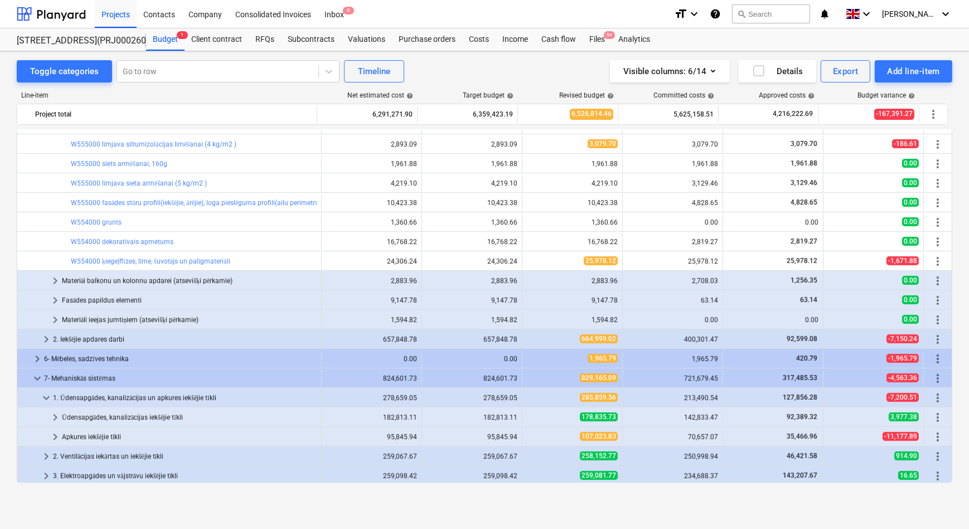
scroll to position [899, 0]
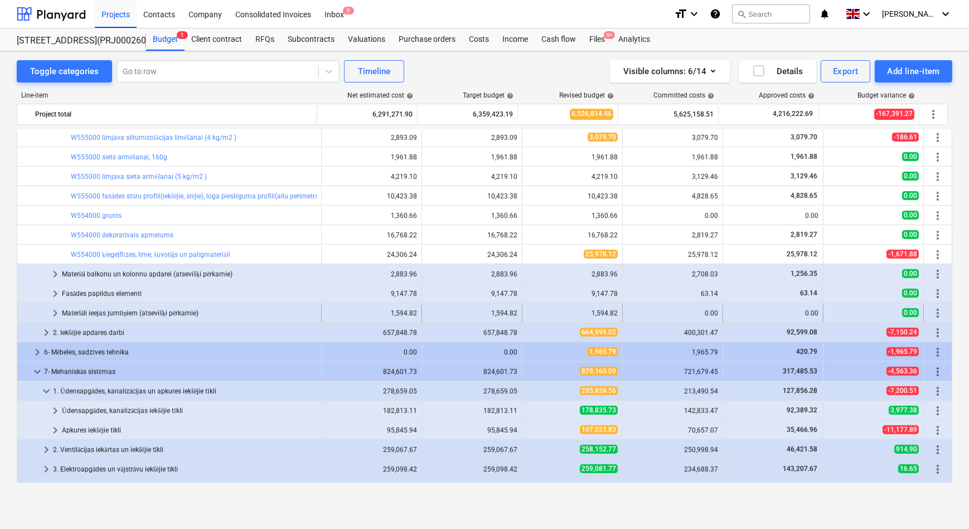
click at [57, 310] on span "keyboard_arrow_right" at bounding box center [54, 312] width 13 height 13
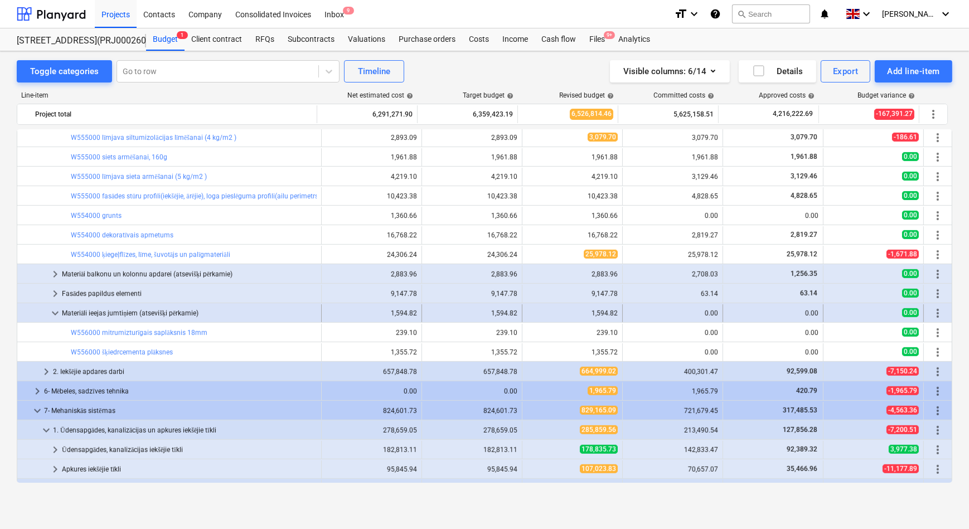
click at [51, 310] on span "keyboard_arrow_down" at bounding box center [54, 312] width 13 height 13
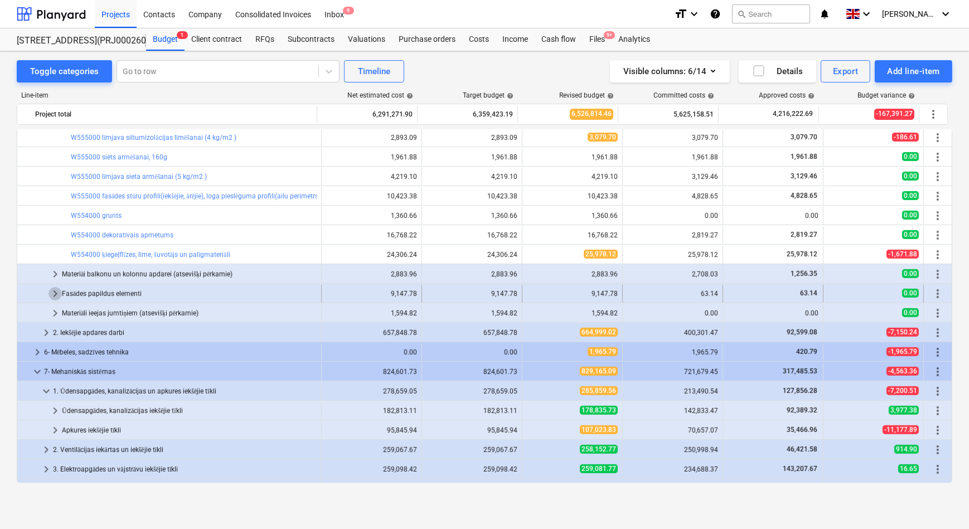
click at [54, 293] on span "keyboard_arrow_right" at bounding box center [54, 293] width 13 height 13
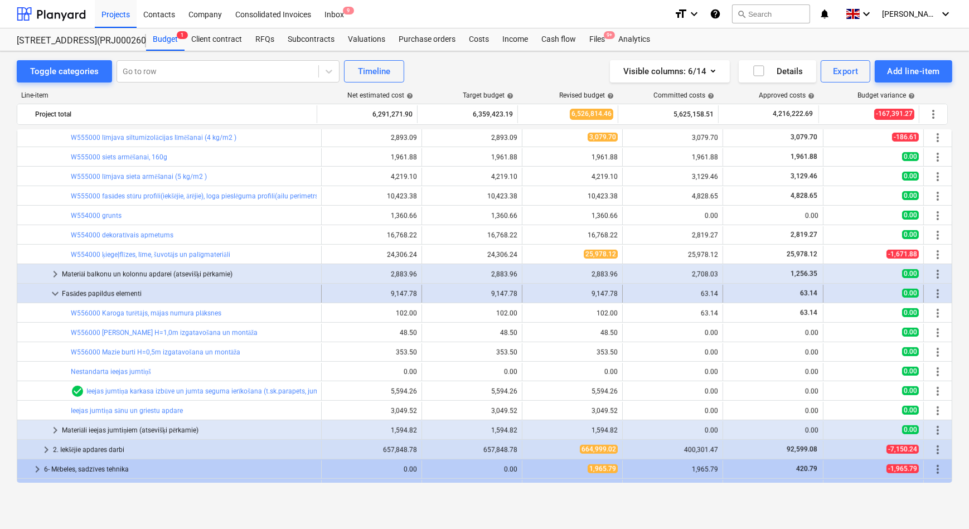
click at [53, 293] on span "keyboard_arrow_down" at bounding box center [54, 293] width 13 height 13
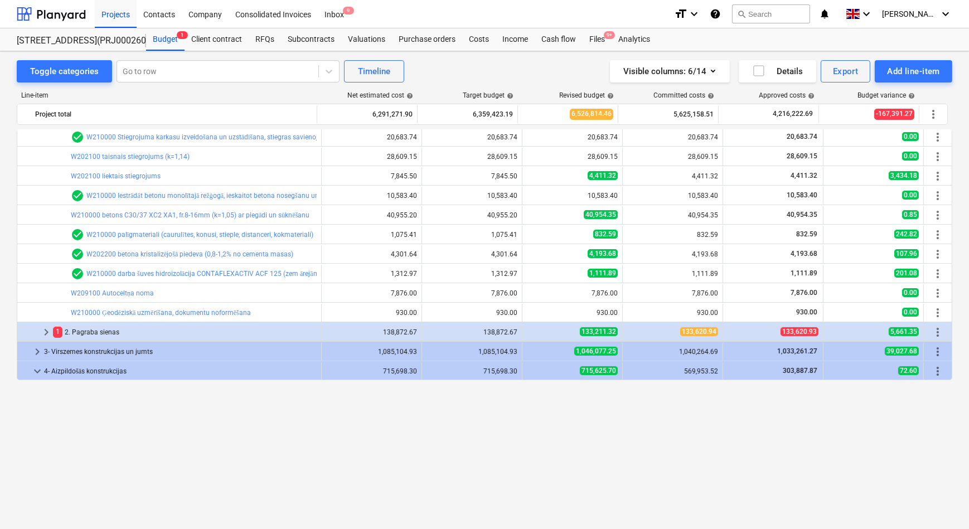
scroll to position [0, 0]
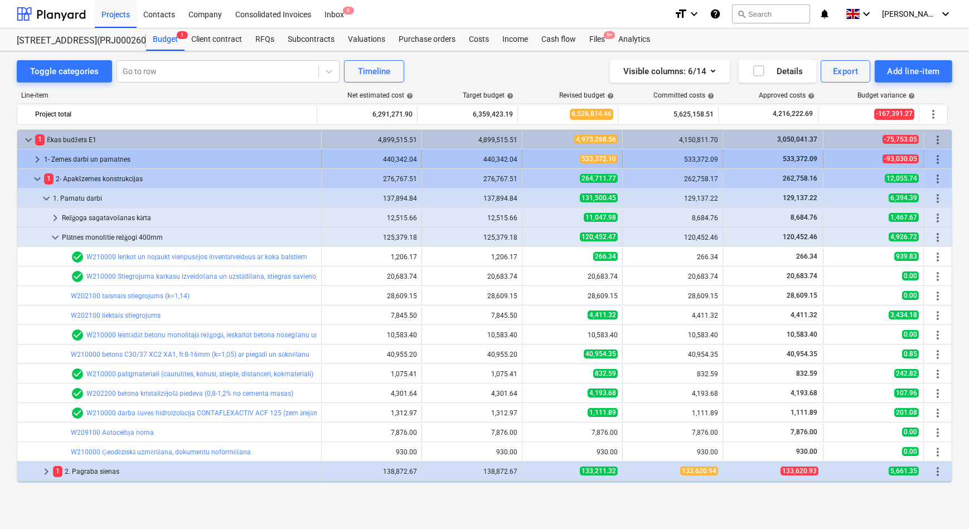
click at [38, 158] on span "keyboard_arrow_right" at bounding box center [37, 159] width 13 height 13
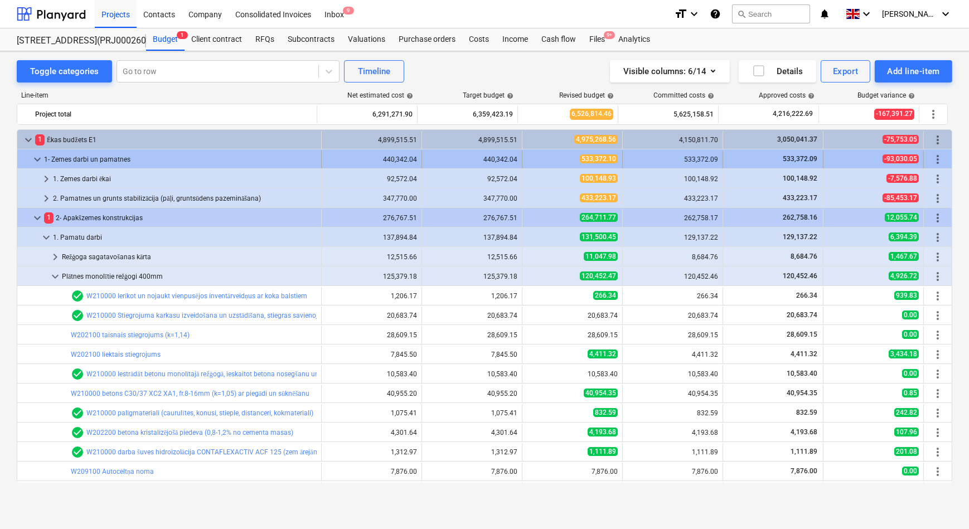
click at [40, 158] on span "keyboard_arrow_down" at bounding box center [37, 159] width 13 height 13
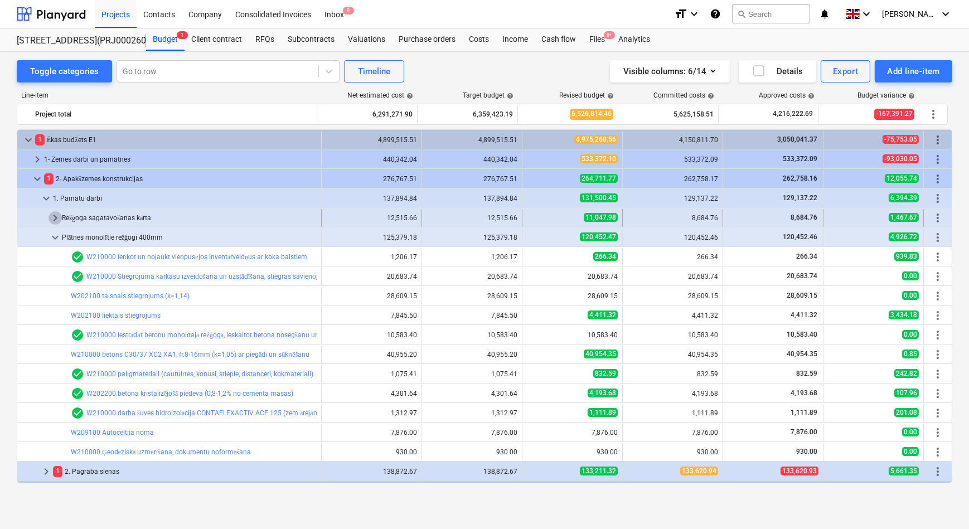
click at [52, 219] on span "keyboard_arrow_right" at bounding box center [54, 217] width 13 height 13
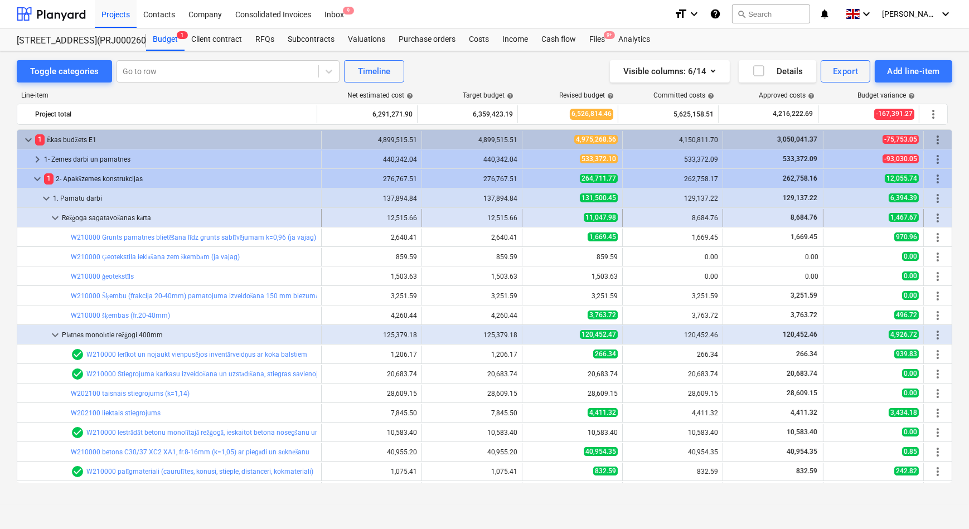
click at [53, 218] on span "keyboard_arrow_down" at bounding box center [54, 217] width 13 height 13
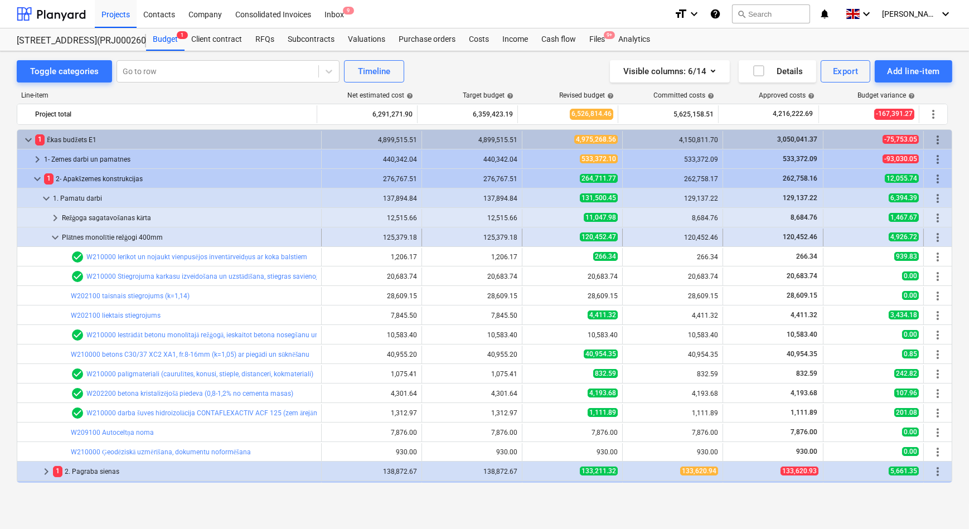
click at [51, 235] on span "keyboard_arrow_down" at bounding box center [54, 237] width 13 height 13
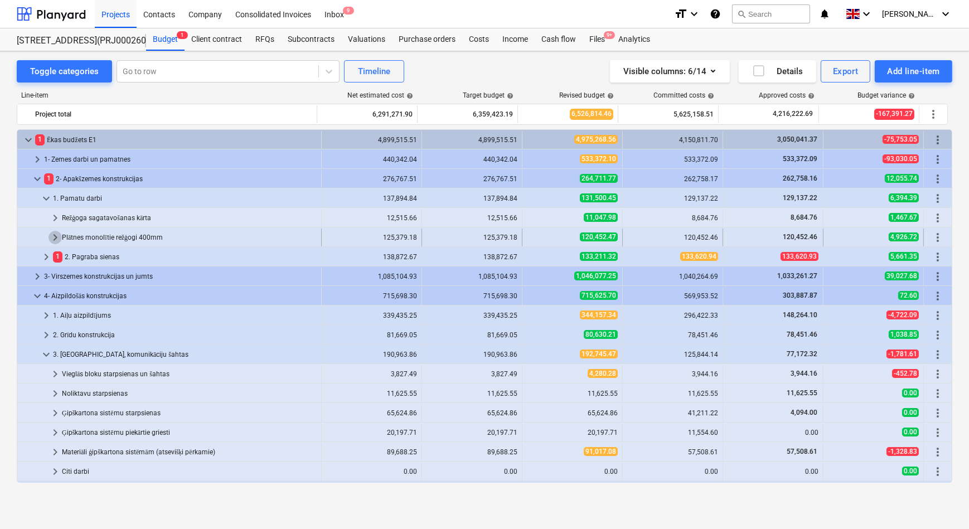
click at [51, 234] on span "keyboard_arrow_right" at bounding box center [54, 237] width 13 height 13
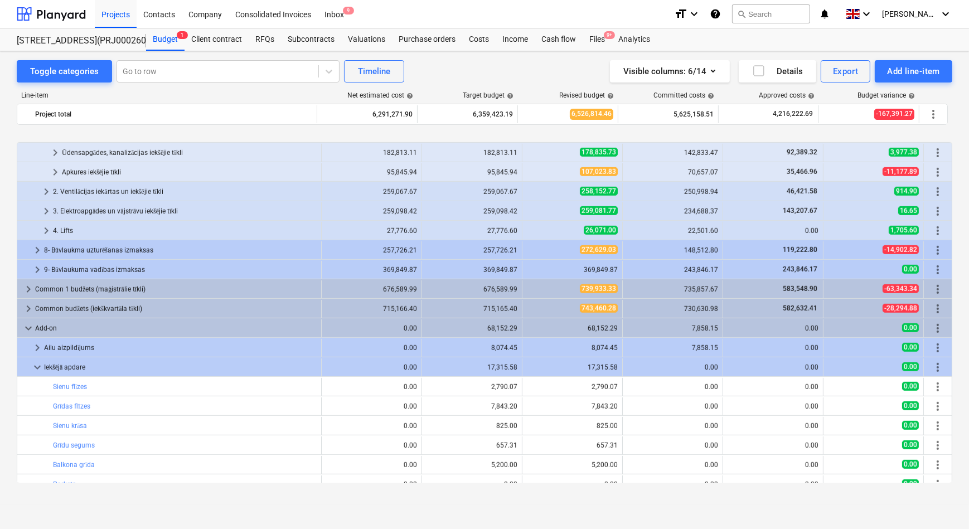
scroll to position [1012, 0]
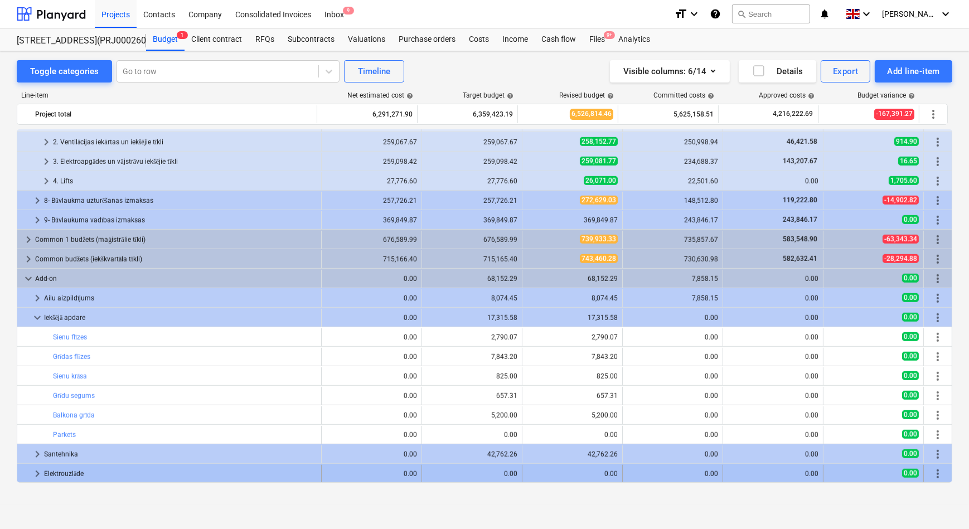
click at [37, 473] on span "keyboard_arrow_right" at bounding box center [37, 473] width 13 height 13
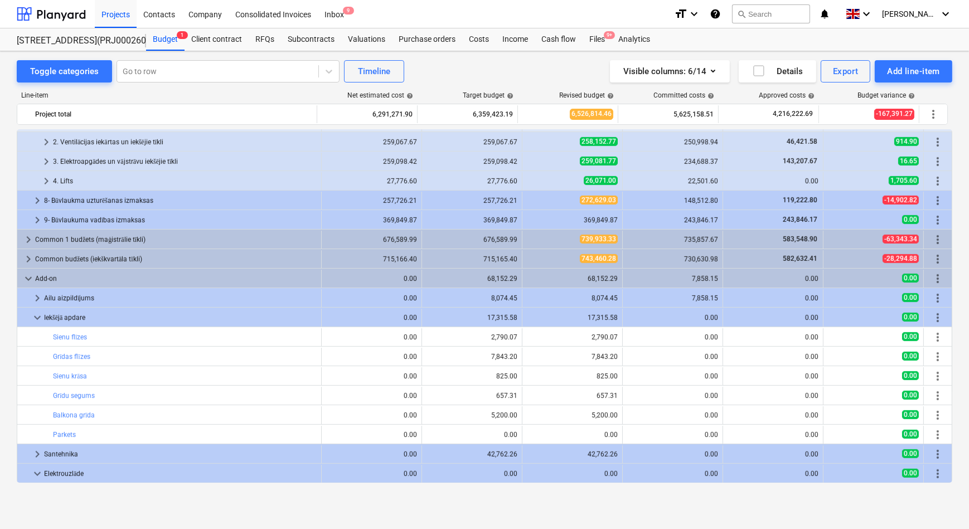
scroll to position [1031, 0]
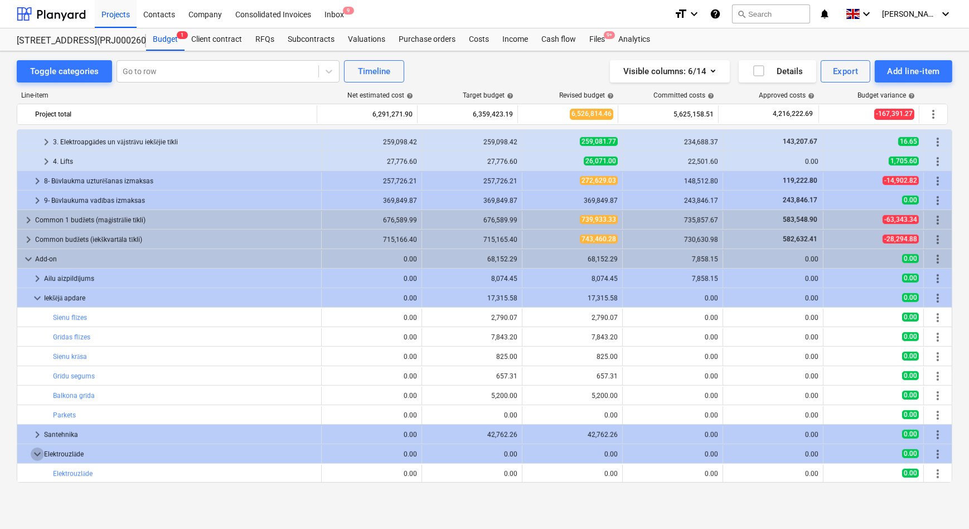
click at [36, 452] on span "keyboard_arrow_down" at bounding box center [37, 453] width 13 height 13
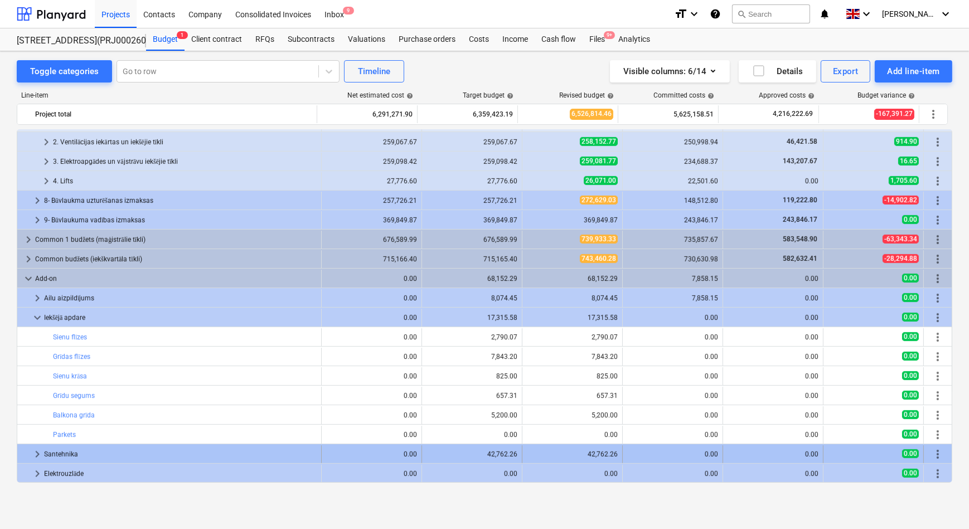
click at [36, 453] on span "keyboard_arrow_right" at bounding box center [37, 453] width 13 height 13
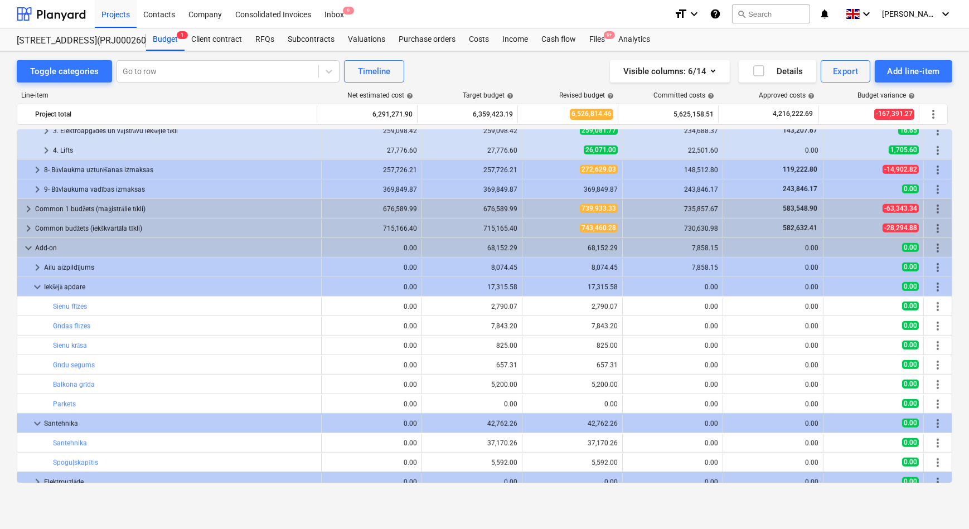
scroll to position [1051, 0]
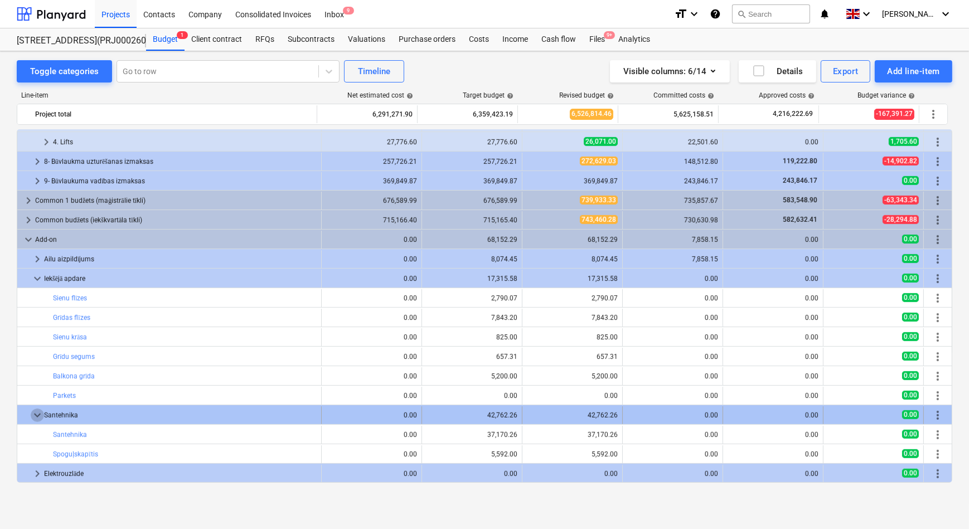
click at [36, 413] on span "keyboard_arrow_down" at bounding box center [37, 414] width 13 height 13
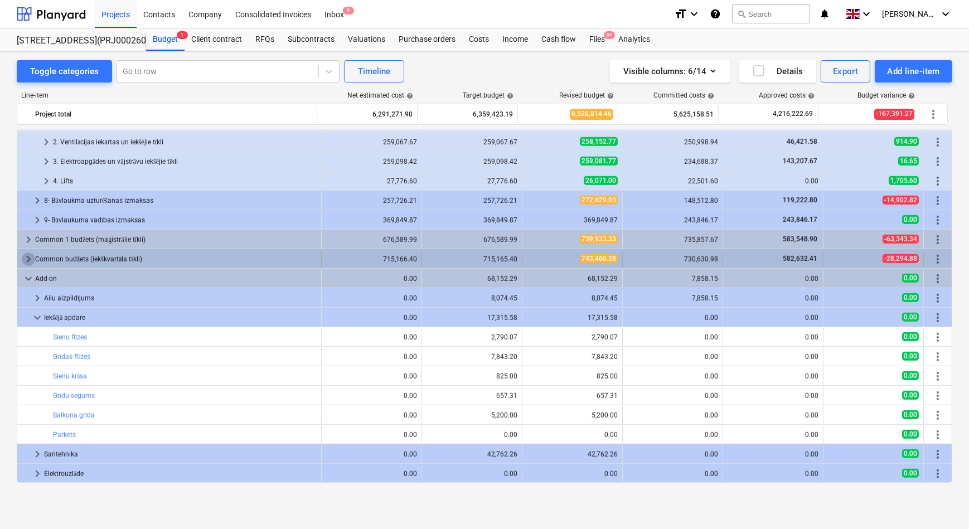
click at [25, 261] on span "keyboard_arrow_right" at bounding box center [28, 258] width 13 height 13
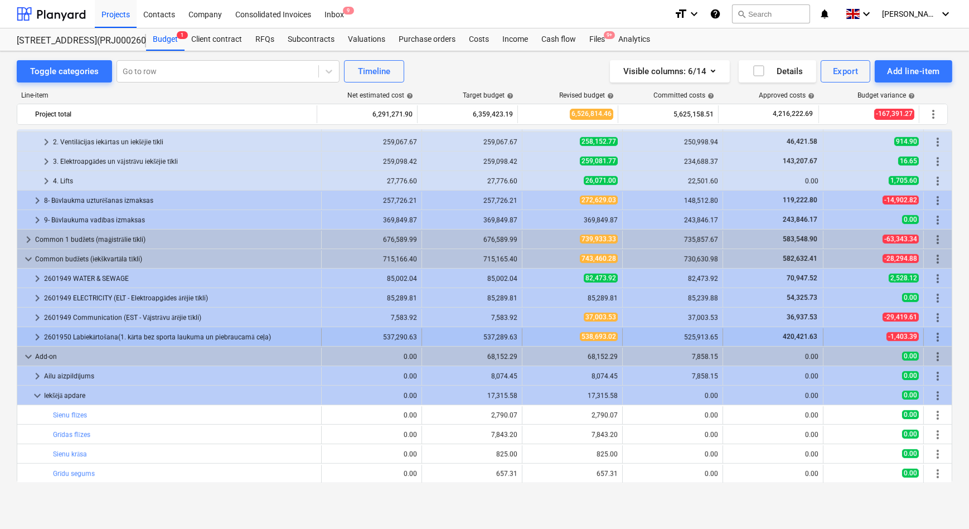
click at [36, 337] on span "keyboard_arrow_right" at bounding box center [37, 336] width 13 height 13
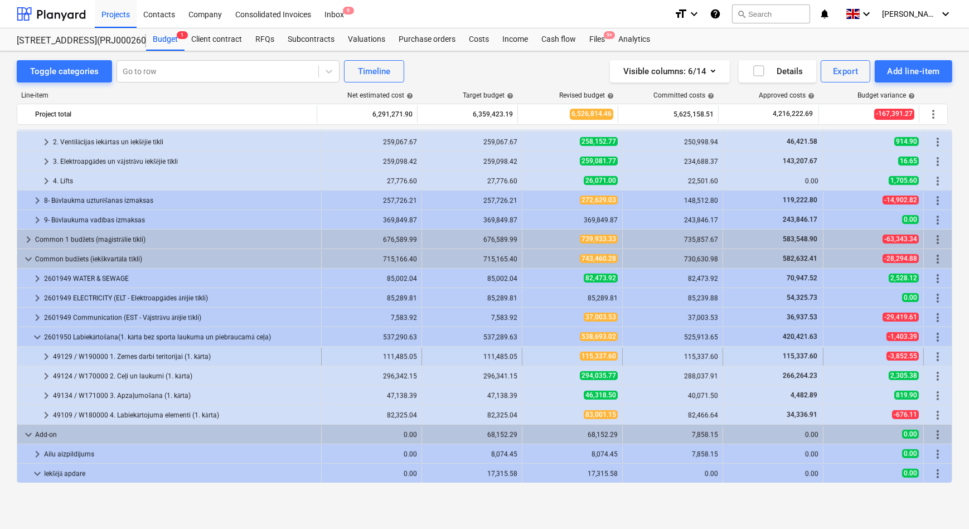
click at [47, 357] on span "keyboard_arrow_right" at bounding box center [46, 356] width 13 height 13
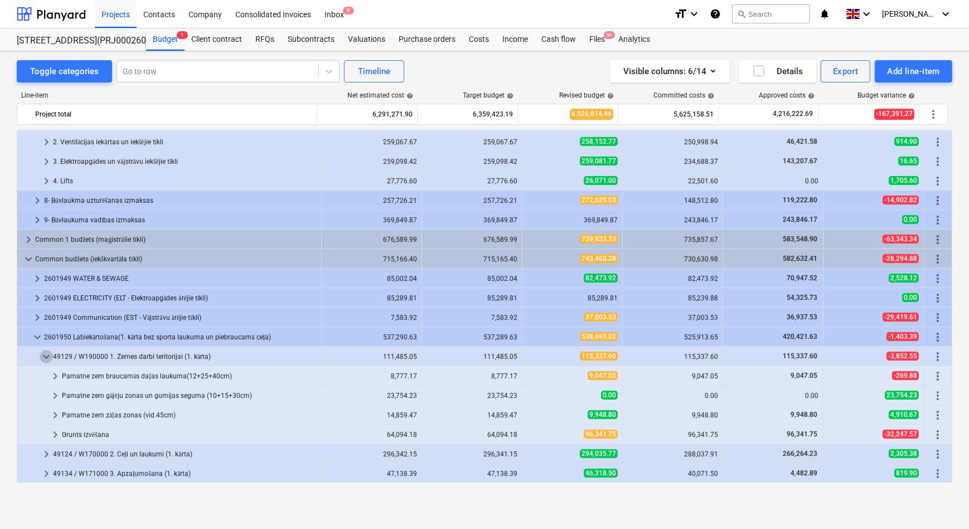
click at [47, 357] on span "keyboard_arrow_down" at bounding box center [46, 356] width 13 height 13
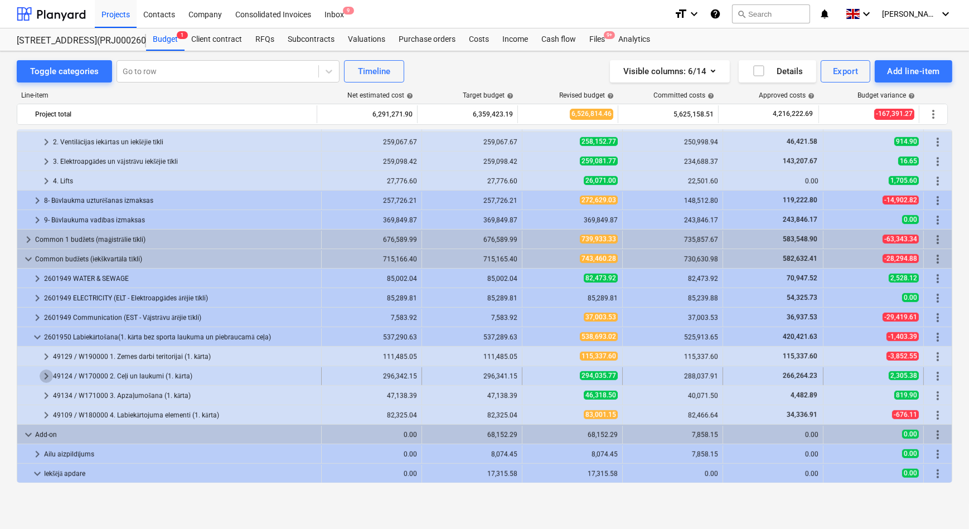
click at [48, 373] on span "keyboard_arrow_right" at bounding box center [46, 375] width 13 height 13
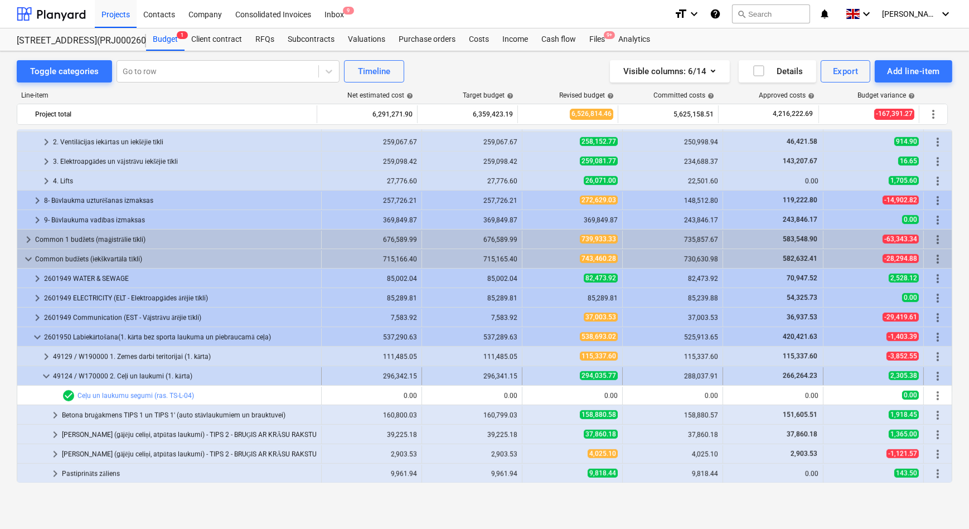
click at [46, 377] on span "keyboard_arrow_down" at bounding box center [46, 375] width 13 height 13
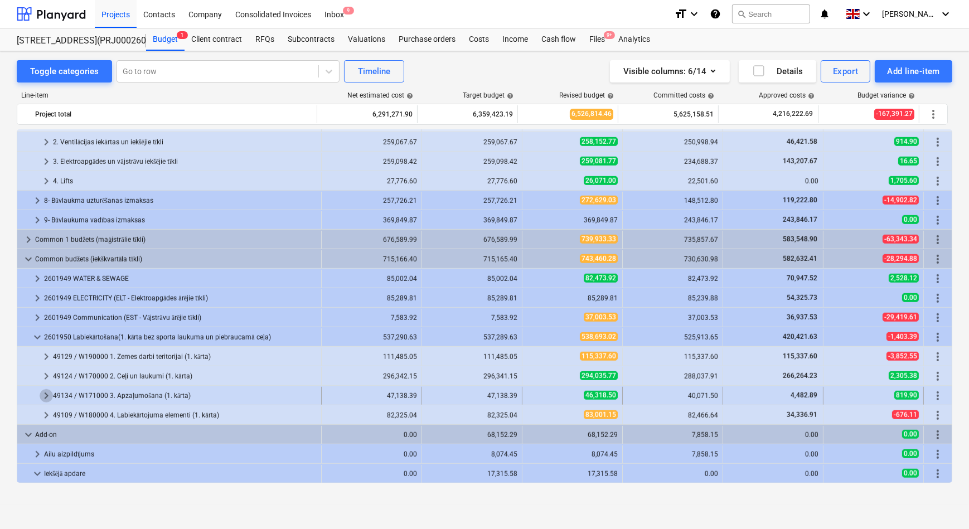
click at [42, 391] on span "keyboard_arrow_right" at bounding box center [46, 395] width 13 height 13
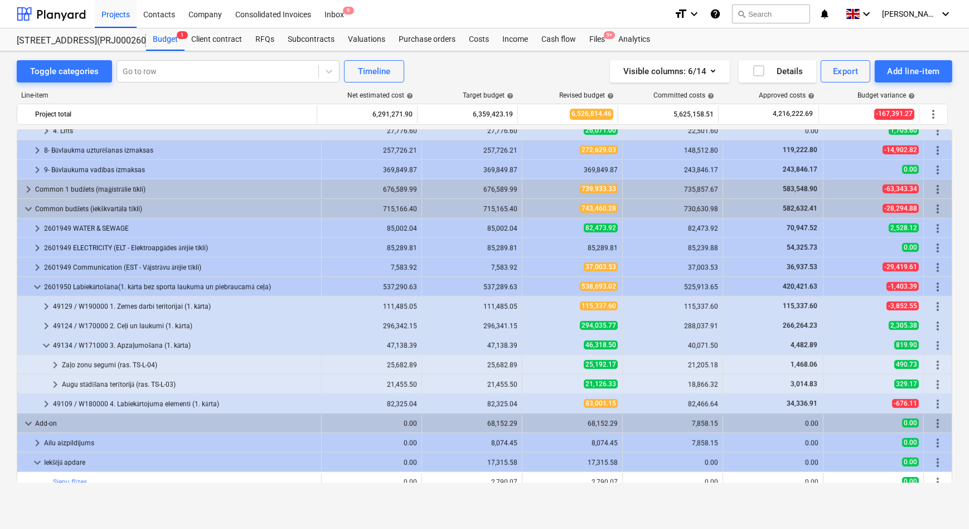
scroll to position [1063, 0]
click at [52, 366] on span "keyboard_arrow_right" at bounding box center [54, 364] width 13 height 13
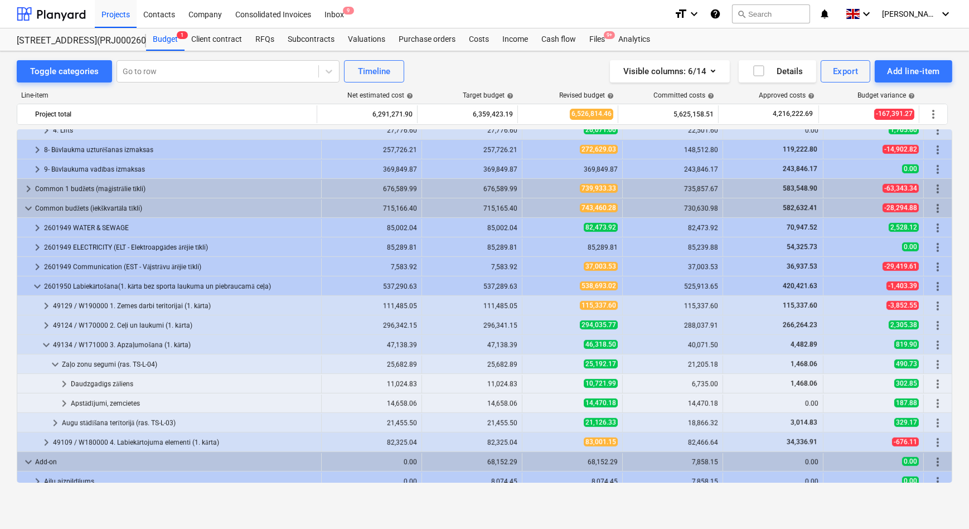
click at [52, 366] on span "keyboard_arrow_down" at bounding box center [54, 364] width 13 height 13
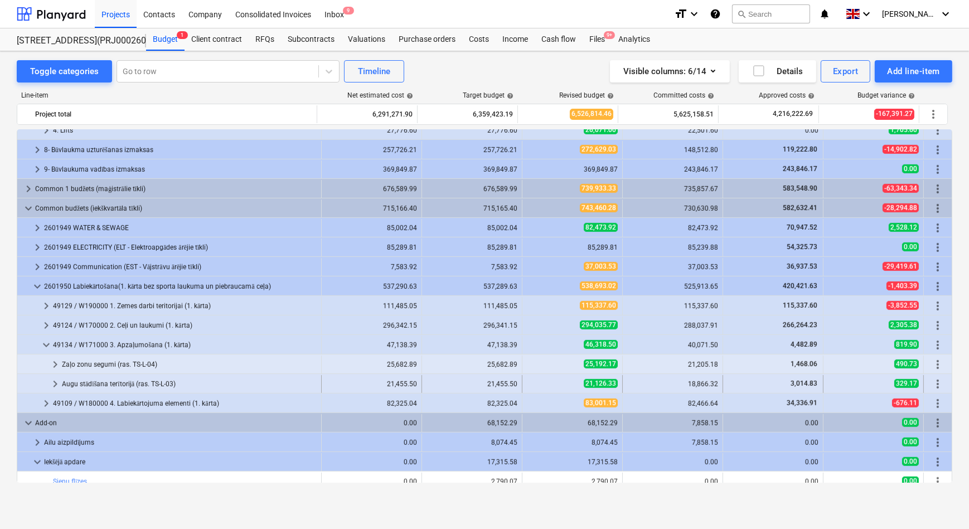
click at [56, 382] on span "keyboard_arrow_right" at bounding box center [54, 383] width 13 height 13
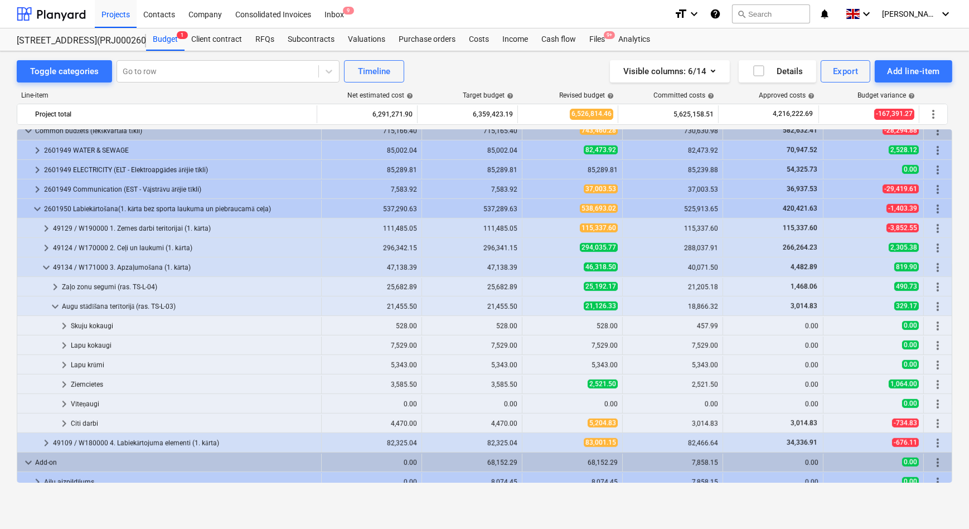
scroll to position [1164, 0]
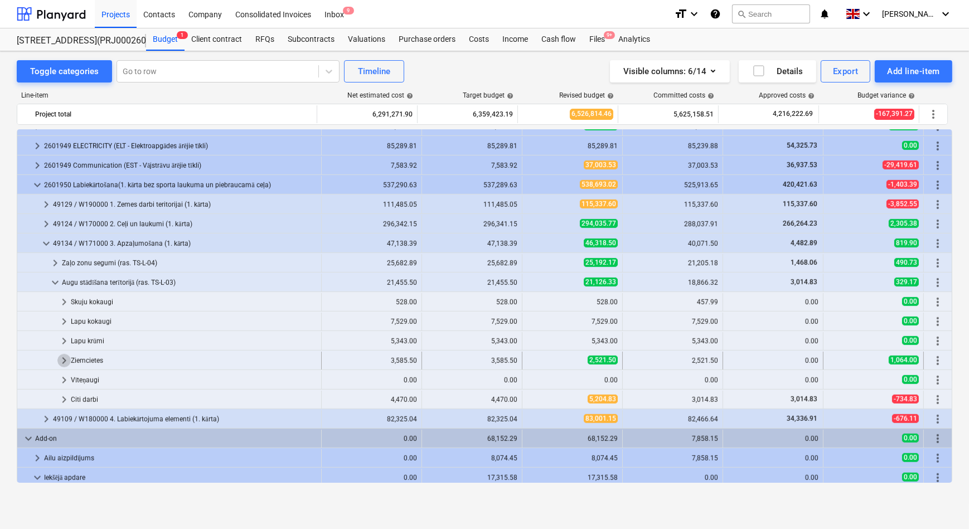
click at [65, 360] on span "keyboard_arrow_right" at bounding box center [63, 360] width 13 height 13
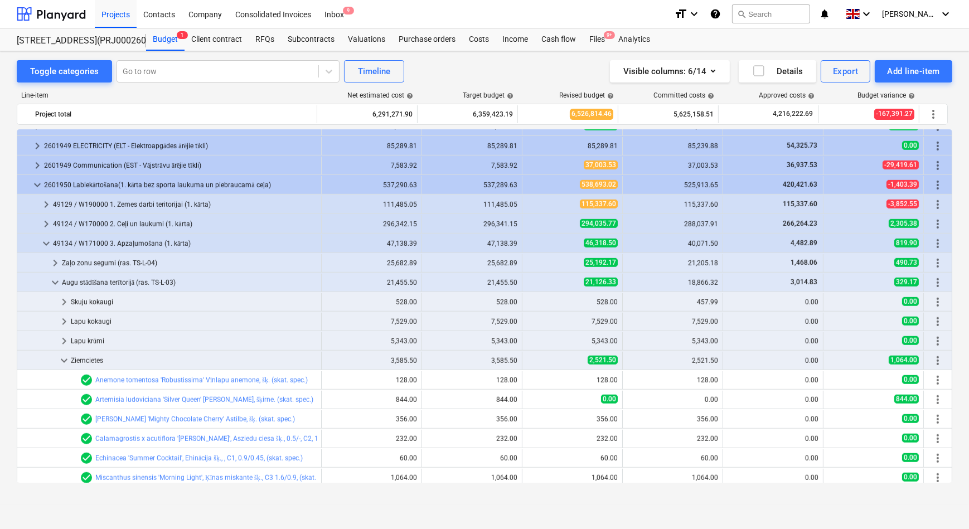
click at [65, 360] on span "keyboard_arrow_down" at bounding box center [63, 360] width 13 height 13
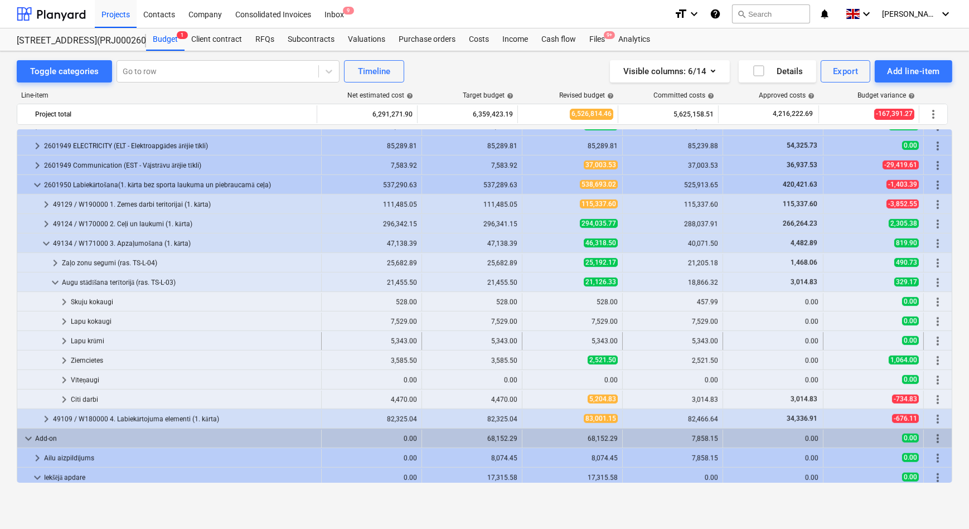
click at [65, 340] on span "keyboard_arrow_right" at bounding box center [63, 340] width 13 height 13
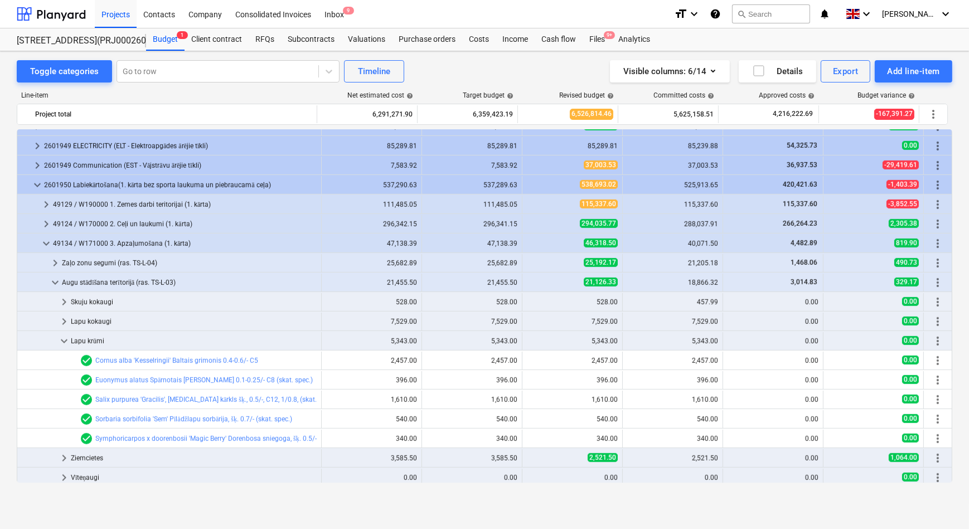
click at [65, 340] on span "keyboard_arrow_down" at bounding box center [63, 340] width 13 height 13
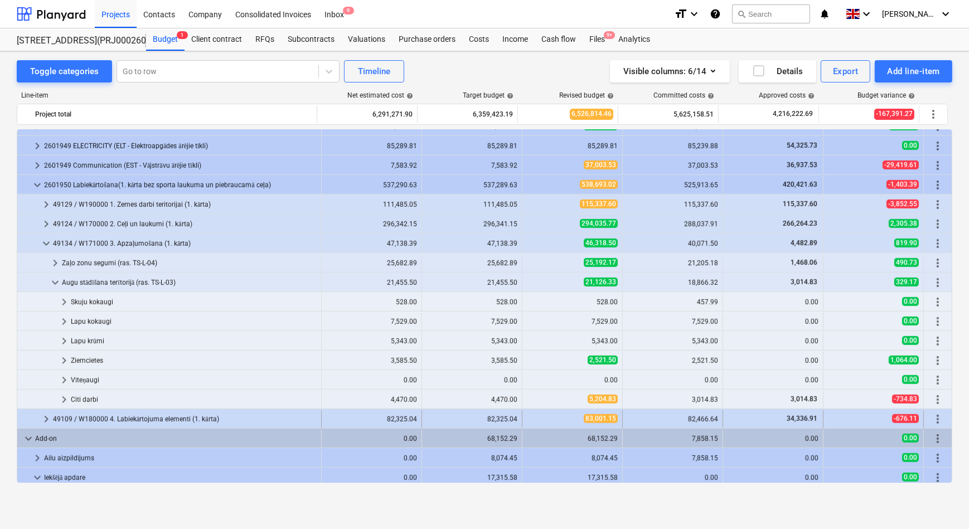
click at [42, 418] on span "keyboard_arrow_right" at bounding box center [46, 418] width 13 height 13
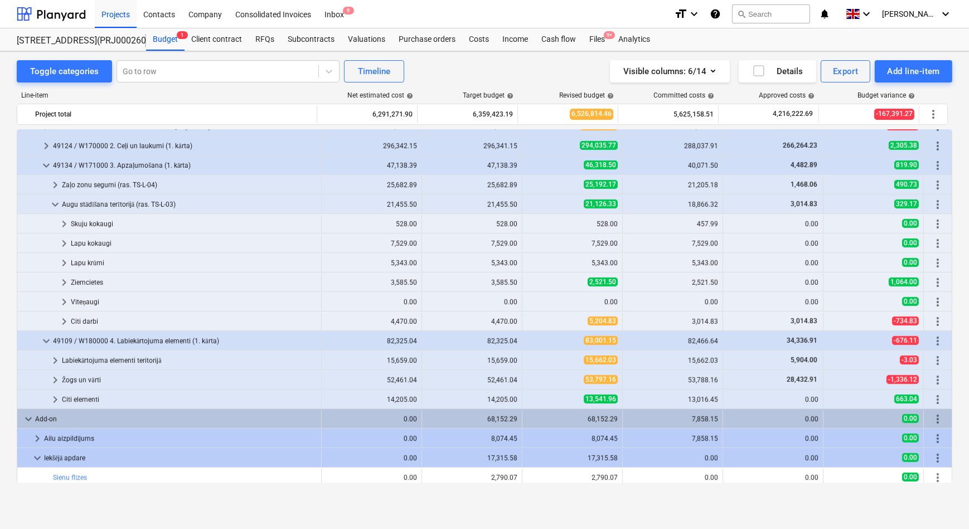
scroll to position [1265, 0]
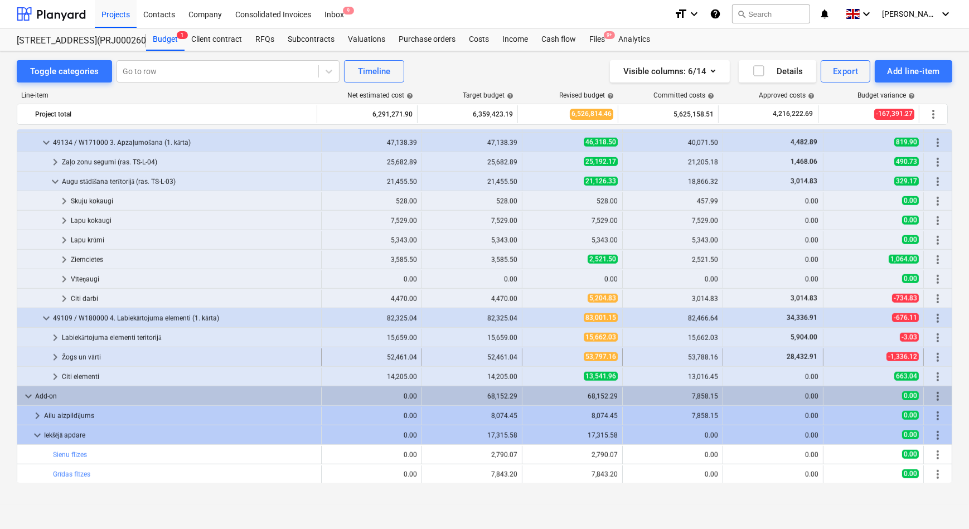
click at [52, 353] on span "keyboard_arrow_right" at bounding box center [54, 357] width 13 height 13
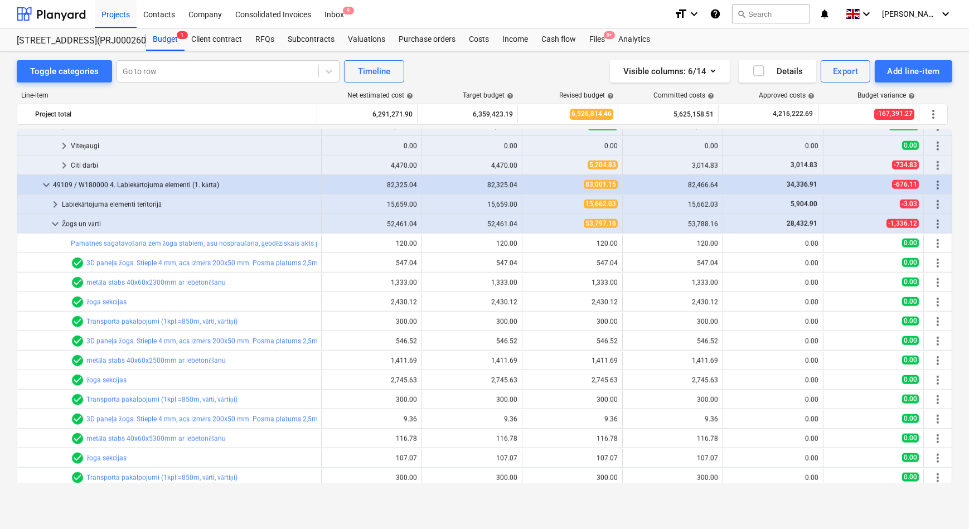
scroll to position [1366, 0]
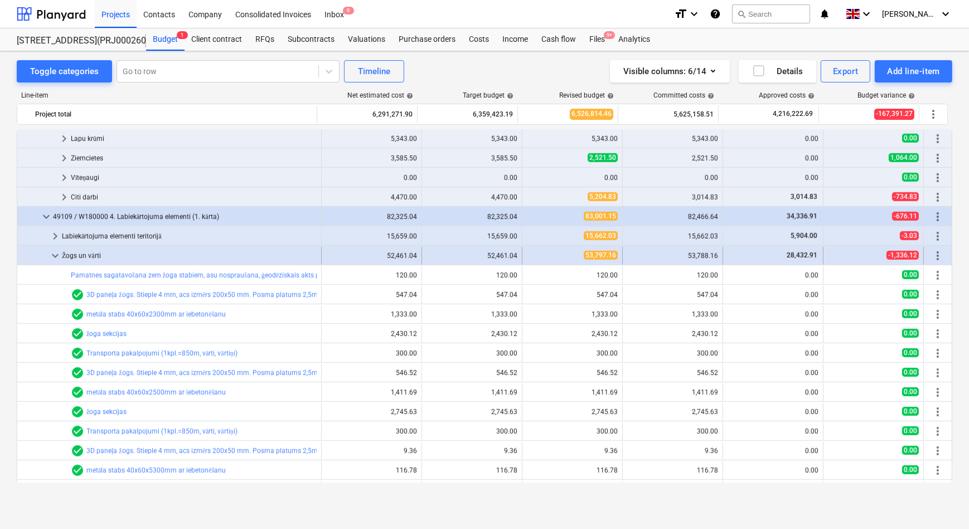
click at [55, 254] on span "keyboard_arrow_down" at bounding box center [54, 255] width 13 height 13
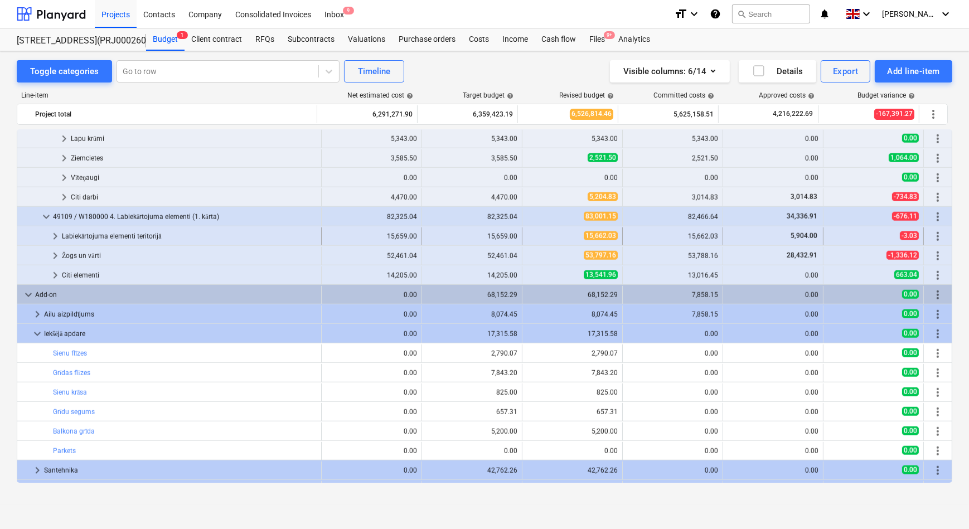
click at [53, 235] on span "keyboard_arrow_right" at bounding box center [54, 236] width 13 height 13
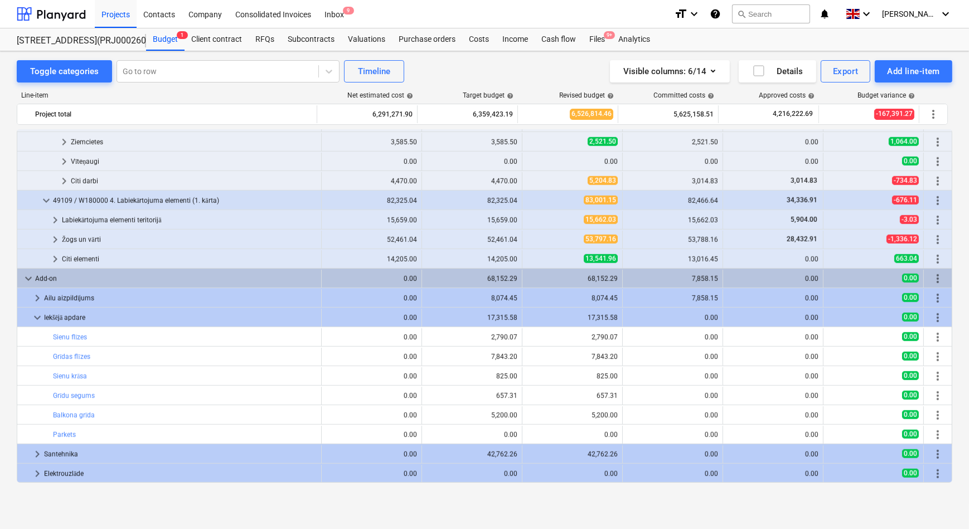
scroll to position [1383, 0]
click at [55, 218] on span "keyboard_arrow_right" at bounding box center [54, 219] width 13 height 13
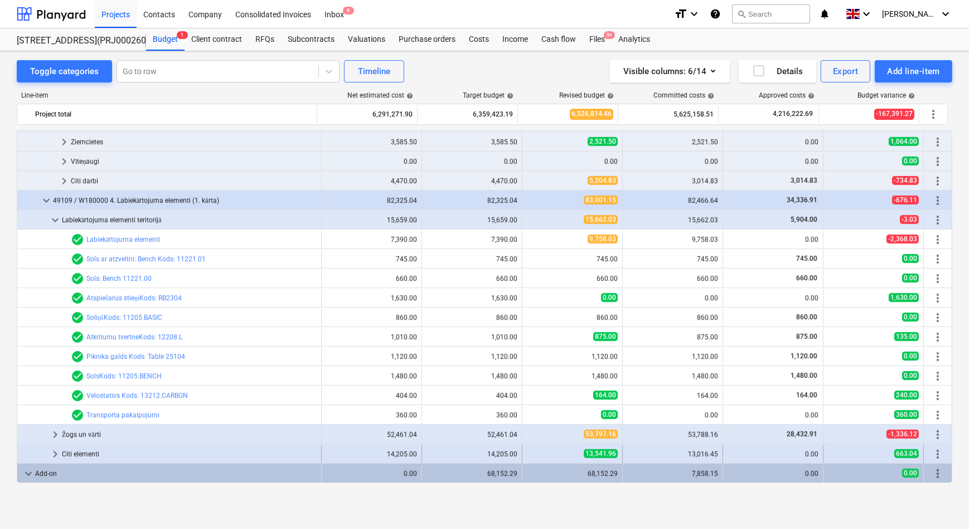
click at [55, 451] on span "keyboard_arrow_right" at bounding box center [54, 453] width 13 height 13
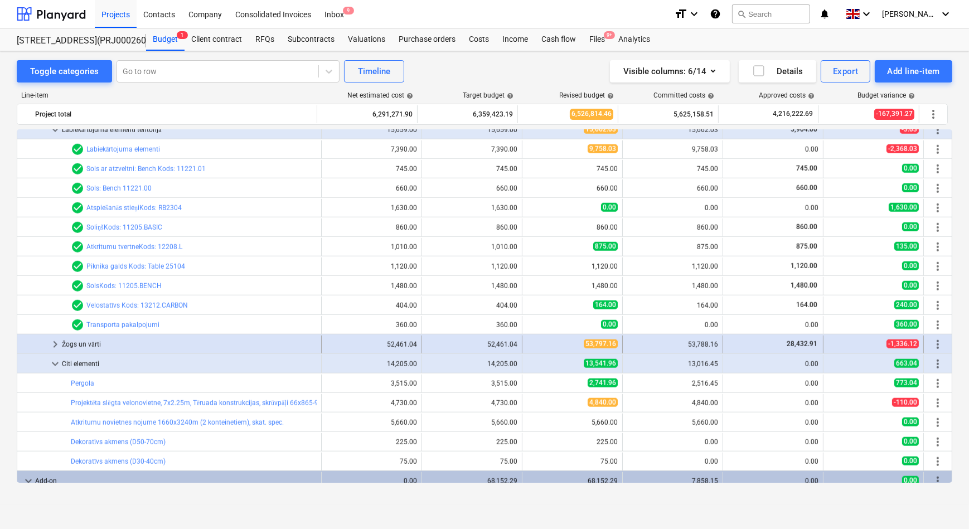
scroll to position [1484, 0]
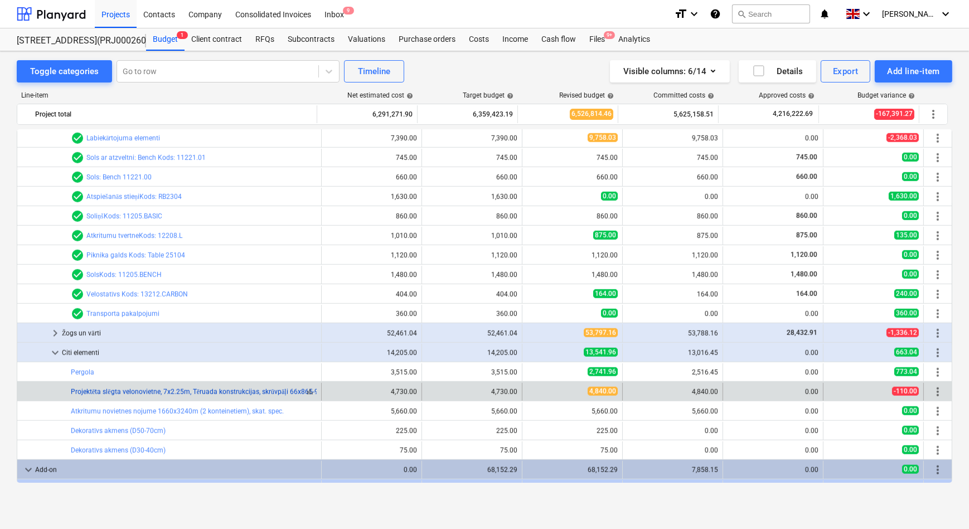
click at [169, 390] on link "Projektēta slēgta velonovietne, 7x2.25m, Tēruada konstrukcijas, skrūvpāļi 66x86…" at bounding box center [249, 392] width 356 height 8
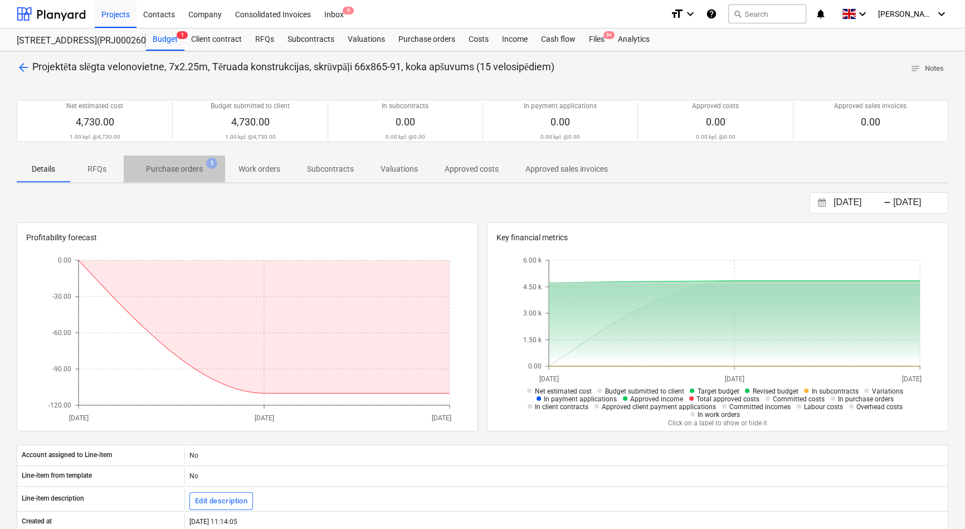
click at [170, 171] on p "Purchase orders" at bounding box center [174, 169] width 57 height 12
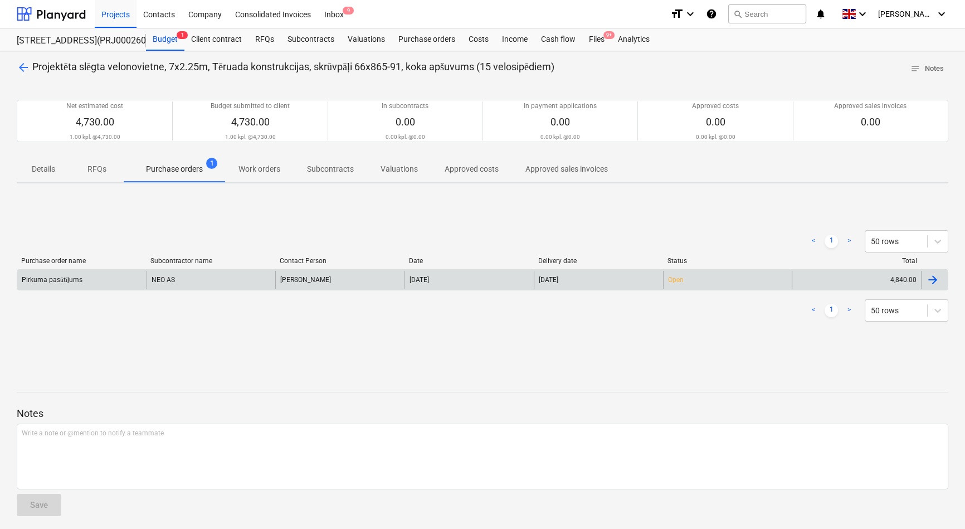
click at [104, 279] on div "Pirkuma pasūtījums" at bounding box center [81, 280] width 129 height 18
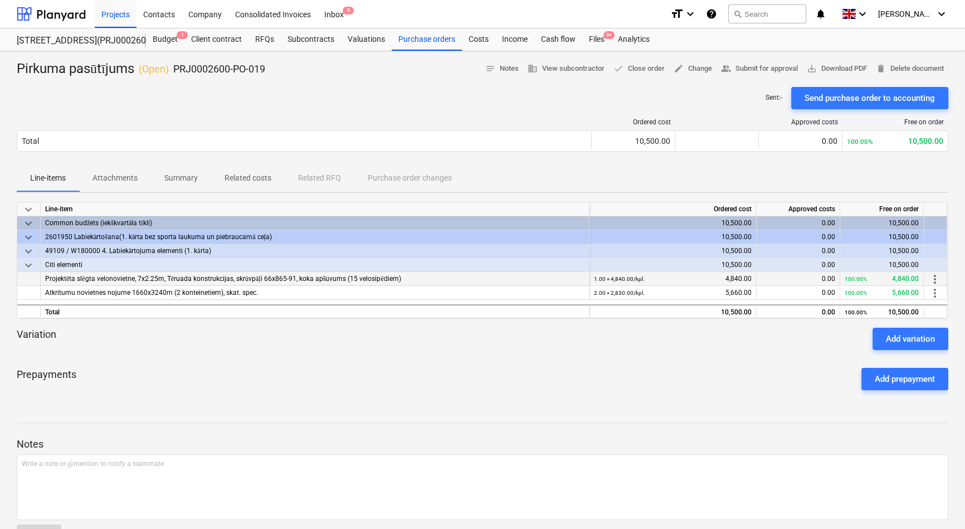
click at [133, 284] on div "Projektēta slēgta velonovietne, 7x2.25m, Tēruada konstrukcijas, skrūvpāļi 66x86…" at bounding box center [315, 279] width 549 height 14
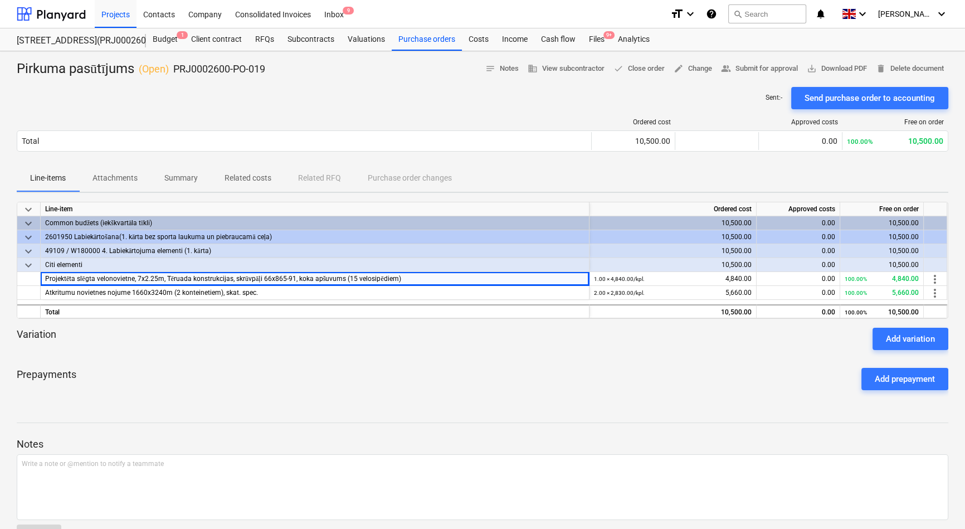
drag, startPoint x: 181, startPoint y: 340, endPoint x: 177, endPoint y: 333, distance: 8.5
click at [179, 338] on div "Variation Add variation" at bounding box center [483, 339] width 932 height 22
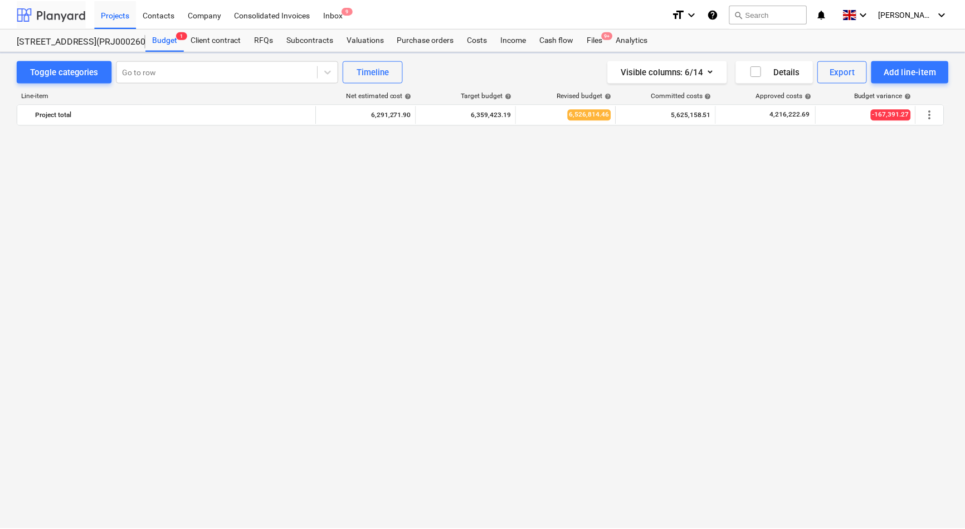
scroll to position [1484, 0]
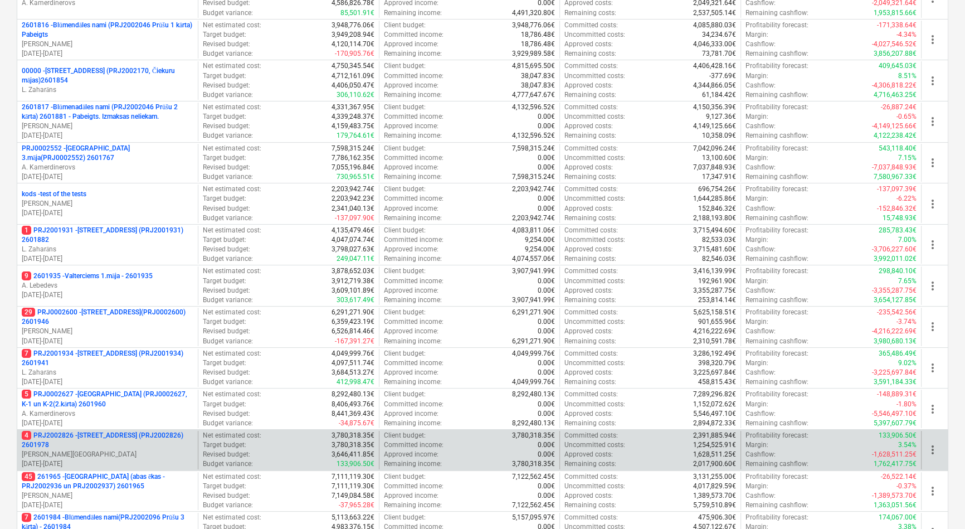
scroll to position [304, 0]
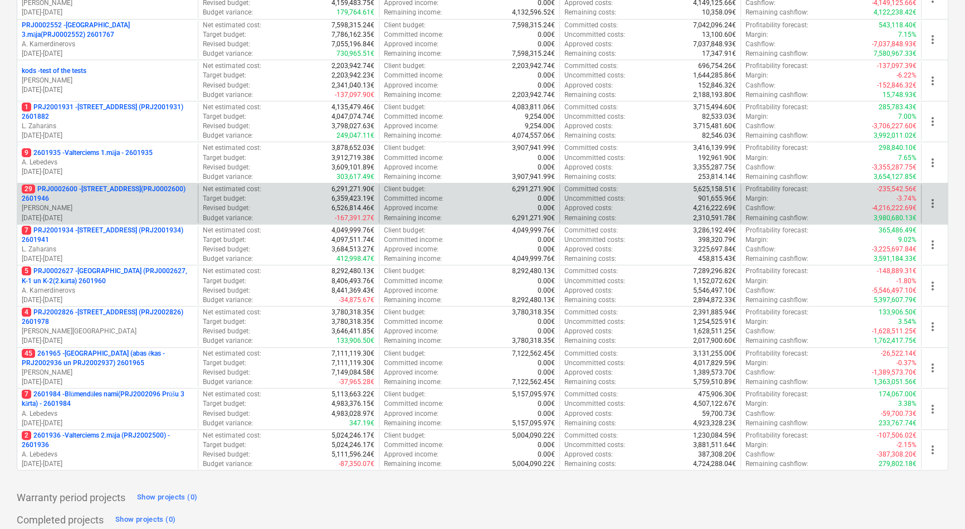
click at [92, 189] on p "29 PRJ0002600 - [STREET_ADDRESS](PRJ0002600) 2601946" at bounding box center [108, 193] width 172 height 19
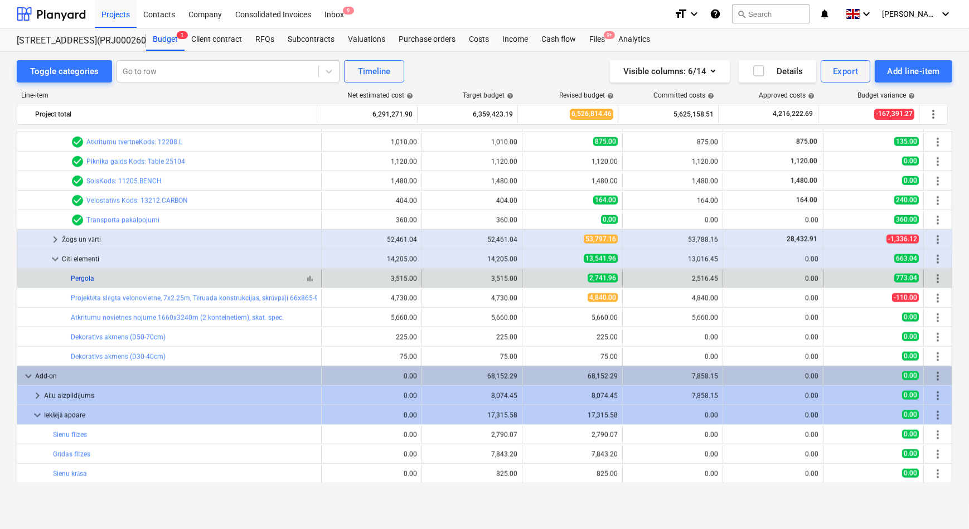
scroll to position [1574, 0]
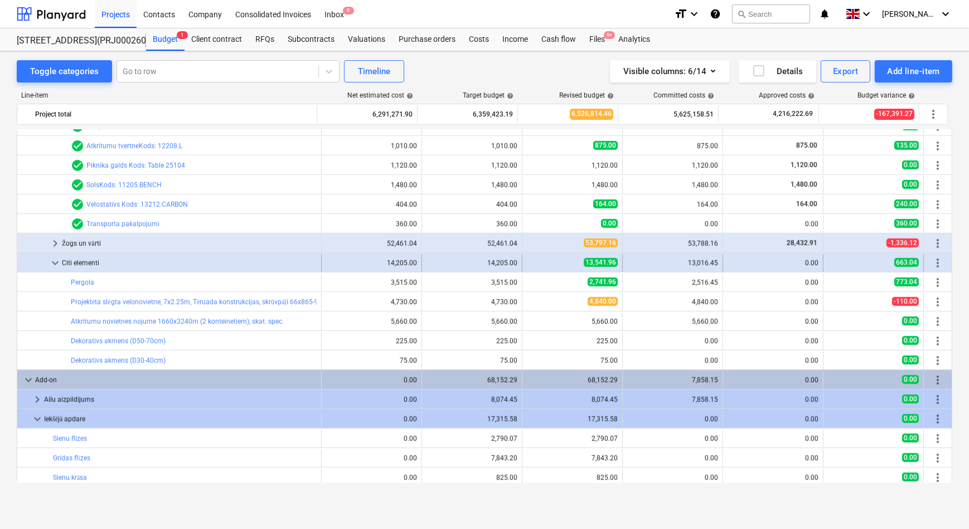
click at [56, 261] on span "keyboard_arrow_down" at bounding box center [54, 262] width 13 height 13
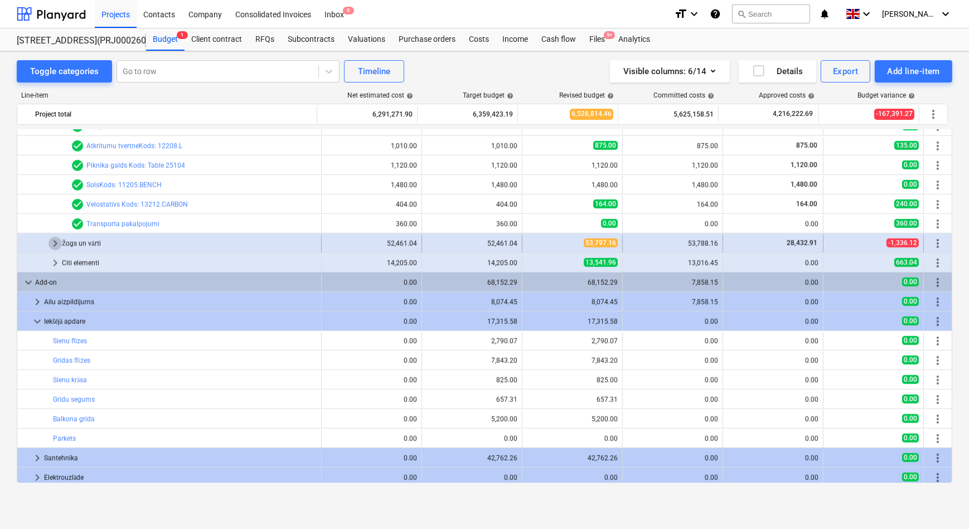
click at [55, 239] on span "keyboard_arrow_right" at bounding box center [54, 243] width 13 height 13
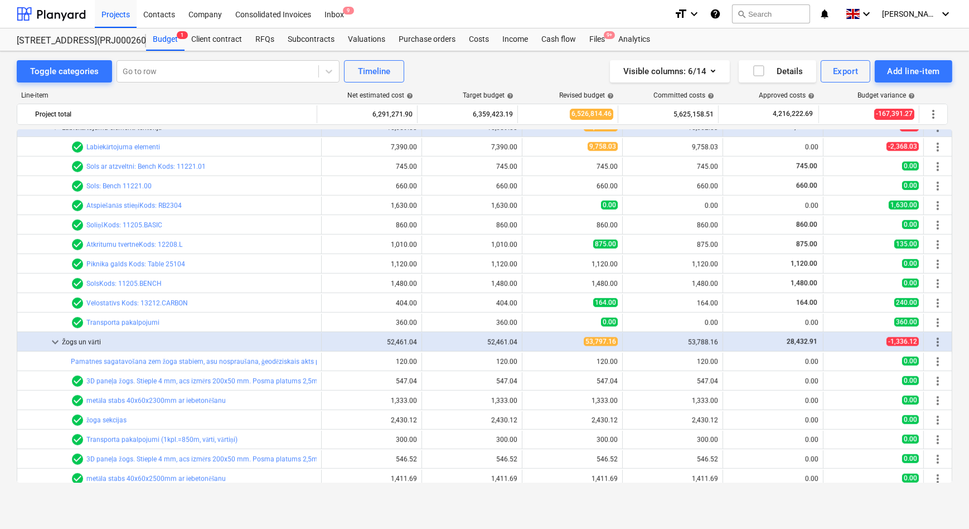
scroll to position [1472, 0]
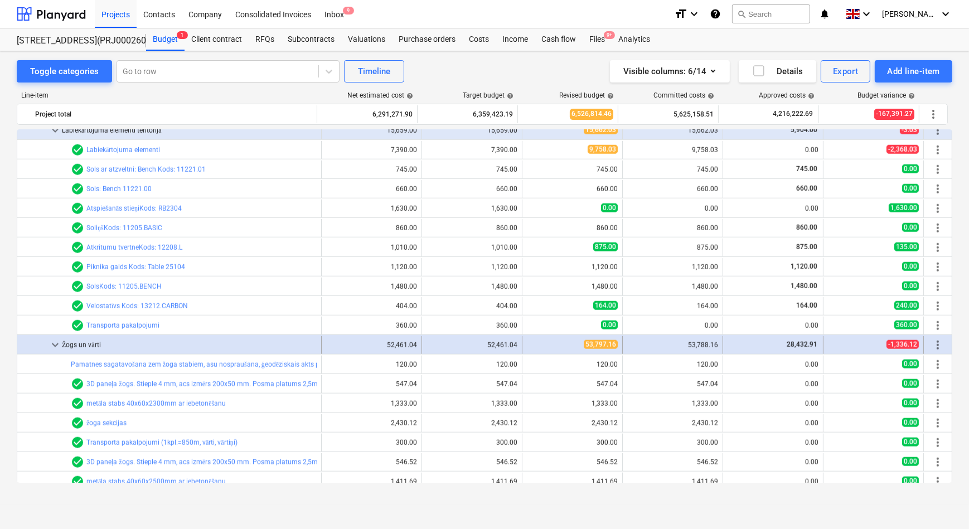
click at [55, 344] on span "keyboard_arrow_down" at bounding box center [54, 344] width 13 height 13
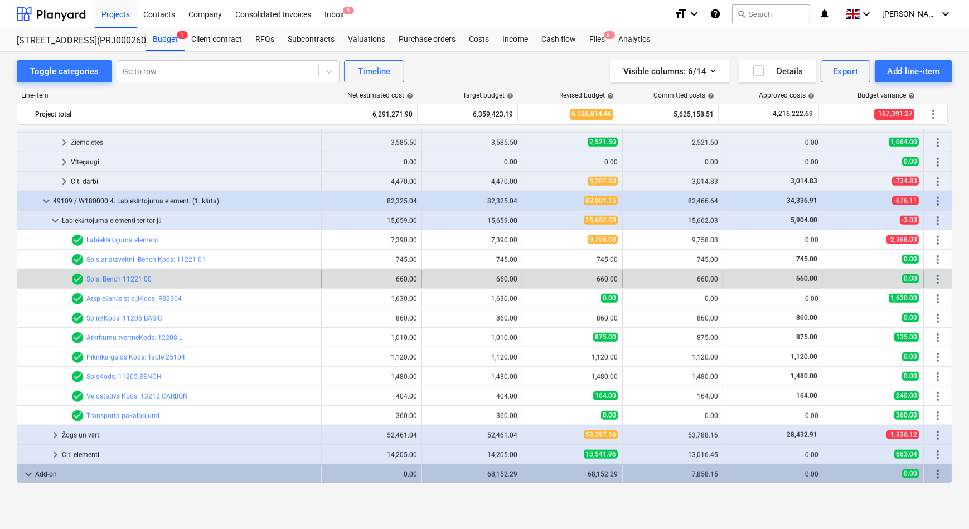
scroll to position [1371, 0]
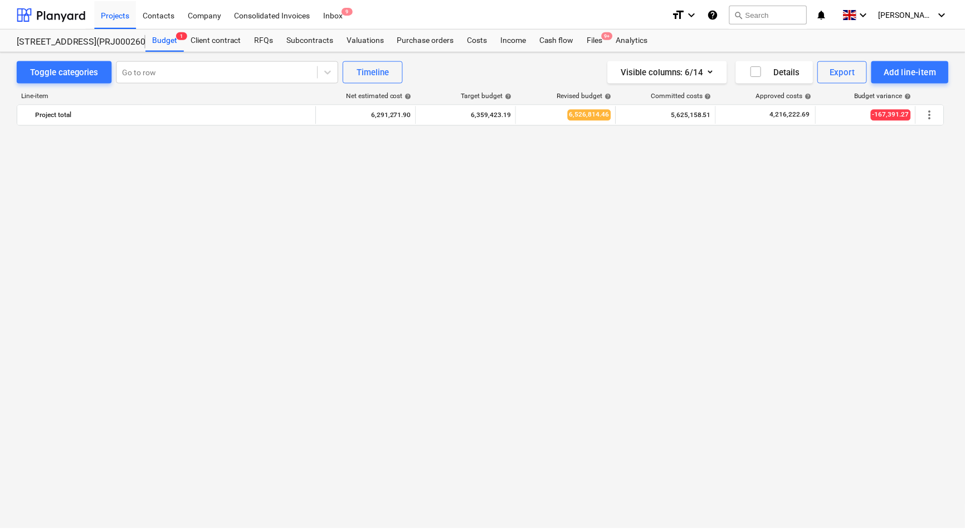
scroll to position [1371, 0]
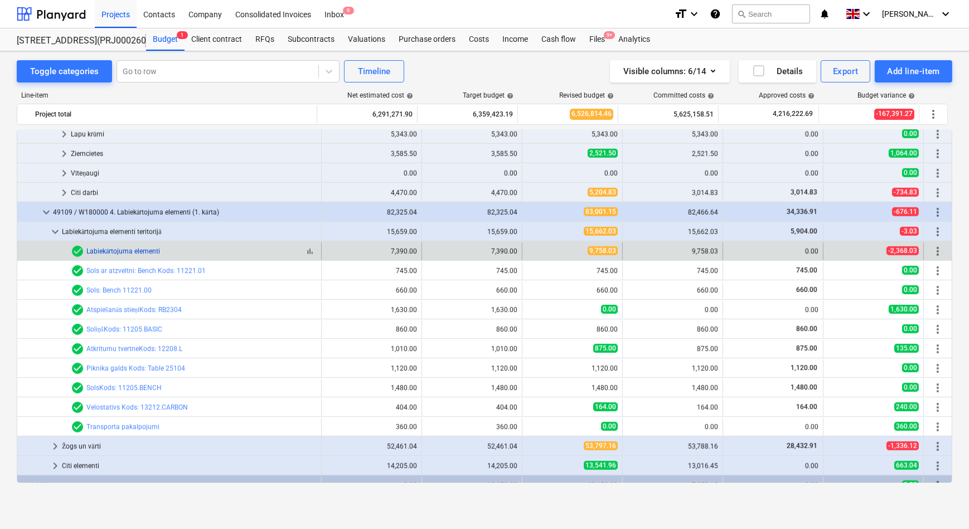
click at [140, 254] on link "Labiekārtojuma elementi" at bounding box center [123, 251] width 74 height 8
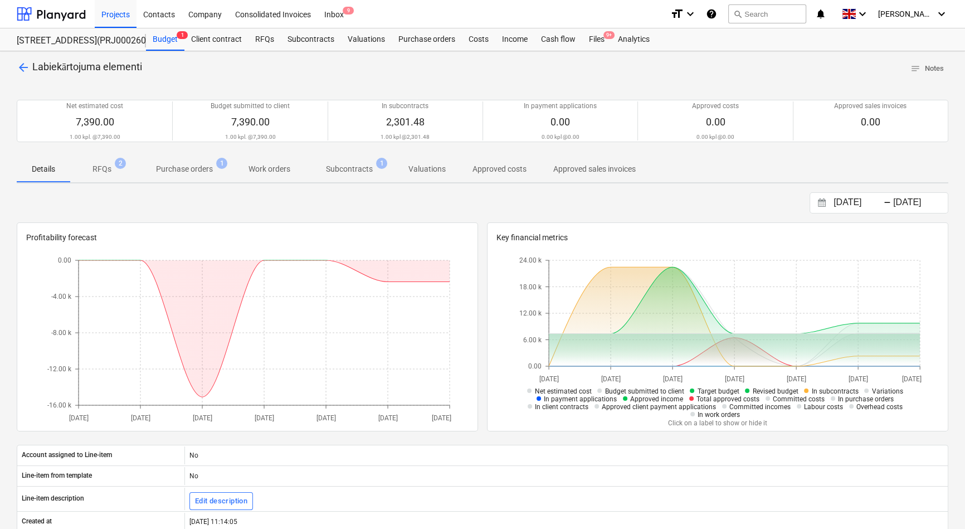
click at [105, 167] on p "RFQs" at bounding box center [102, 169] width 19 height 12
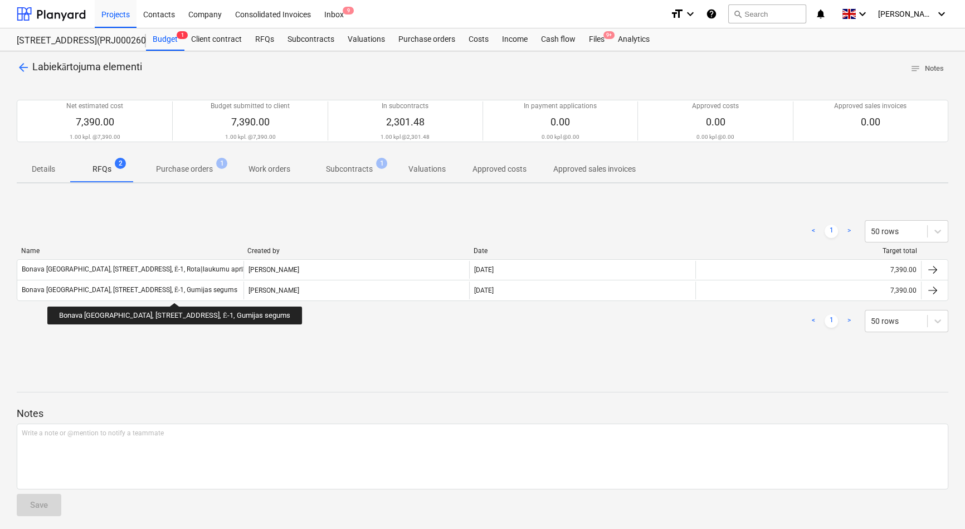
click at [149, 293] on div "Bonava Latvija, Vienības gatve 24, Ē-1, Gumijas segums" at bounding box center [130, 290] width 216 height 8
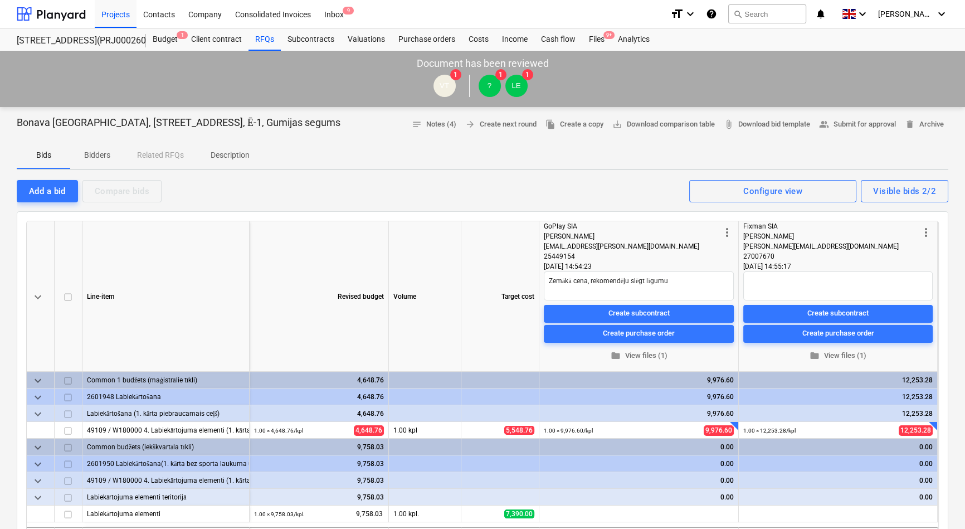
click at [103, 154] on p "Bidders" at bounding box center [97, 155] width 27 height 12
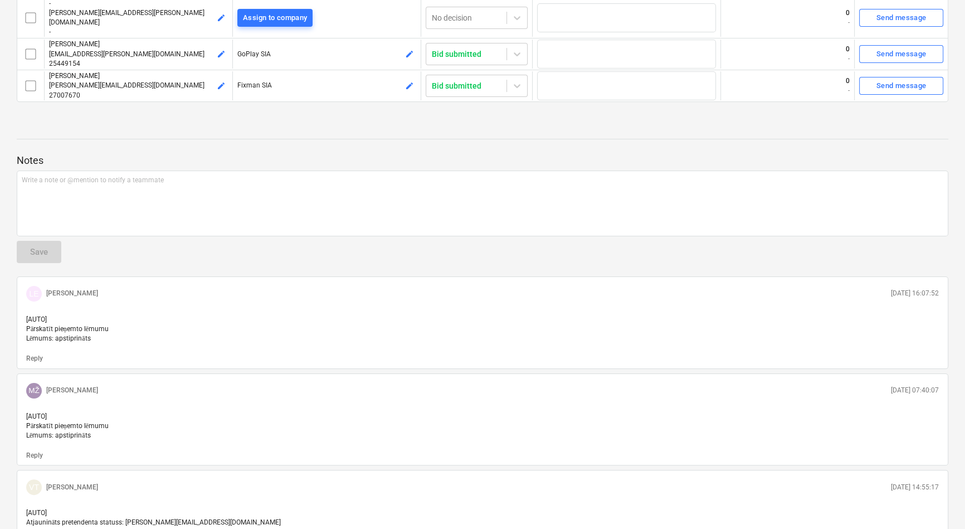
scroll to position [253, 0]
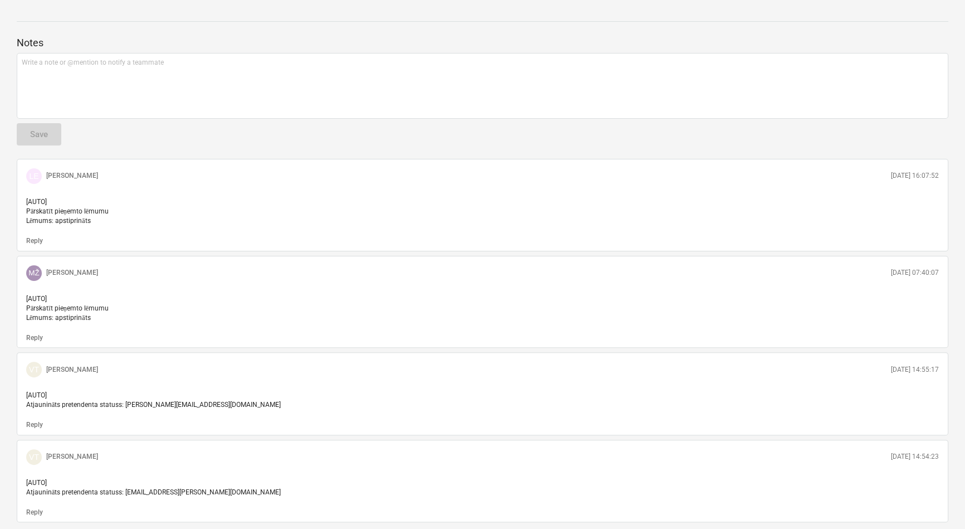
drag, startPoint x: 132, startPoint y: 352, endPoint x: 129, endPoint y: 343, distance: 9.3
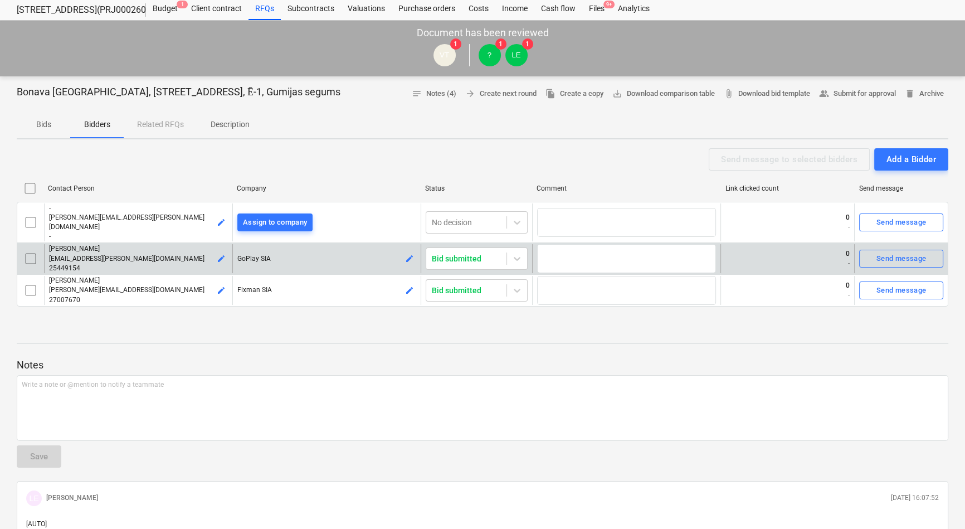
scroll to position [27, 0]
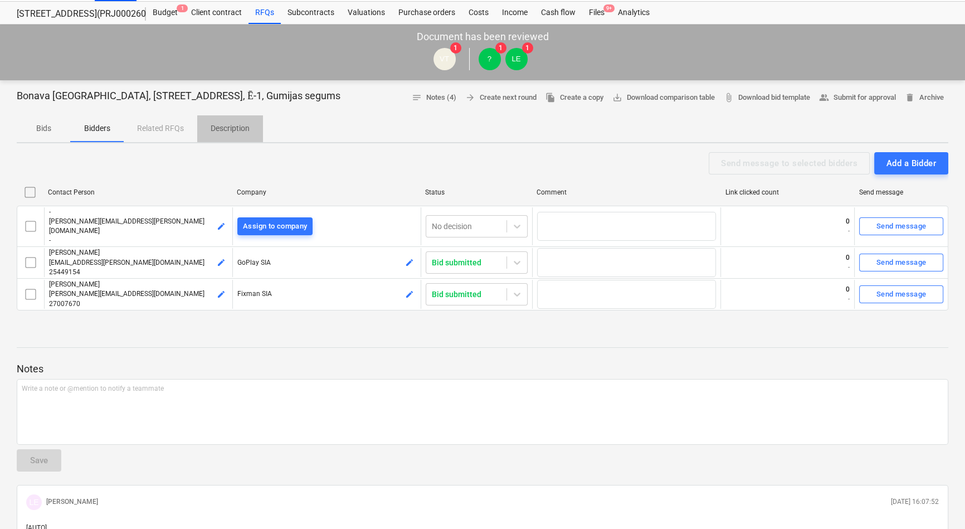
click at [228, 133] on p "Description" at bounding box center [230, 129] width 39 height 12
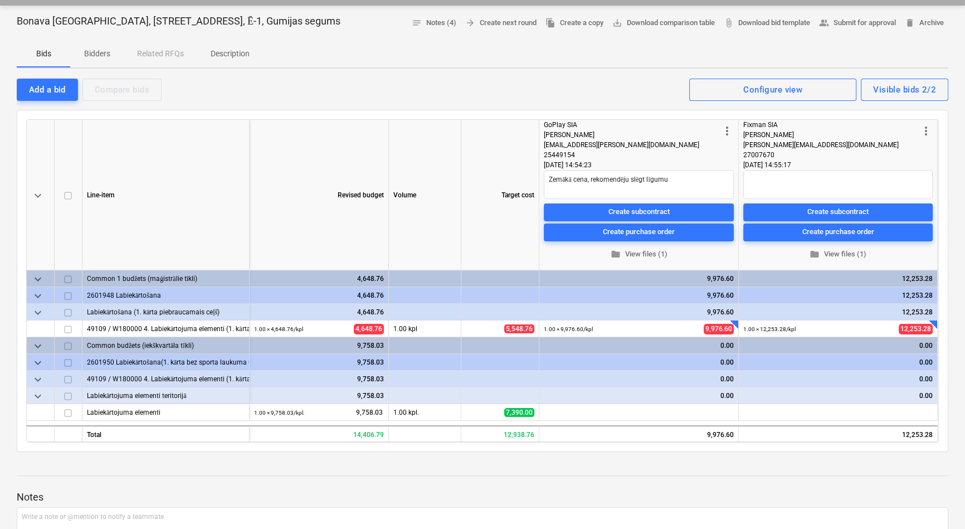
scroll to position [101, 0]
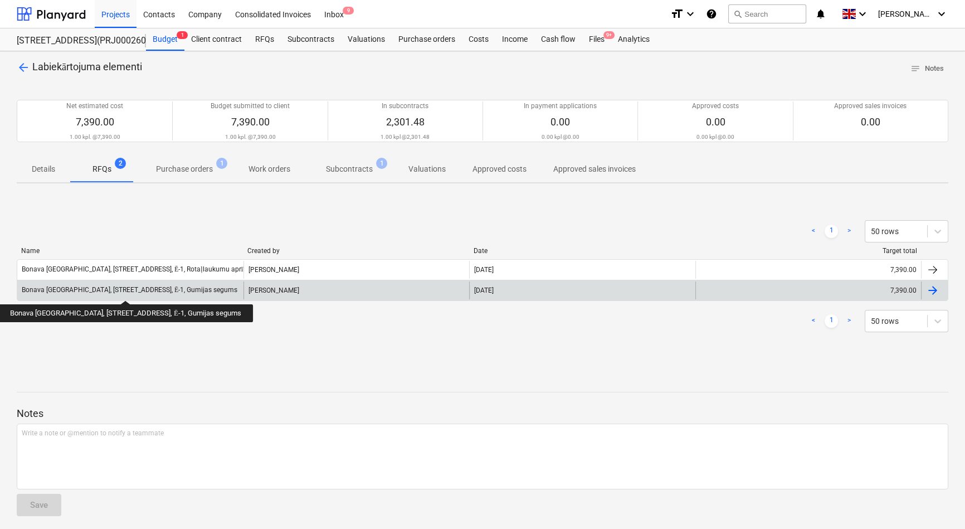
click at [98, 290] on div "Bonava Latvija, Vienības gatve 24, Ē-1, Gumijas segums" at bounding box center [130, 290] width 216 height 8
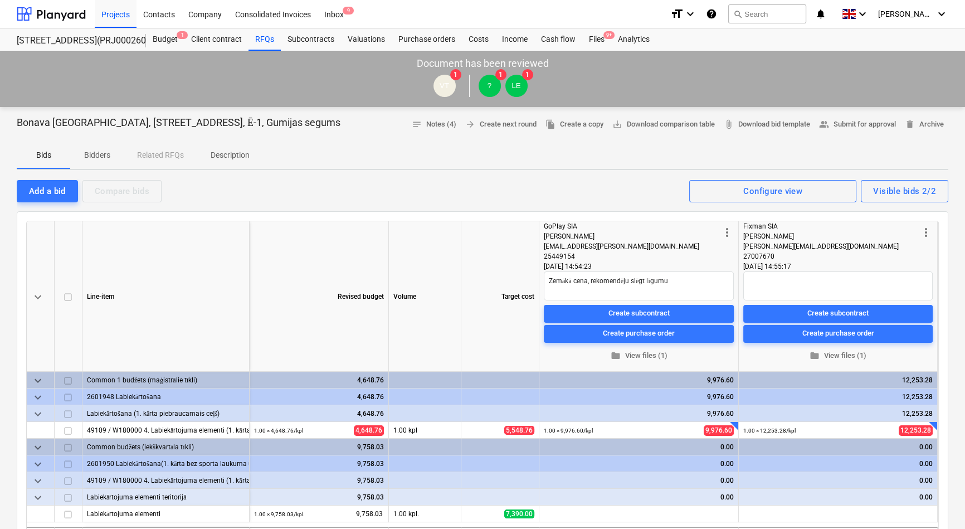
click at [101, 155] on p "Bidders" at bounding box center [97, 155] width 27 height 12
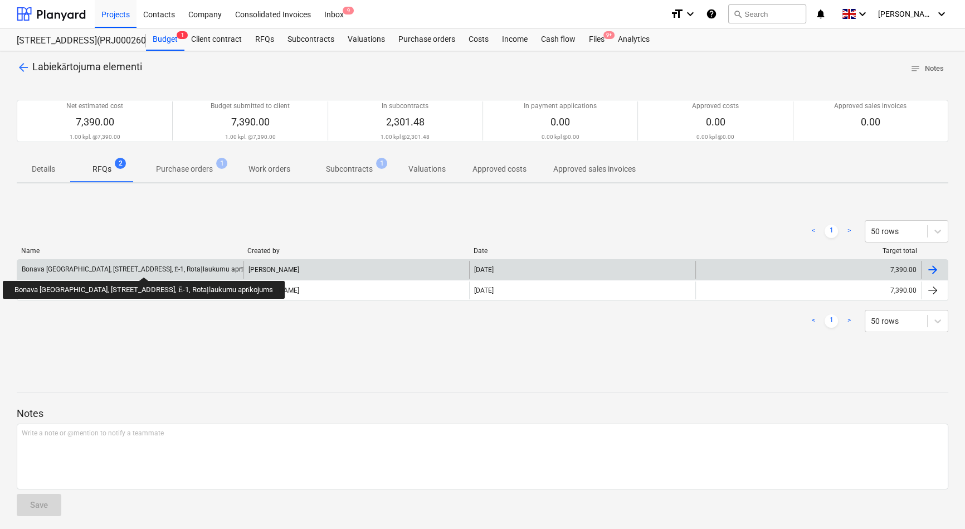
click at [118, 267] on div "Bonava Latvija, Vienības gatve 24, Ē-1, Rotaļlaukumu aprīkojums" at bounding box center [144, 269] width 244 height 8
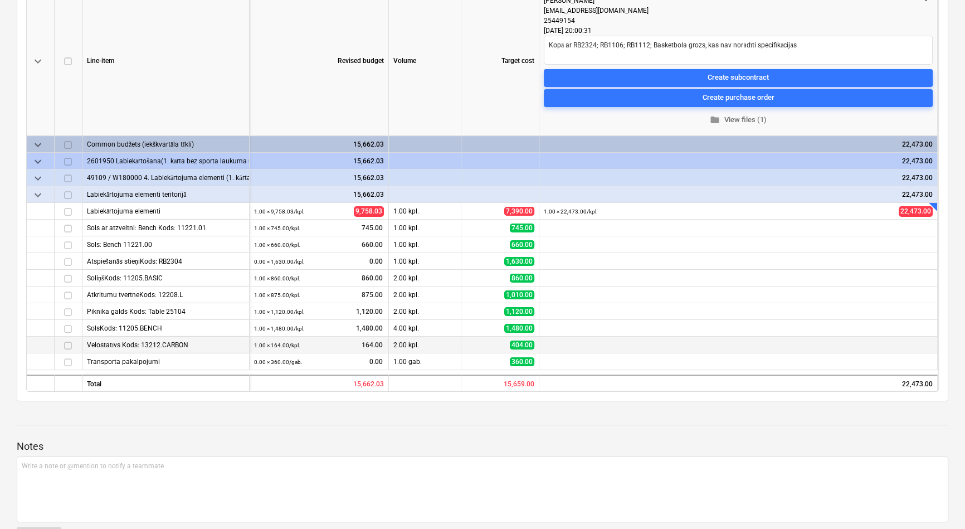
scroll to position [202, 0]
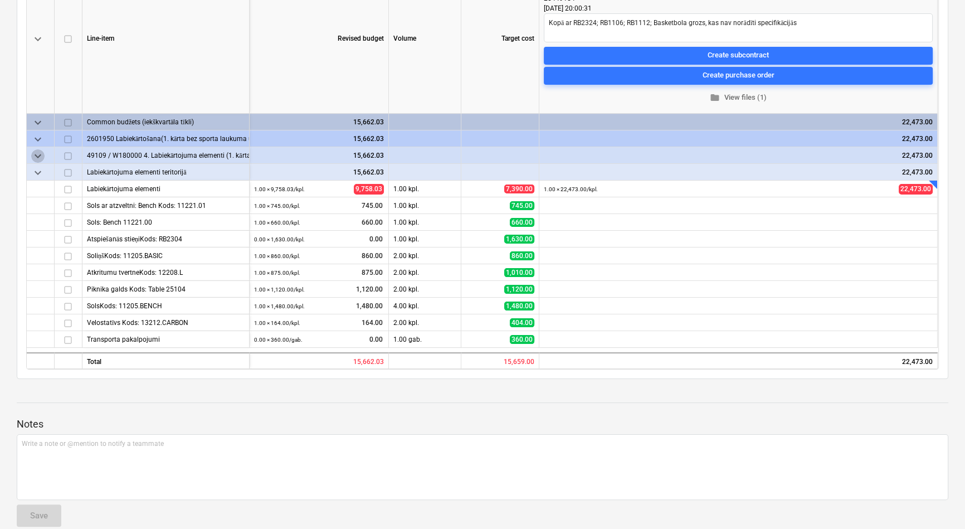
click at [41, 151] on span "keyboard_arrow_down" at bounding box center [37, 155] width 13 height 13
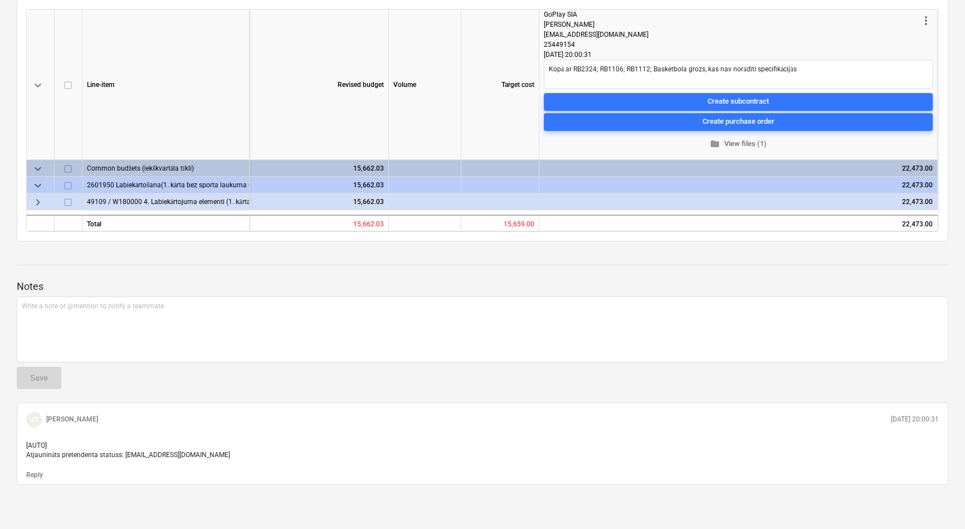
click at [35, 205] on span "keyboard_arrow_right" at bounding box center [37, 202] width 13 height 13
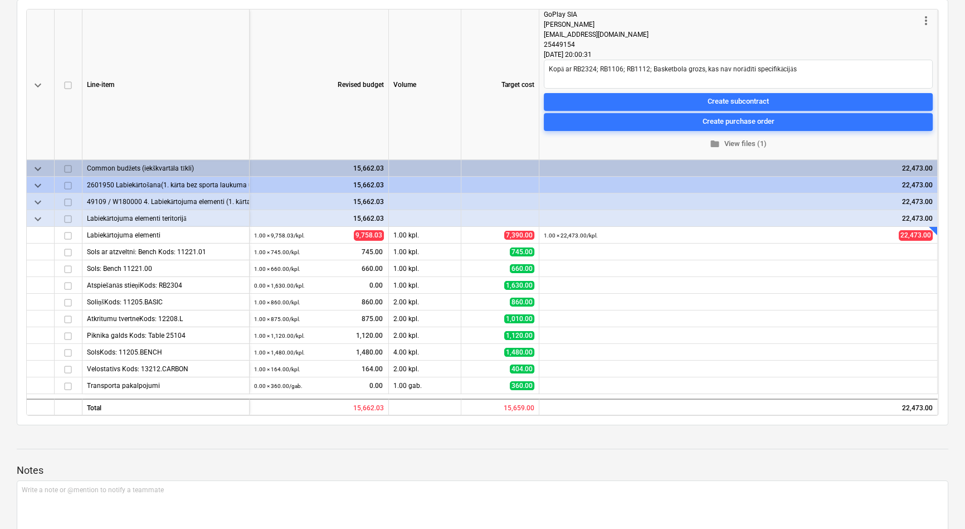
click at [39, 198] on span "keyboard_arrow_down" at bounding box center [37, 202] width 13 height 13
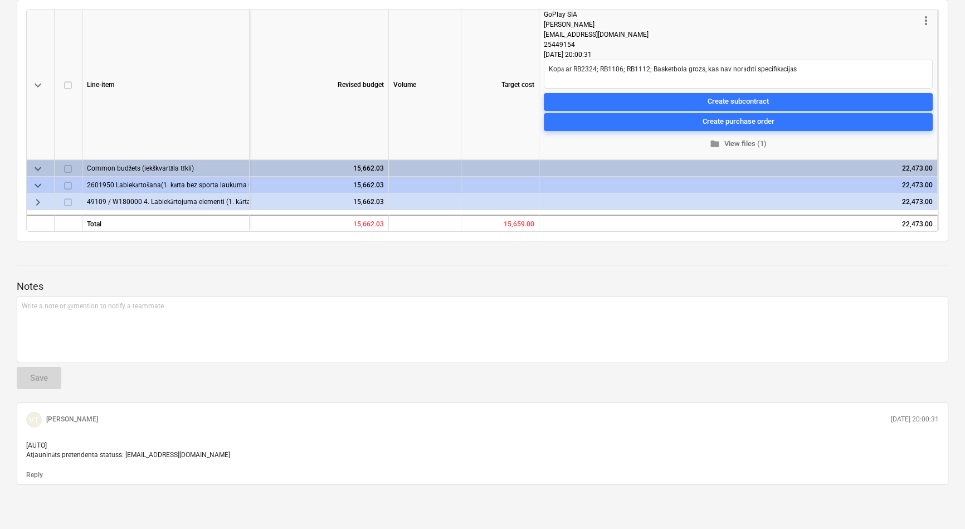
click at [39, 201] on span "keyboard_arrow_right" at bounding box center [37, 202] width 13 height 13
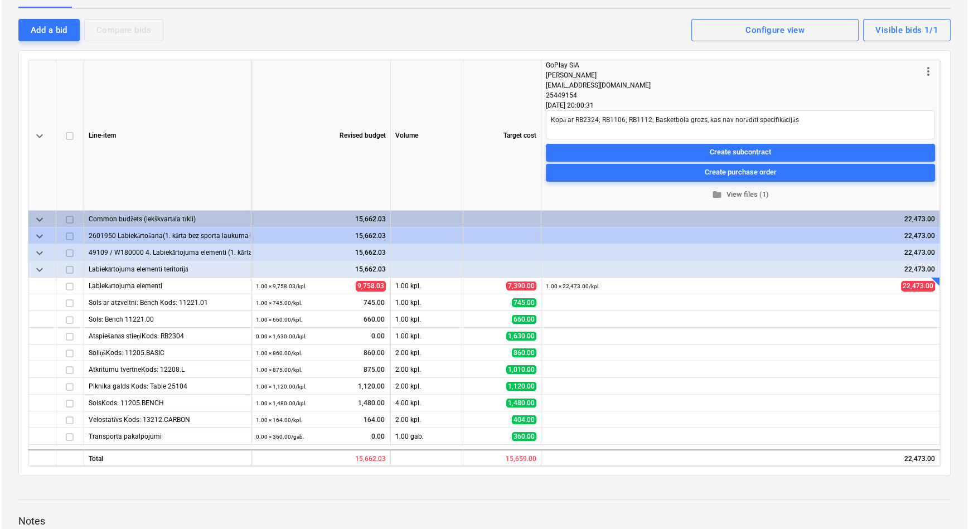
scroll to position [0, 0]
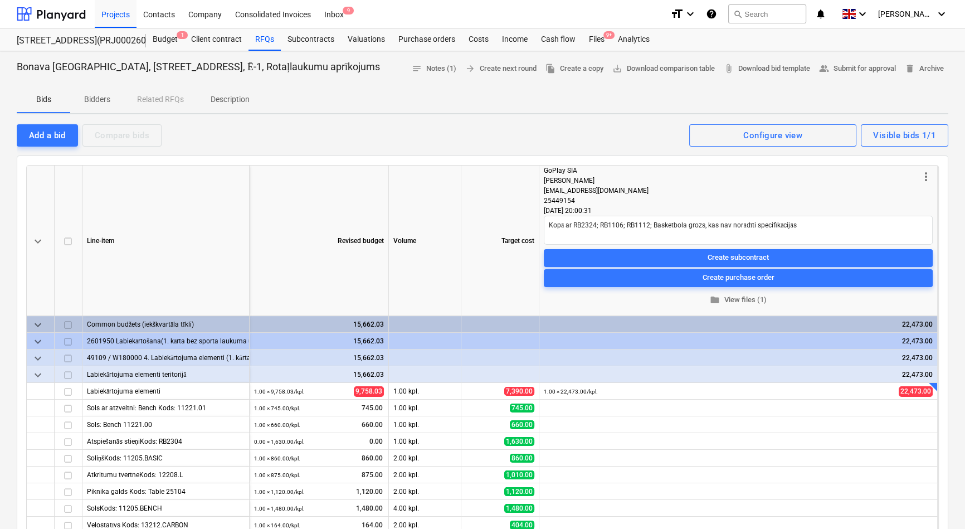
type textarea "x"
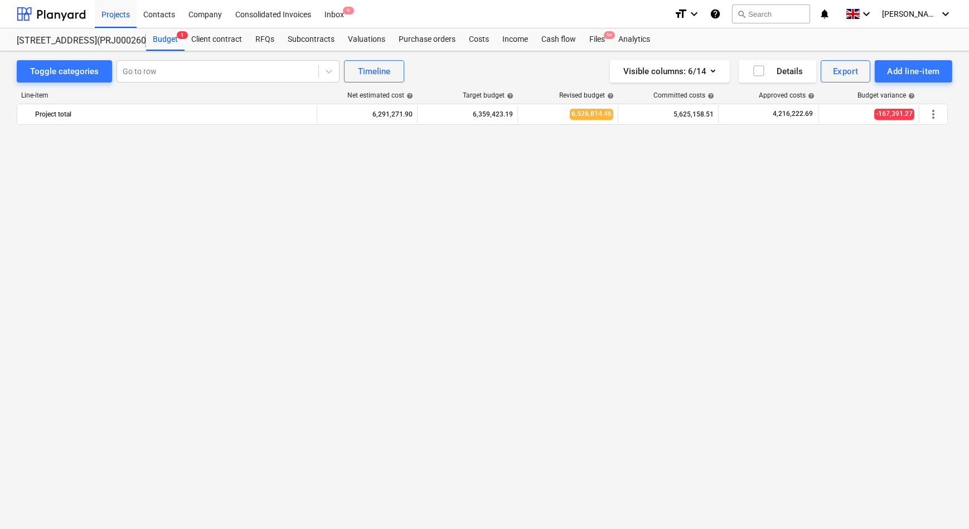
scroll to position [1371, 0]
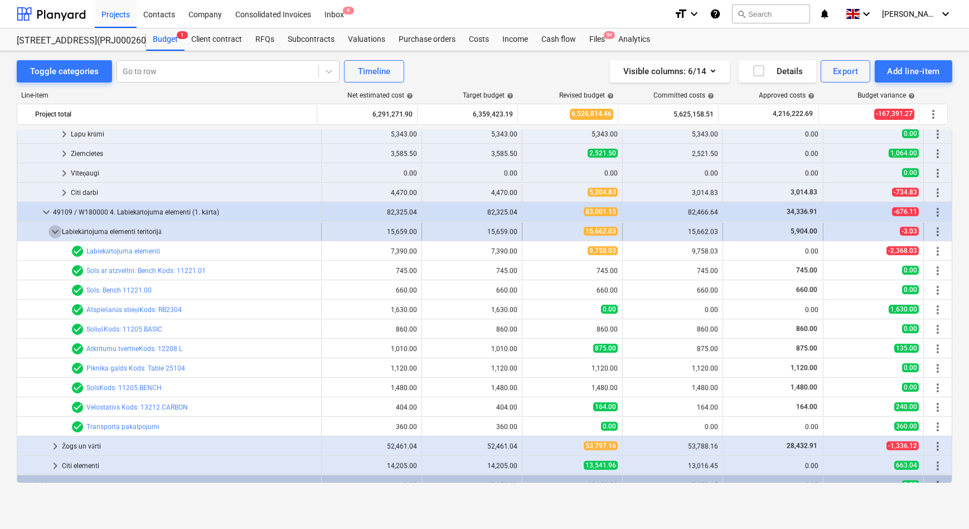
click at [54, 228] on span "keyboard_arrow_down" at bounding box center [54, 231] width 13 height 13
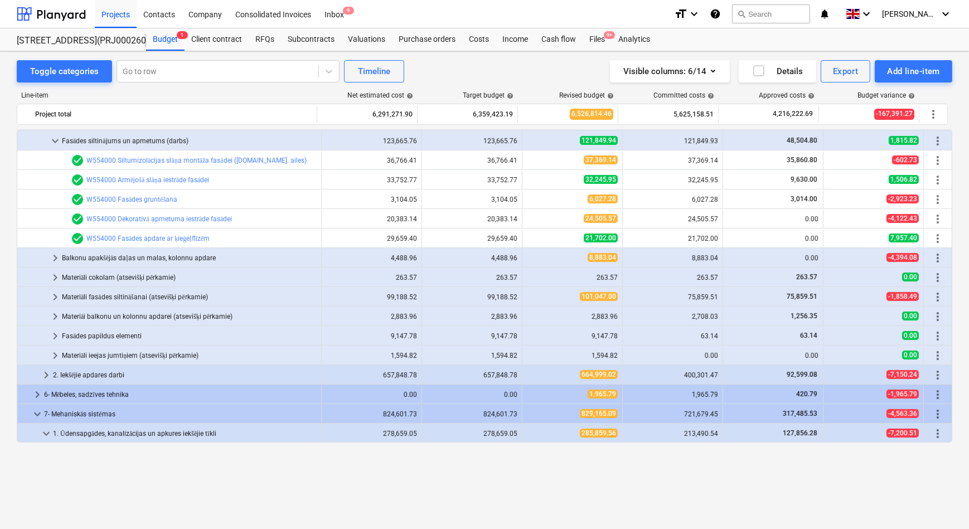
scroll to position [561, 0]
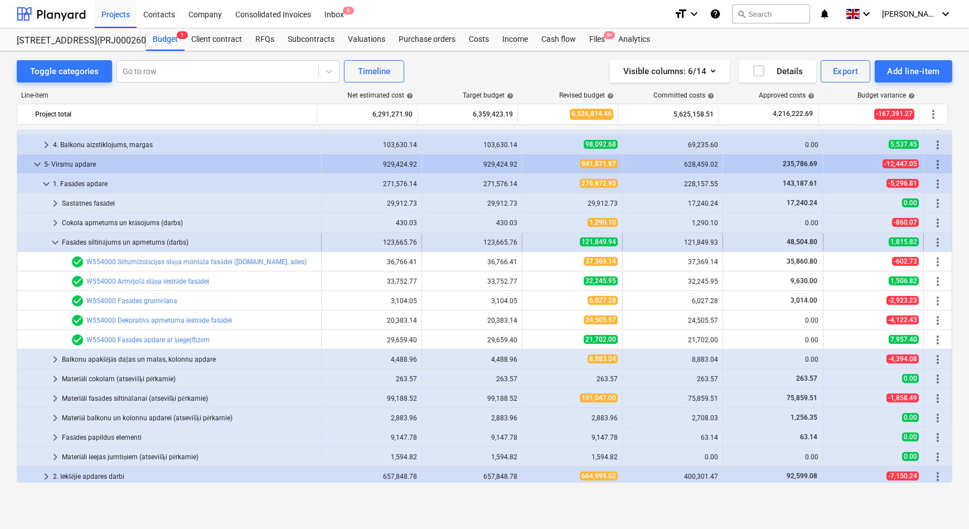
click at [54, 244] on span "keyboard_arrow_down" at bounding box center [54, 242] width 13 height 13
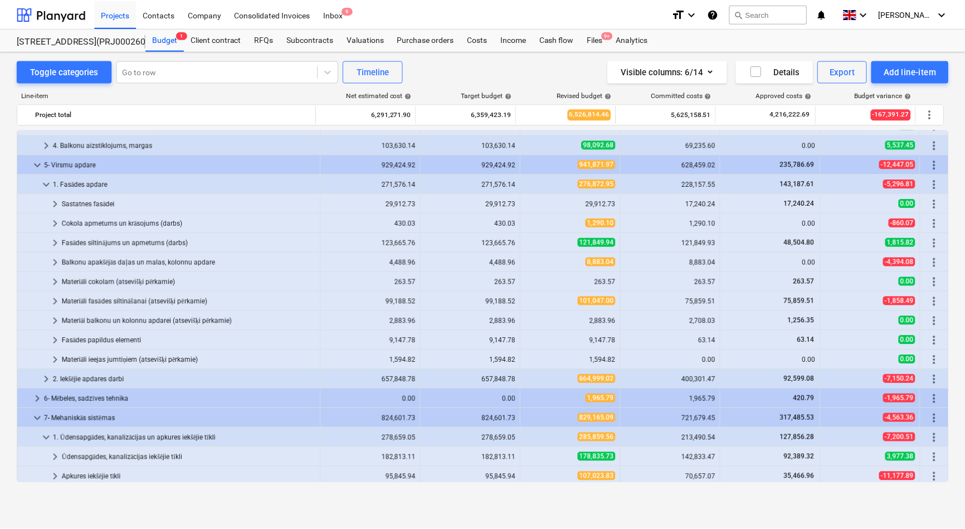
scroll to position [510, 0]
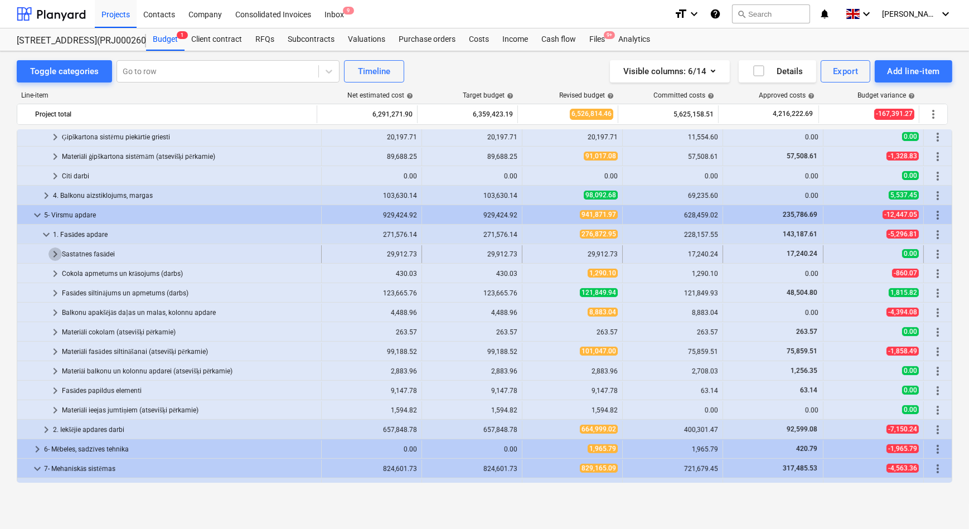
click at [55, 254] on span "keyboard_arrow_right" at bounding box center [54, 253] width 13 height 13
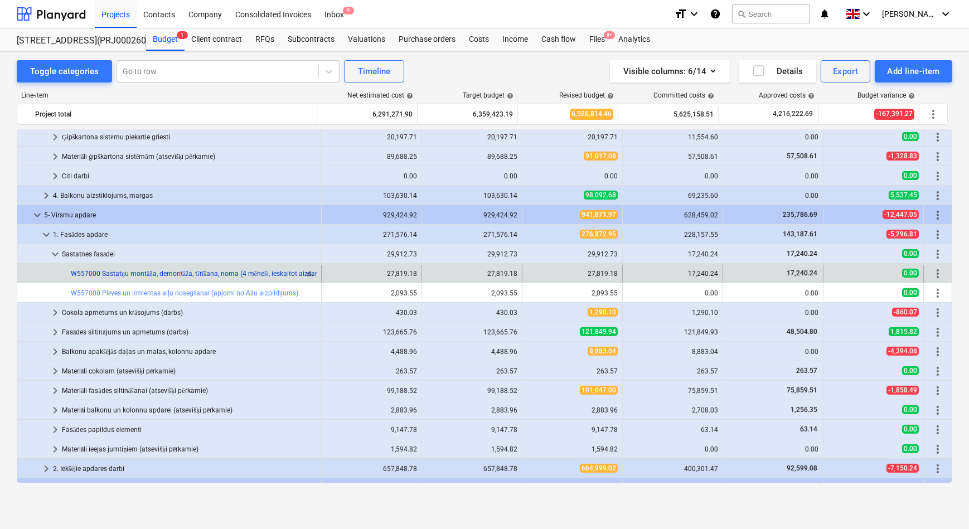
click at [189, 270] on link "W557000 Sastatņu montāža, demontāža, tīrīšana, noma (4 mēneši, ieskaitot aizsar…" at bounding box center [239, 274] width 337 height 8
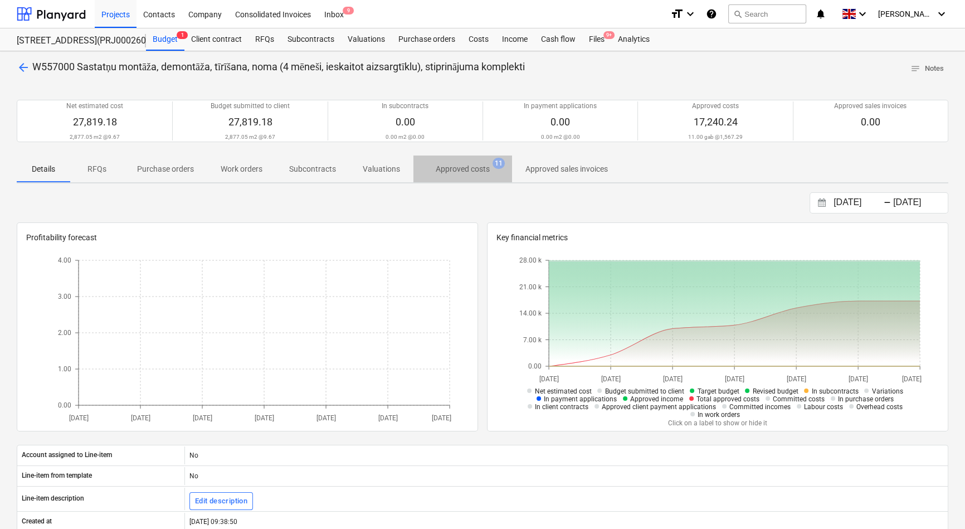
click at [469, 170] on p "Approved costs" at bounding box center [463, 169] width 54 height 12
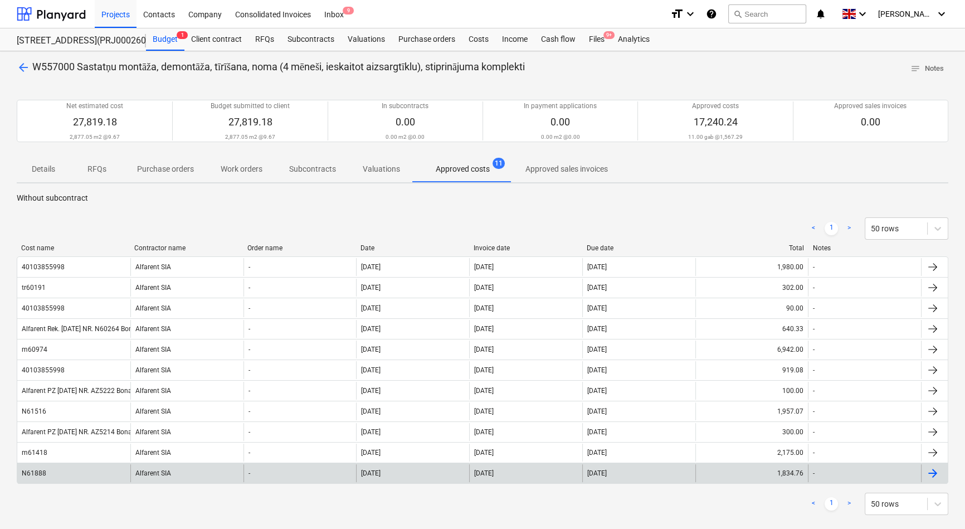
click at [108, 470] on div "N61888" at bounding box center [73, 473] width 113 height 18
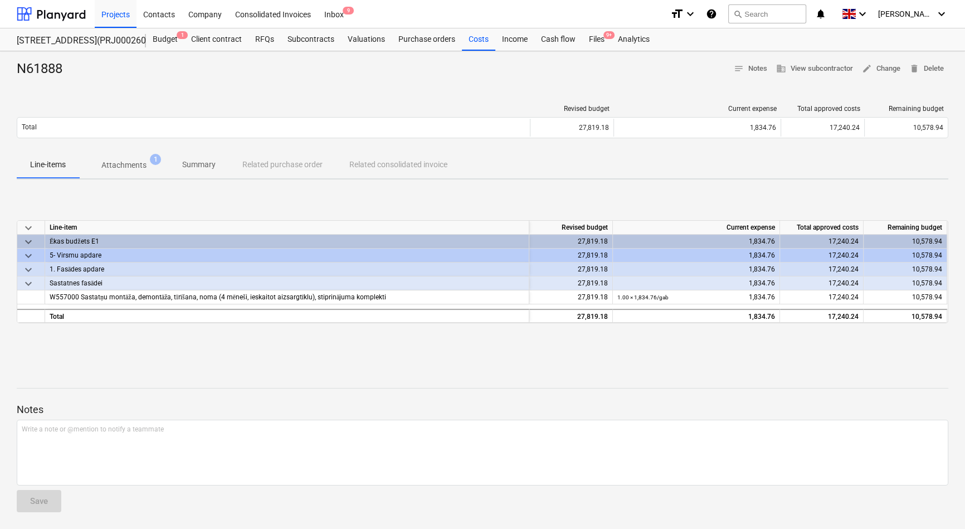
click at [117, 167] on p "Attachments" at bounding box center [123, 165] width 45 height 12
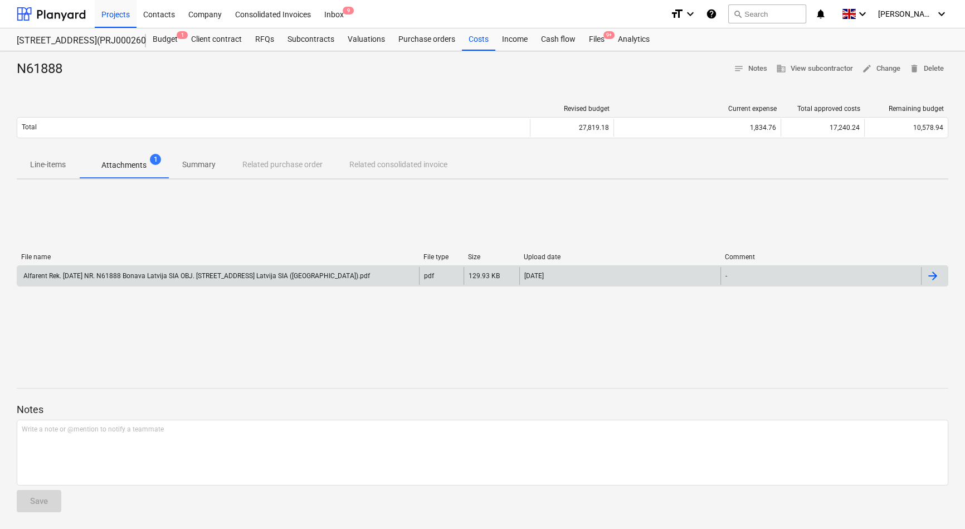
click at [135, 275] on div "Alfarent Rek. 2025.09.15 NR. N61888 Bonava Latvija SIA OBJ. Vienības gatve 24, …" at bounding box center [196, 276] width 348 height 8
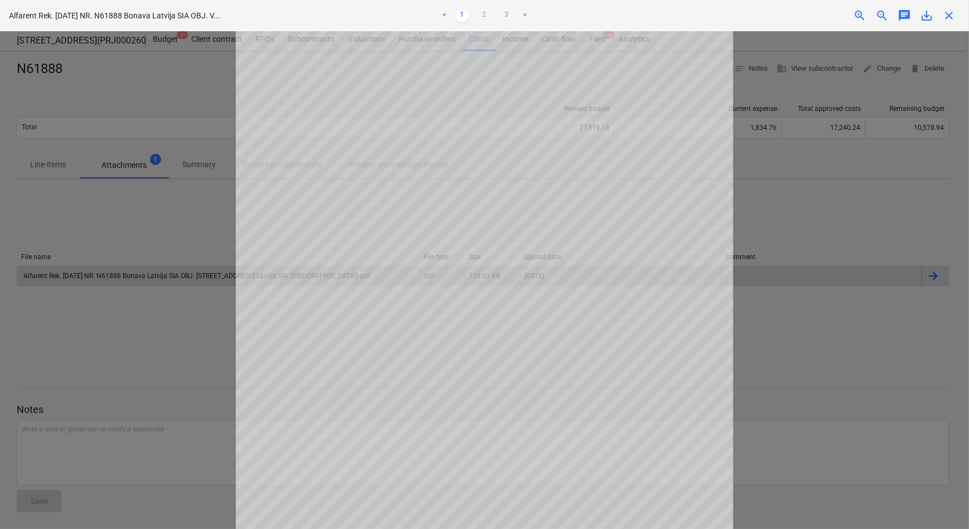
click at [481, 14] on link "2" at bounding box center [484, 15] width 13 height 13
click at [507, 17] on link "3" at bounding box center [506, 15] width 13 height 13
click at [483, 18] on link "2" at bounding box center [484, 15] width 13 height 13
click at [461, 15] on link "1" at bounding box center [461, 15] width 13 height 13
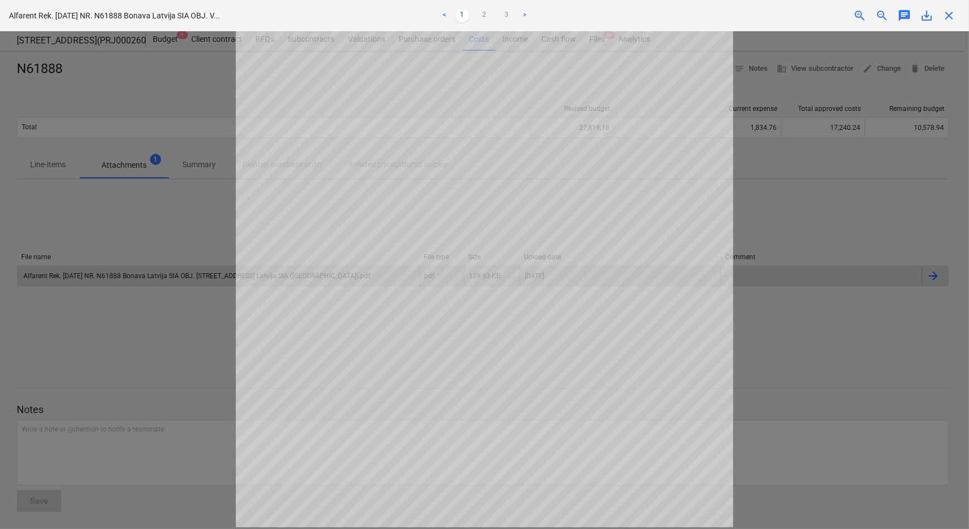
click at [781, 340] on div at bounding box center [484, 280] width 969 height 498
click at [947, 16] on div "Project fetching failed" at bounding box center [812, 11] width 301 height 23
click at [948, 15] on div "Project fetching failed" at bounding box center [812, 11] width 301 height 23
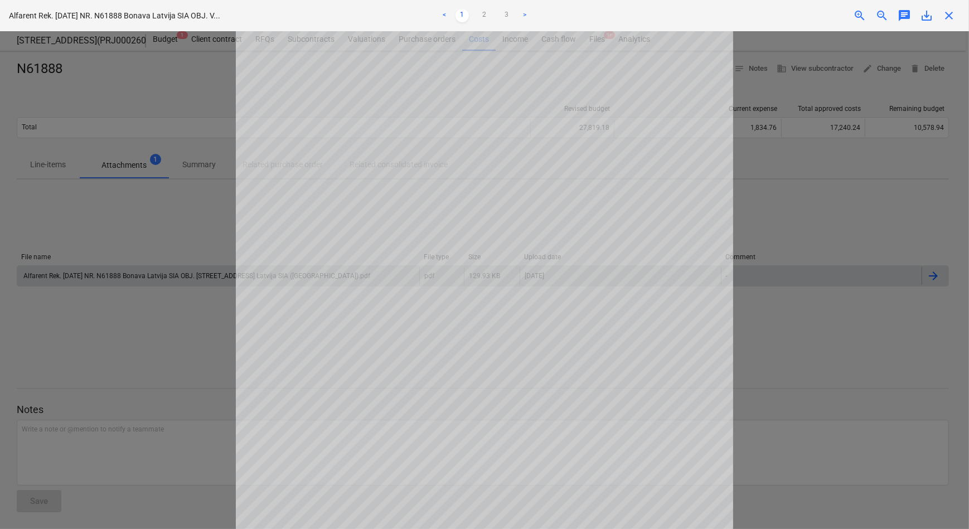
click at [950, 16] on div "Project fetching failed" at bounding box center [812, 11] width 301 height 23
click at [949, 16] on div "Project fetching failed" at bounding box center [812, 11] width 301 height 23
click at [948, 16] on div "Project fetching failed" at bounding box center [812, 11] width 301 height 23
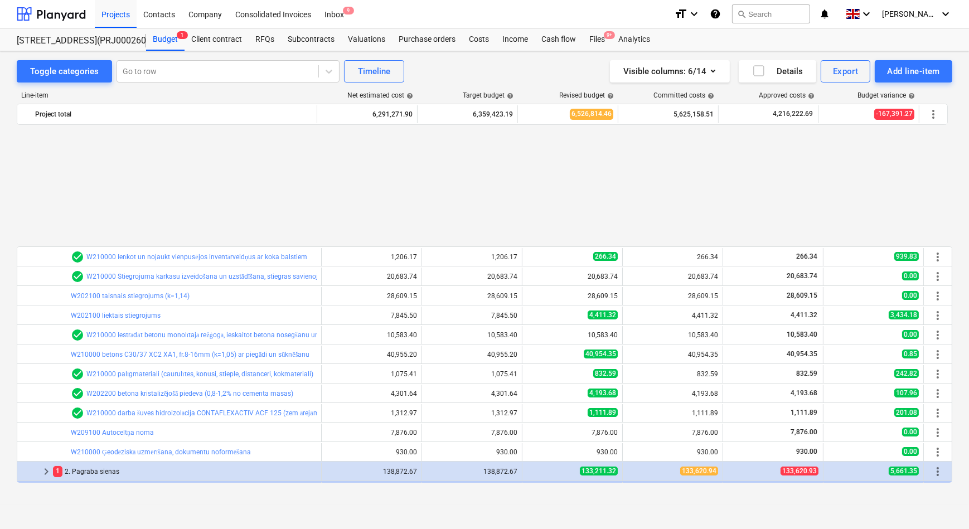
scroll to position [510, 0]
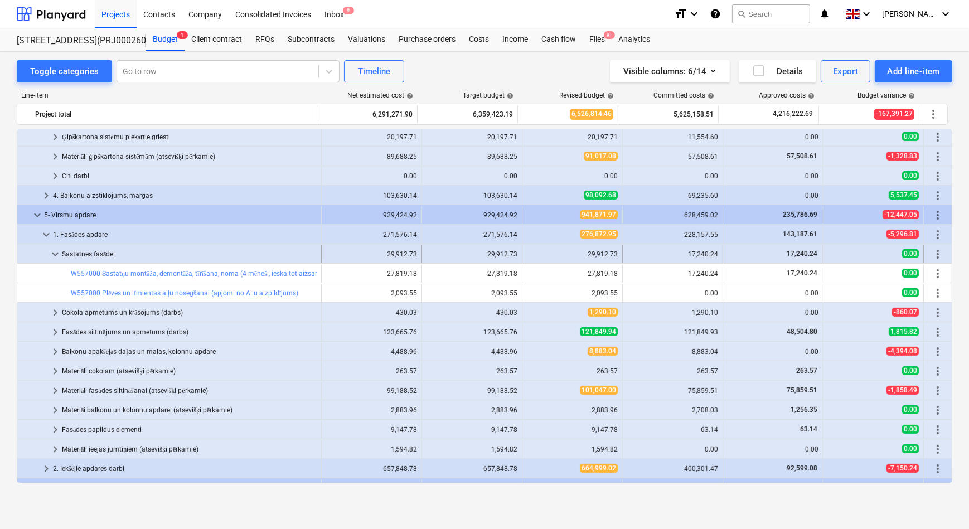
click at [57, 257] on span "keyboard_arrow_down" at bounding box center [54, 253] width 13 height 13
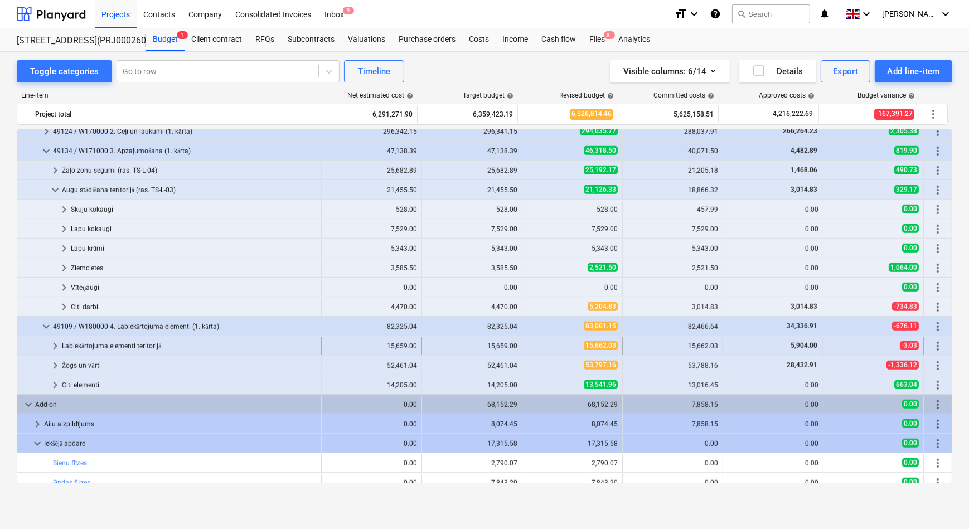
scroll to position [1169, 0]
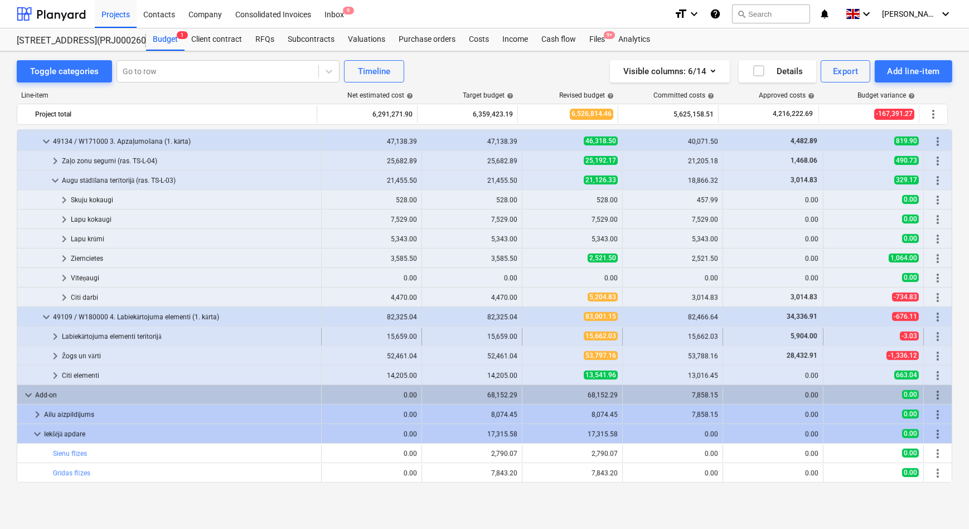
click at [57, 334] on span "keyboard_arrow_right" at bounding box center [54, 336] width 13 height 13
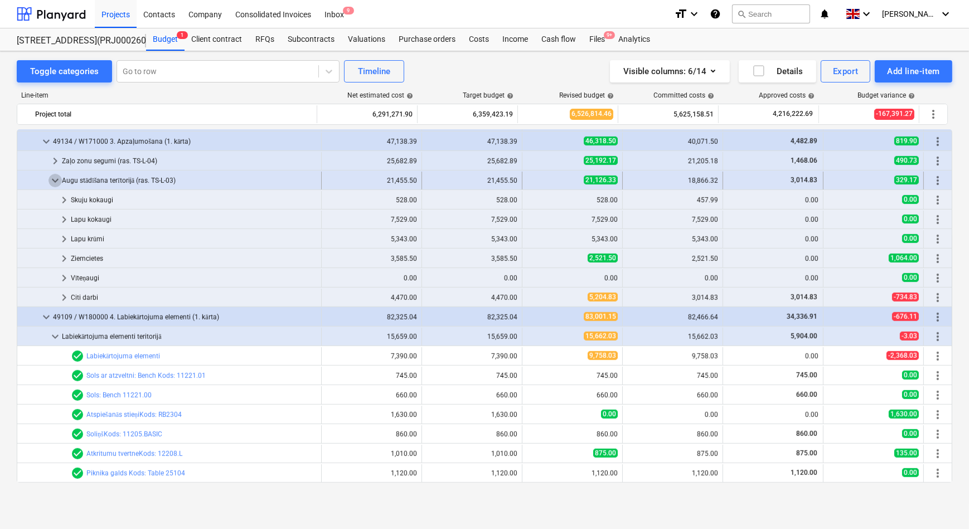
click at [57, 181] on span "keyboard_arrow_down" at bounding box center [54, 180] width 13 height 13
